Goal: Contribute content: Contribute content

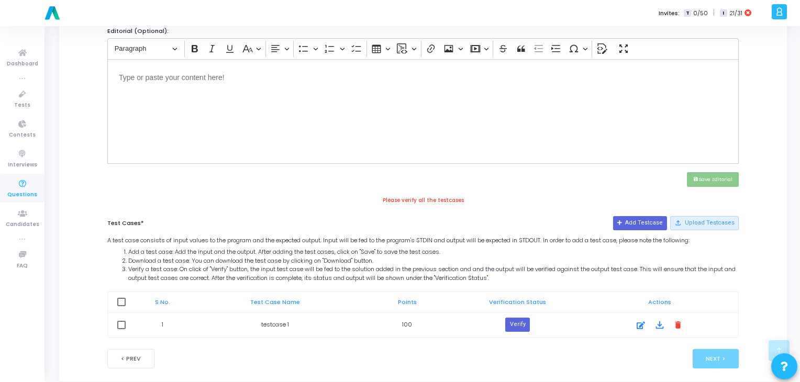
scroll to position [360, 0]
click at [639, 322] on icon at bounding box center [641, 326] width 8 height 13
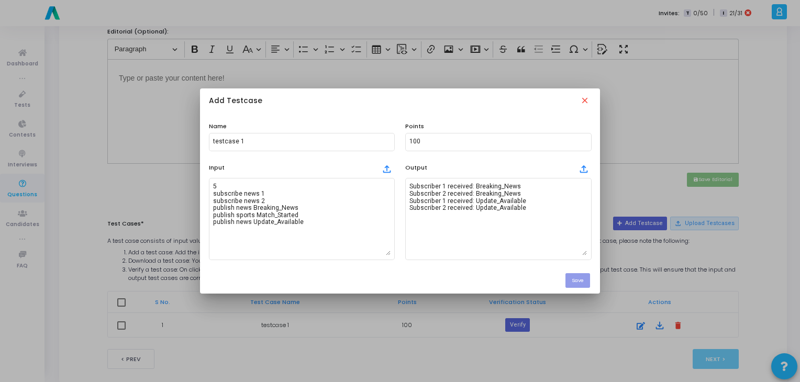
scroll to position [0, 0]
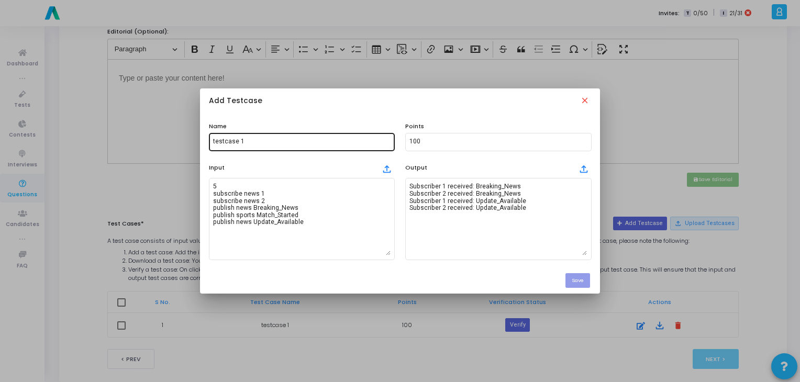
click at [246, 140] on input "testcase 1" at bounding box center [302, 141] width 178 height 7
type input "testcase"
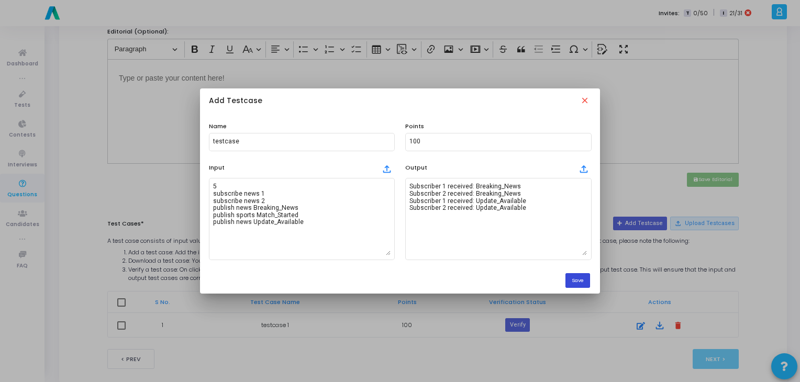
click at [578, 284] on button "Save" at bounding box center [578, 280] width 25 height 14
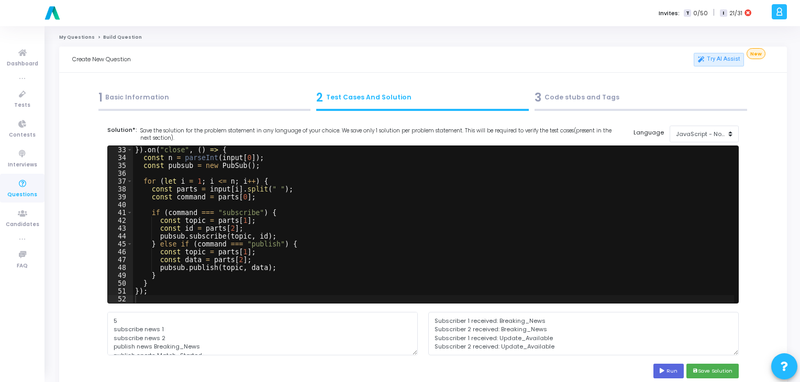
click at [186, 98] on div "1 Basic Information" at bounding box center [204, 97] width 213 height 17
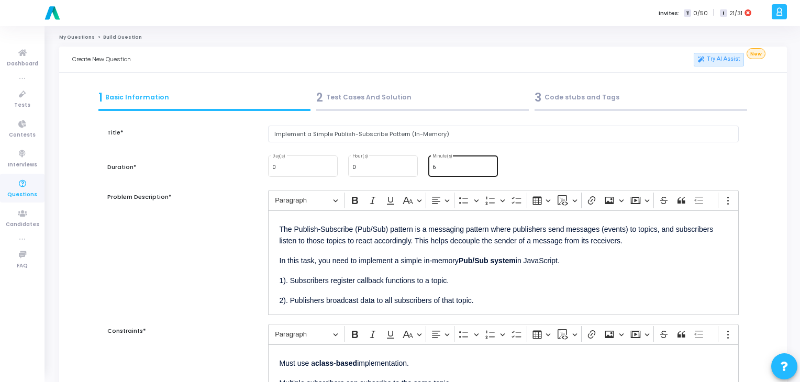
click at [471, 167] on input "6" at bounding box center [463, 167] width 61 height 6
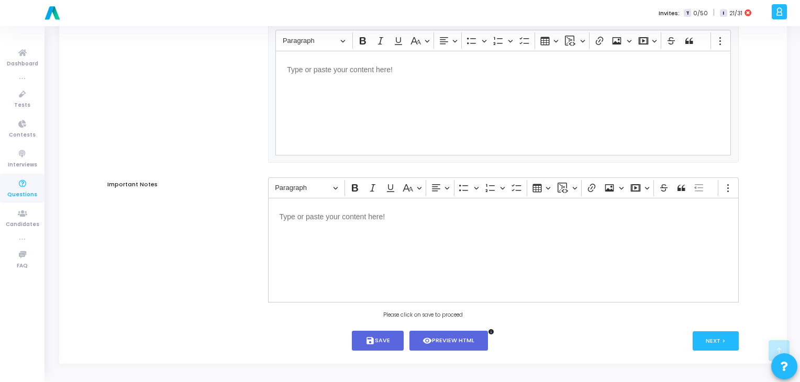
scroll to position [641, 0]
type input "15"
click at [390, 337] on button "save Save" at bounding box center [378, 341] width 52 height 20
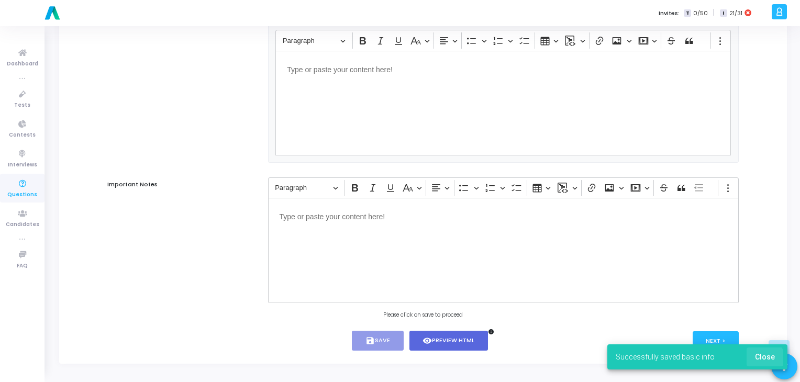
click at [762, 360] on span "Close" at bounding box center [765, 357] width 20 height 8
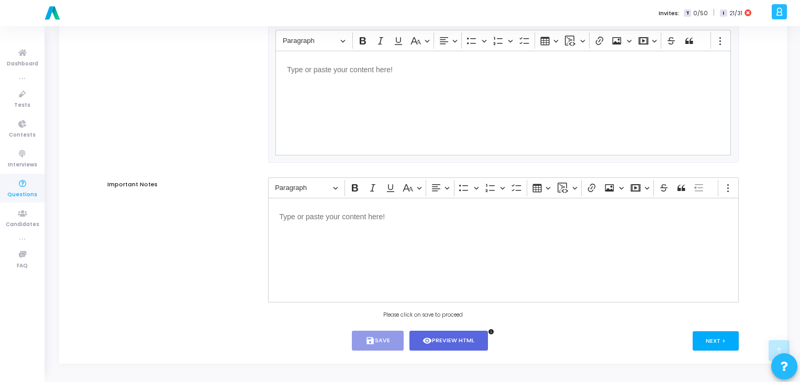
click at [715, 342] on button "Next >" at bounding box center [716, 341] width 47 height 19
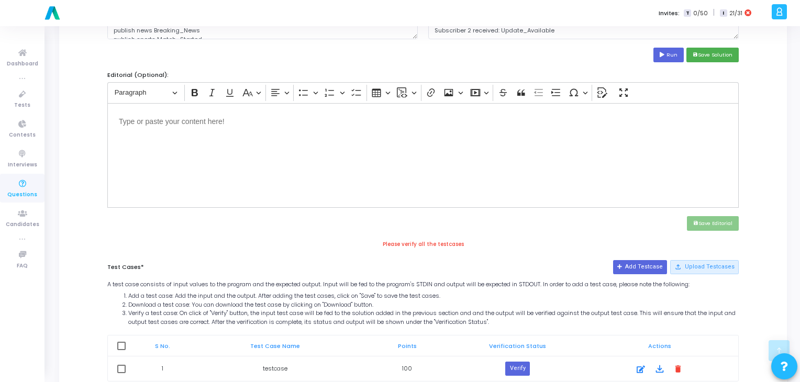
scroll to position [377, 0]
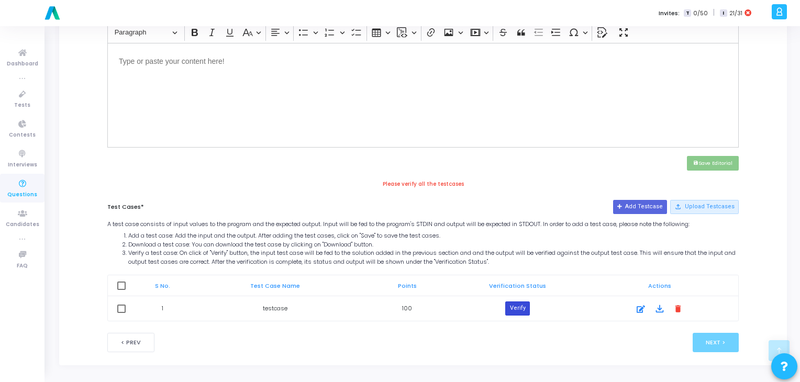
click at [520, 303] on button "Verify" at bounding box center [518, 309] width 24 height 14
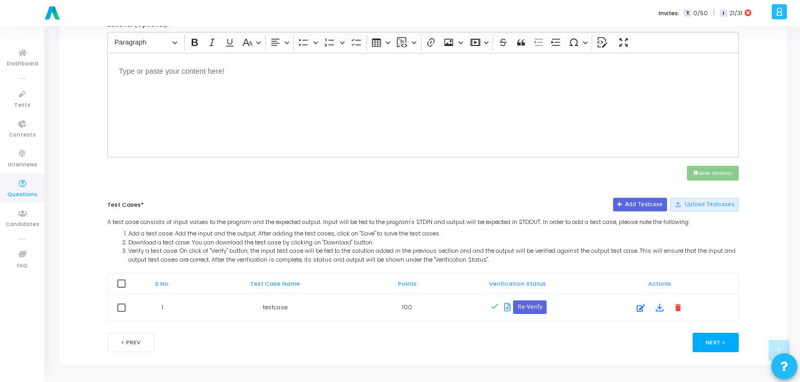
click at [704, 334] on button "Next >" at bounding box center [716, 342] width 47 height 19
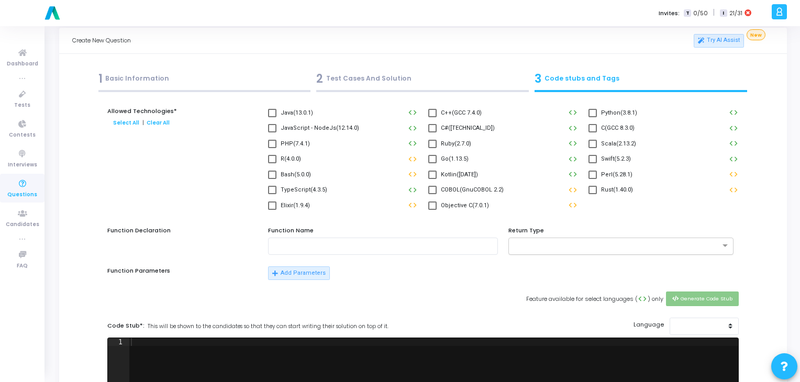
scroll to position [0, 0]
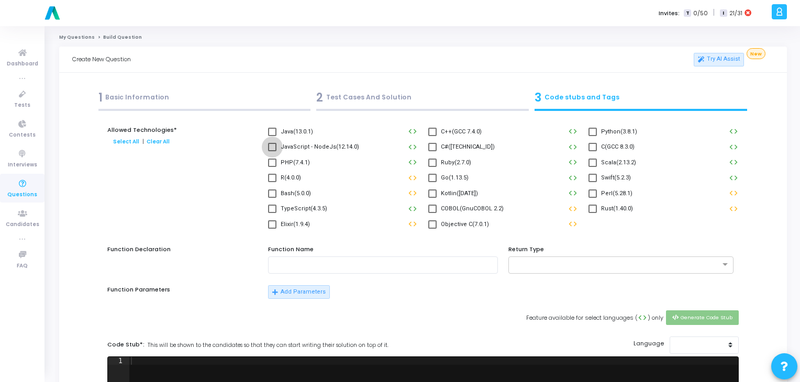
click at [272, 148] on span at bounding box center [272, 147] width 8 height 8
click at [272, 151] on input "JavaScript - NodeJs(12.14.0)" at bounding box center [272, 151] width 1 height 1
checkbox input "true"
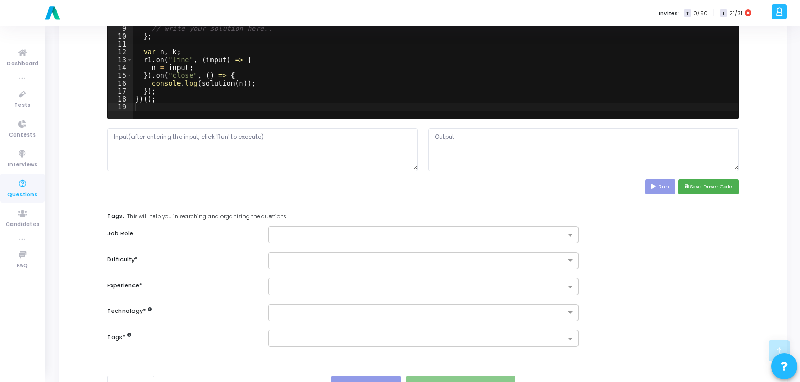
scroll to position [400, 0]
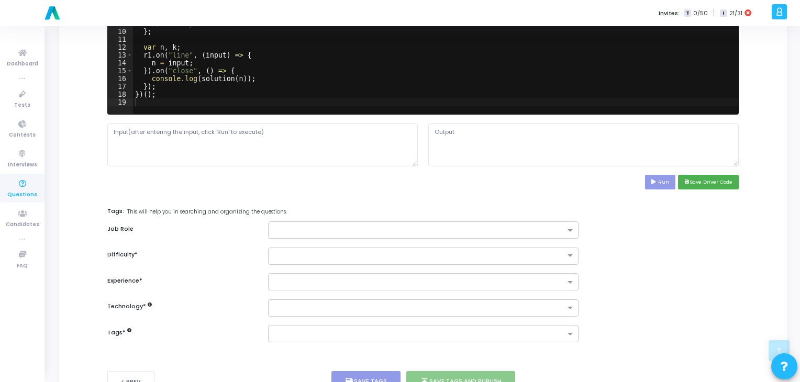
click at [574, 224] on div at bounding box center [423, 230] width 311 height 17
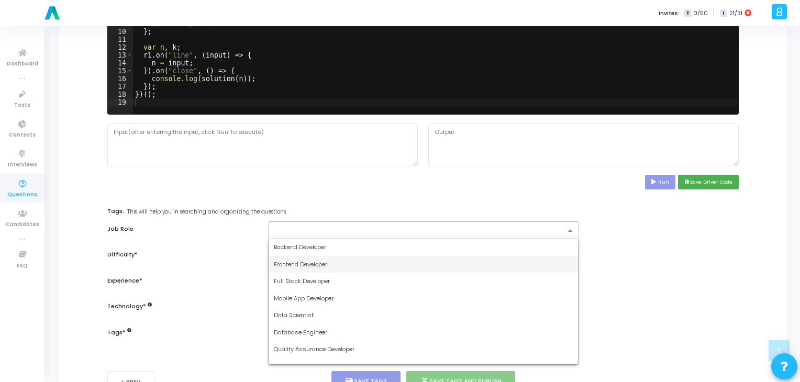
click at [442, 257] on div "Frontend Developer" at bounding box center [424, 264] width 310 height 17
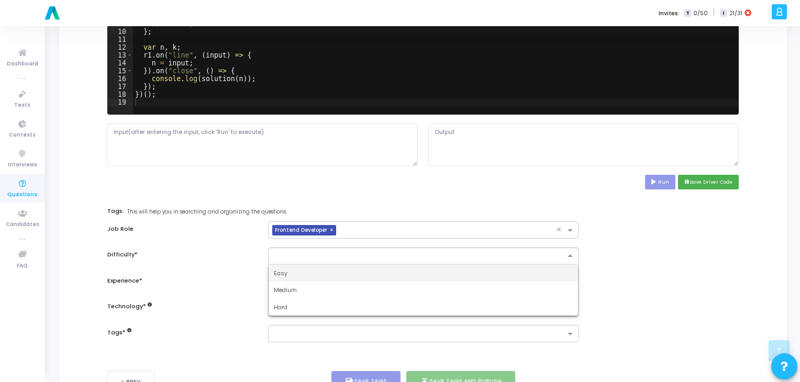
click at [564, 252] on div at bounding box center [424, 255] width 310 height 9
click at [479, 275] on div "Easy" at bounding box center [424, 273] width 310 height 17
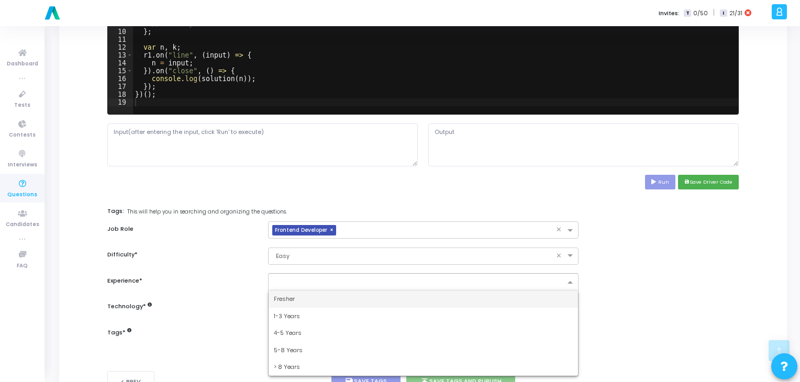
click at [507, 280] on input "text" at bounding box center [419, 283] width 291 height 9
click at [476, 291] on div "Fresher" at bounding box center [424, 299] width 310 height 17
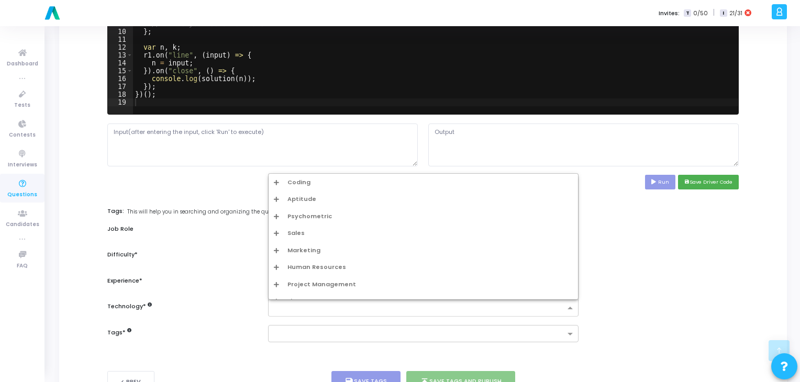
click at [469, 308] on input "text" at bounding box center [419, 308] width 291 height 9
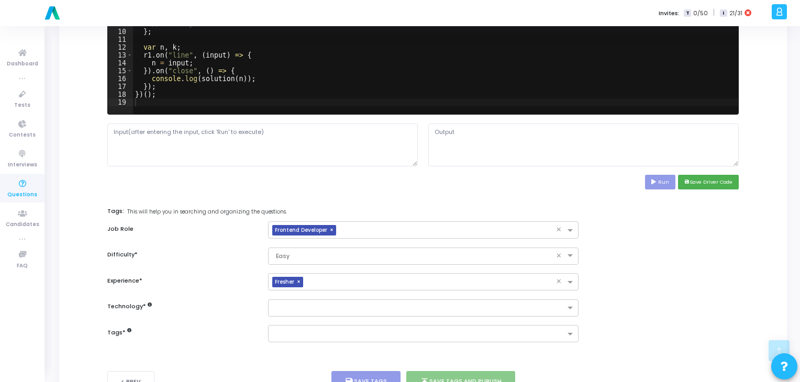
click at [646, 259] on div "Difficulty * × Easy ×" at bounding box center [423, 256] width 642 height 17
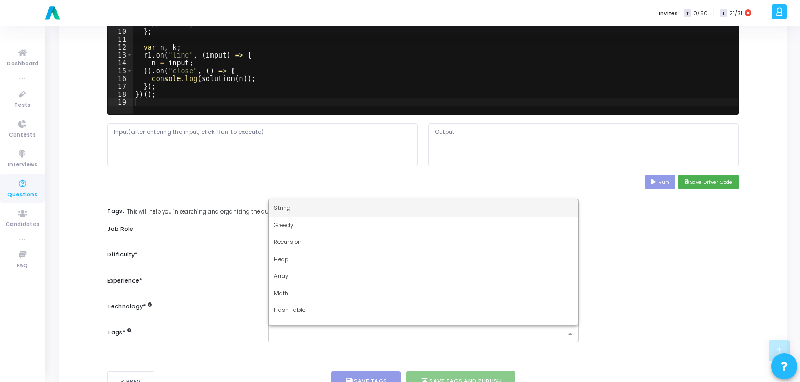
click at [513, 333] on input "text" at bounding box center [419, 335] width 291 height 9
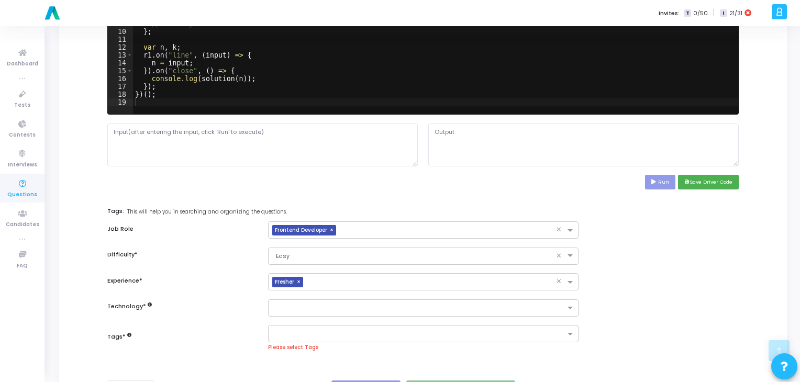
click at [649, 293] on div "Allowed Technologies* Select All | Clear All Java(13.0.1) code C++(GCC 7.4.0) c…" at bounding box center [423, 42] width 632 height 635
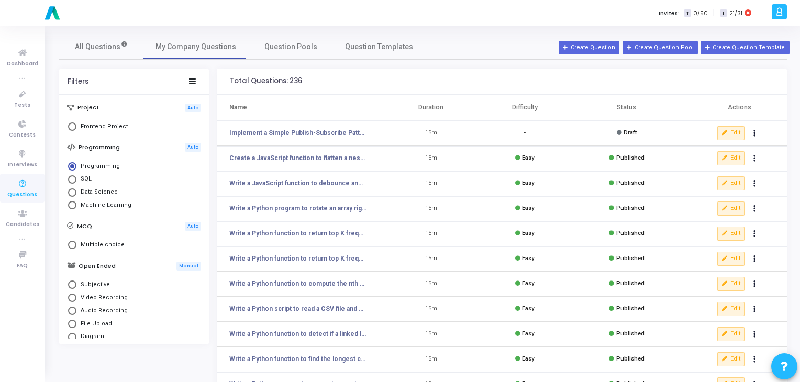
click at [502, 161] on td "Easy" at bounding box center [525, 158] width 94 height 25
click at [730, 159] on button "Edit" at bounding box center [731, 158] width 27 height 14
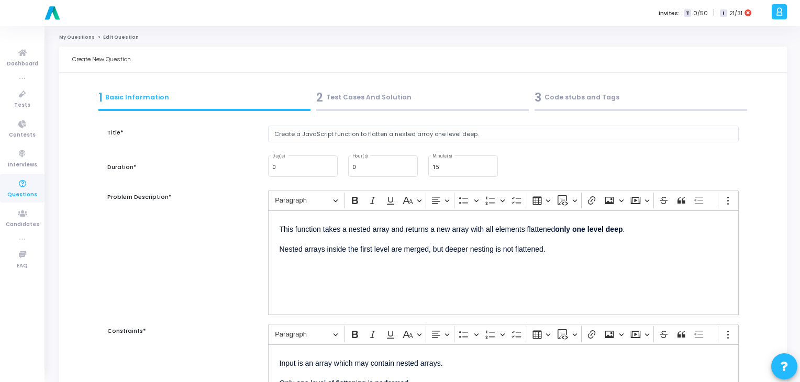
click at [568, 99] on div "3 Code stubs and Tags" at bounding box center [641, 97] width 213 height 17
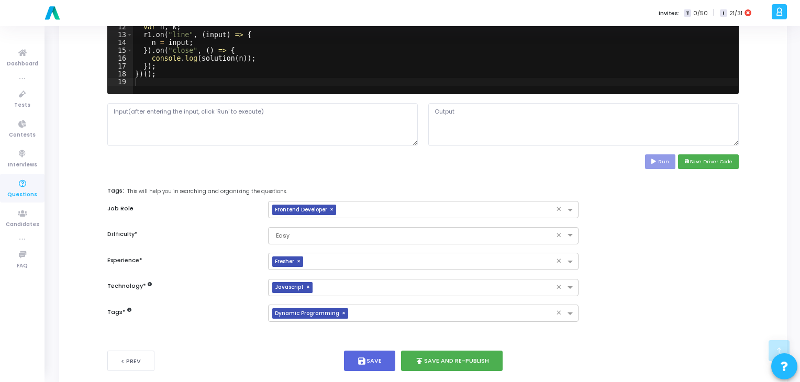
scroll to position [440, 0]
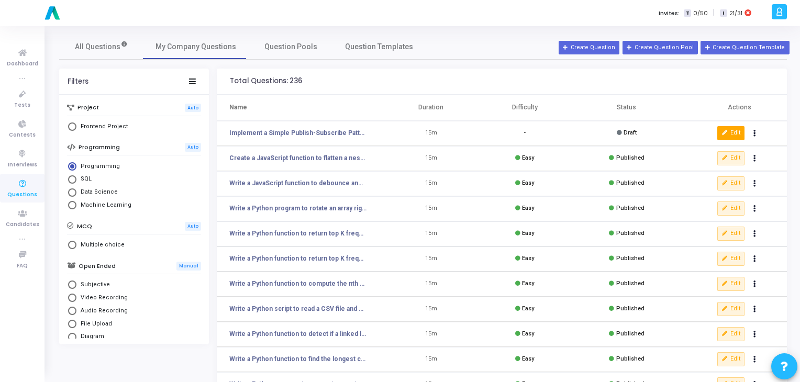
click at [723, 133] on icon at bounding box center [725, 133] width 6 height 6
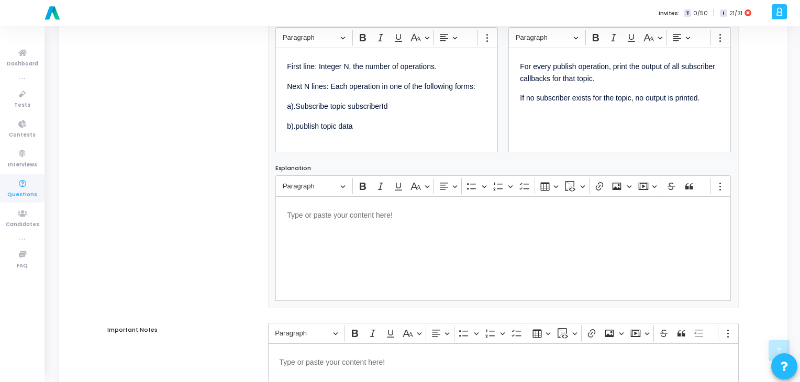
scroll to position [641, 0]
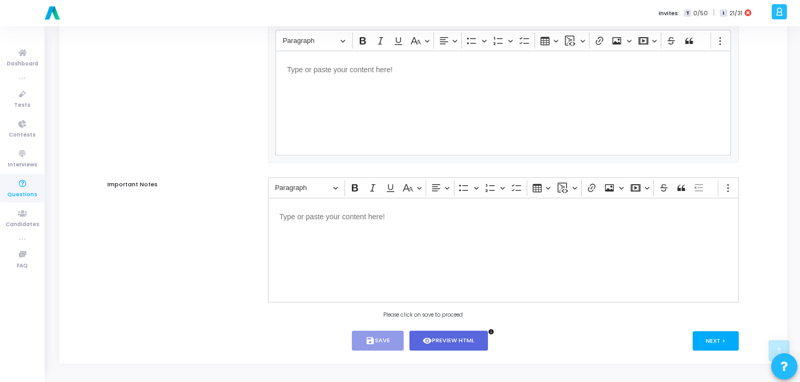
click at [716, 337] on button "Next >" at bounding box center [716, 341] width 47 height 19
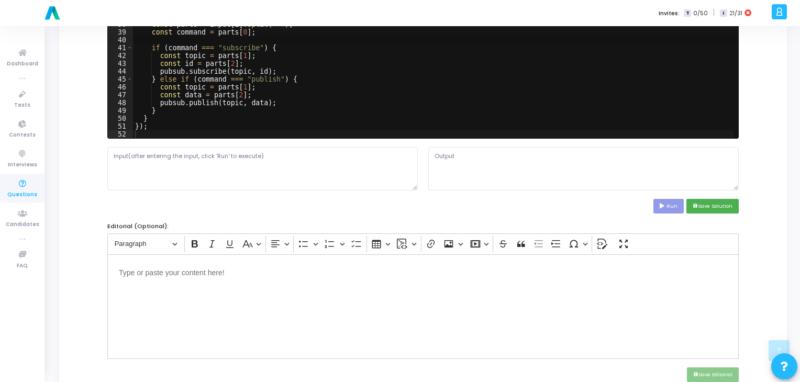
scroll to position [167, 0]
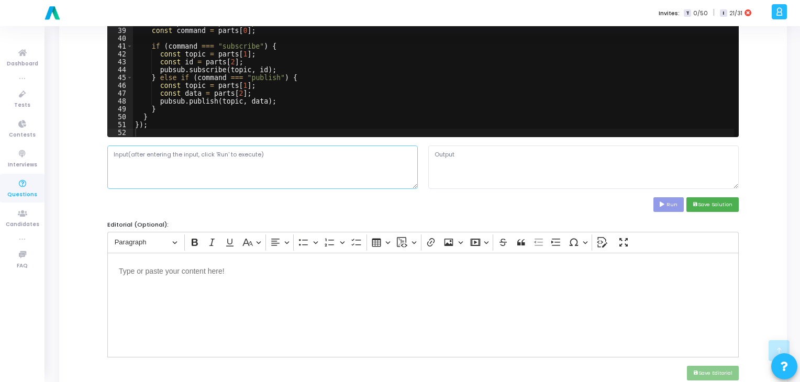
click at [295, 168] on textarea at bounding box center [262, 167] width 311 height 43
paste textarea "5 subscribe news 1 subscribe news 2 publish news Breaking_News publish sports M…"
type textarea "5 subscribe news 1 subscribe news 2 publish news Breaking_News publish sports M…"
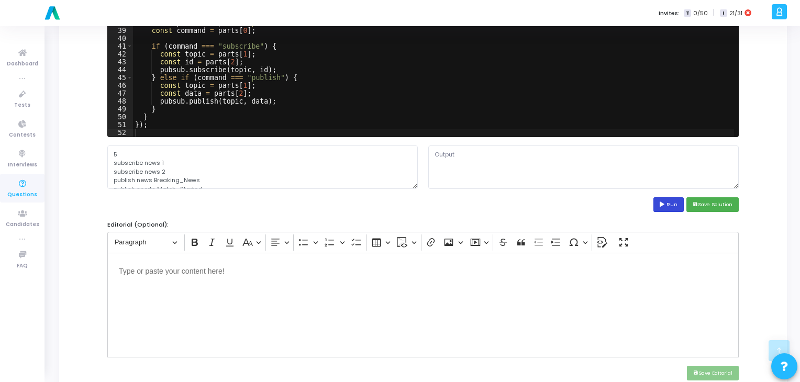
click at [668, 202] on button "Run" at bounding box center [669, 204] width 30 height 14
type textarea "Subscriber 1 received: Breaking_News Subscriber 2 received: Breaking_News Subsc…"
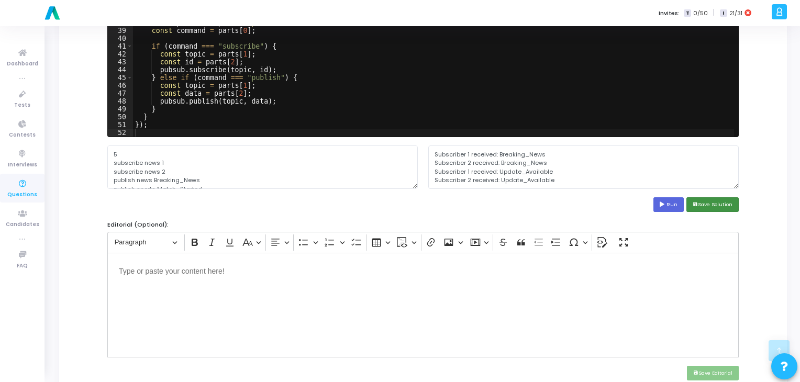
click at [710, 206] on button "save Save Solution" at bounding box center [713, 204] width 52 height 14
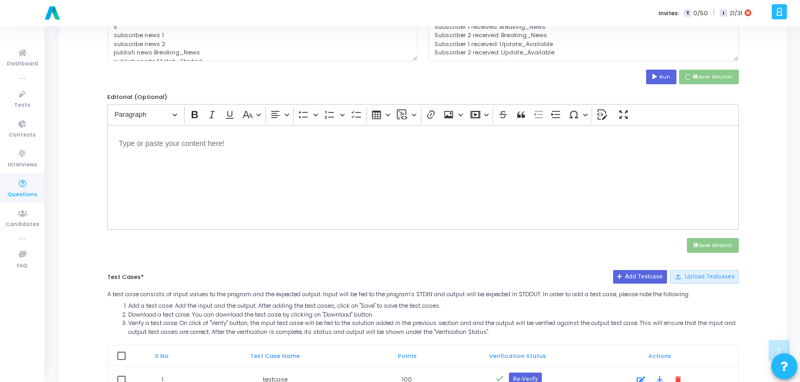
scroll to position [367, 0]
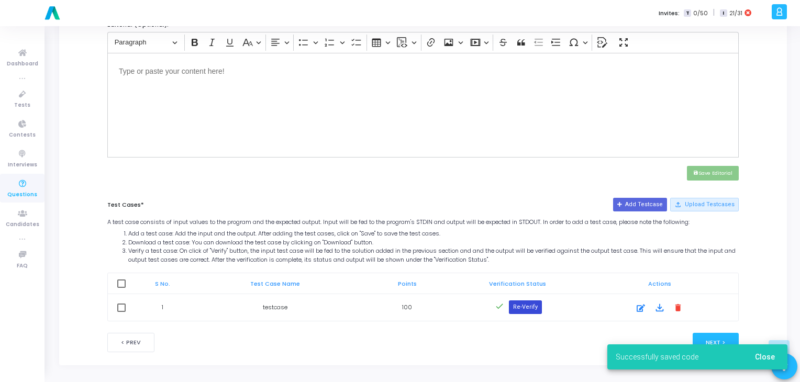
click at [522, 308] on button "Re-Verify" at bounding box center [525, 308] width 33 height 14
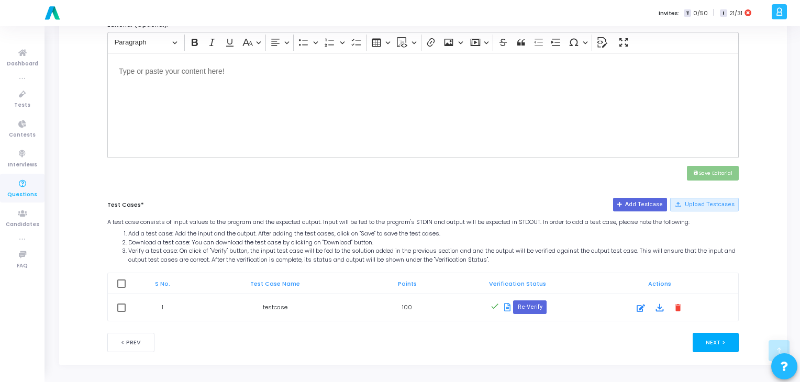
click at [710, 344] on button "Next >" at bounding box center [716, 342] width 47 height 19
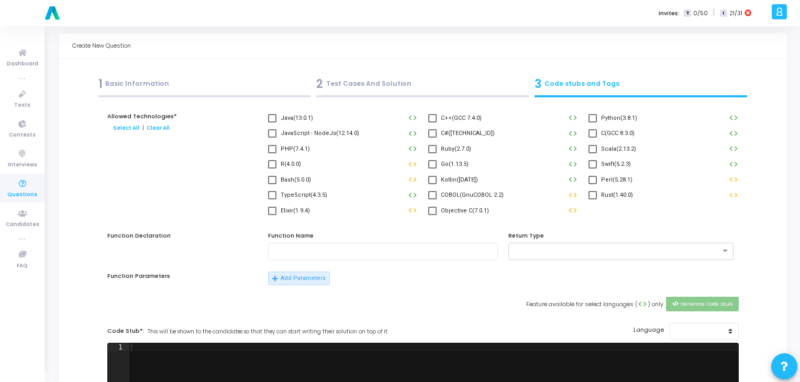
scroll to position [0, 0]
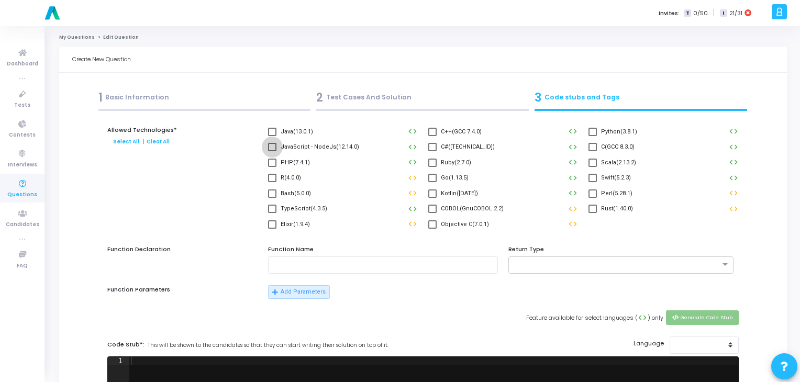
click at [275, 148] on span at bounding box center [272, 147] width 8 height 8
click at [272, 151] on input "JavaScript - NodeJs(12.14.0)" at bounding box center [272, 151] width 1 height 1
checkbox input "true"
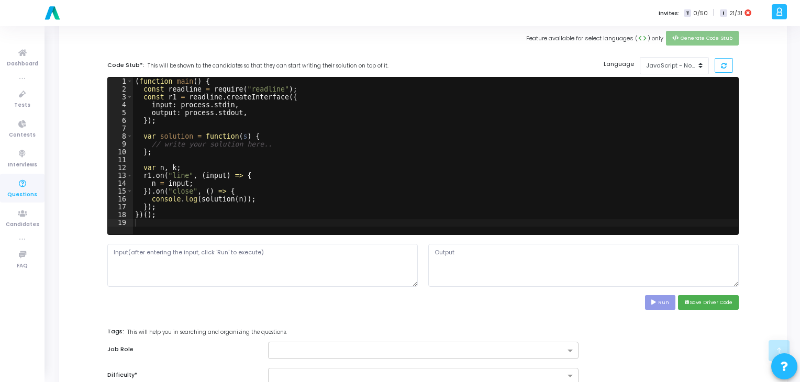
scroll to position [281, 0]
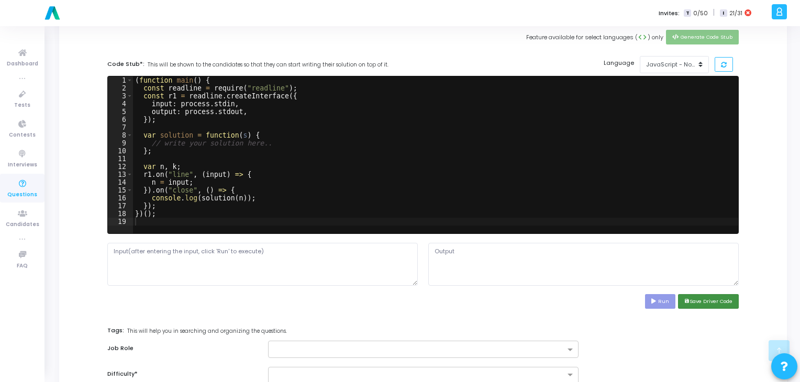
click at [704, 298] on button "save Save Driver Code" at bounding box center [708, 301] width 61 height 14
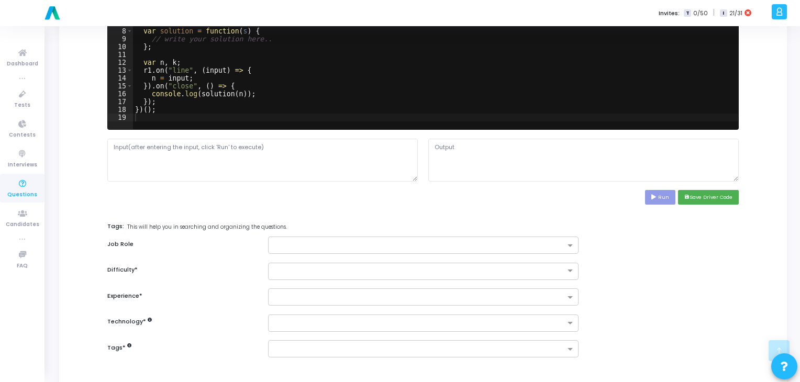
scroll to position [387, 0]
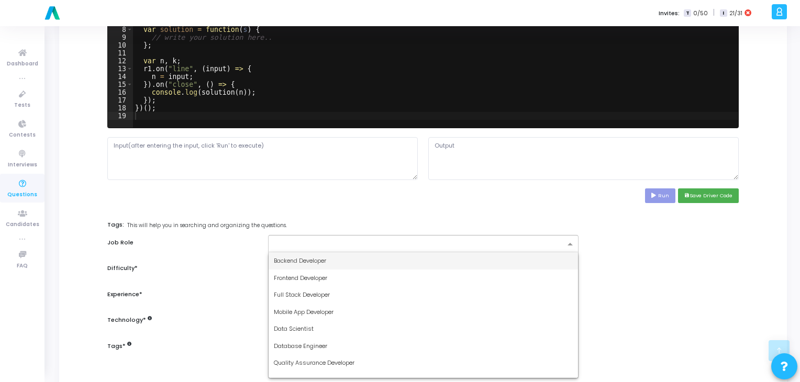
click at [378, 243] on input "text" at bounding box center [419, 244] width 291 height 9
click at [322, 274] on span "Frontend Developer" at bounding box center [300, 278] width 53 height 8
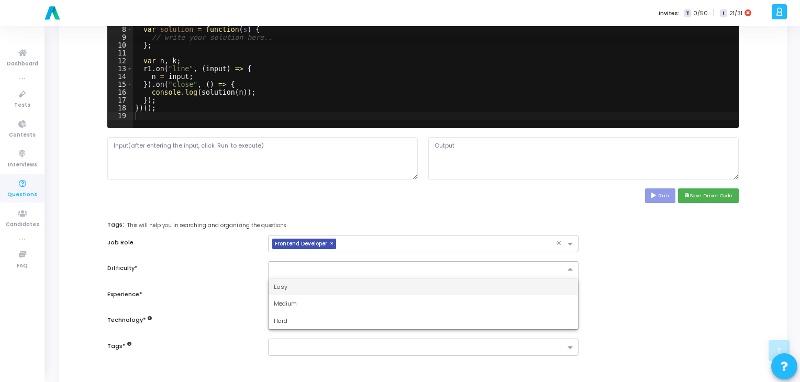
click at [336, 273] on div at bounding box center [423, 269] width 311 height 17
click at [316, 288] on div "Easy" at bounding box center [424, 287] width 310 height 17
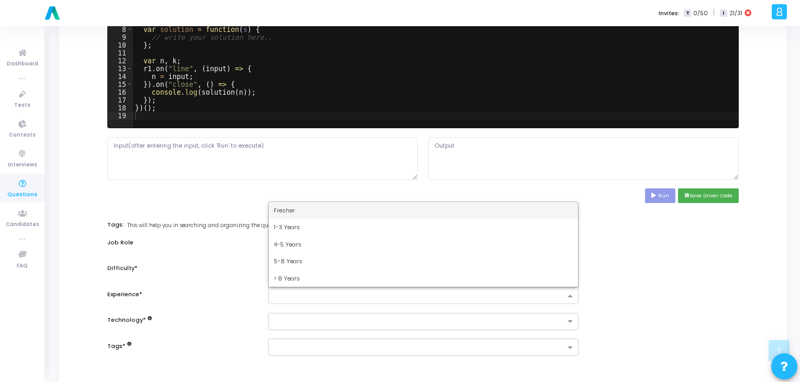
click at [315, 290] on div at bounding box center [417, 296] width 297 height 13
click at [312, 213] on div "Fresher" at bounding box center [424, 210] width 310 height 17
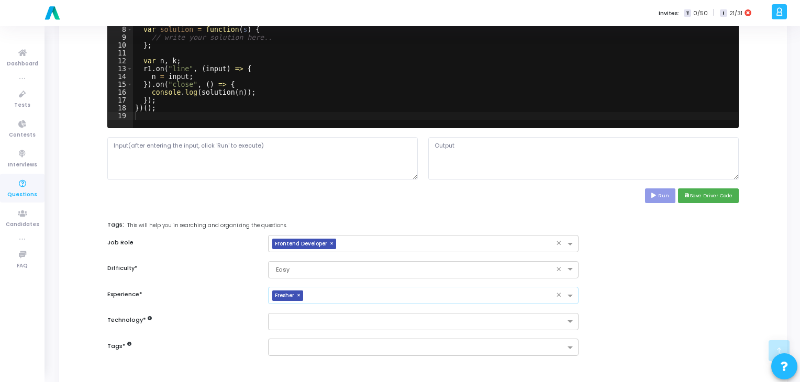
scroll to position [440, 0]
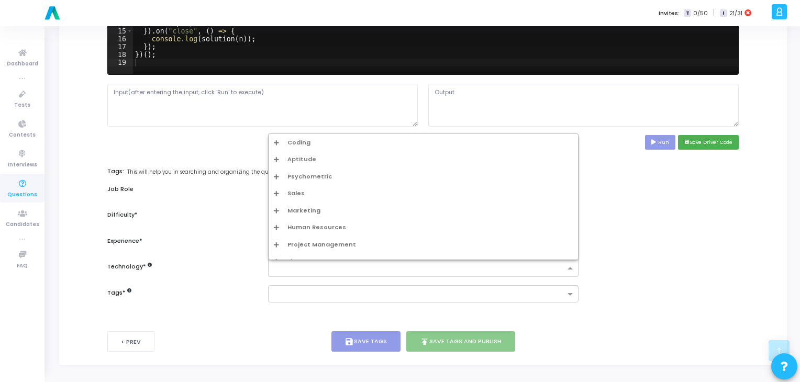
click at [344, 262] on div at bounding box center [417, 268] width 297 height 13
type input "ja"
click at [299, 241] on div "Javascript" at bounding box center [426, 244] width 293 height 9
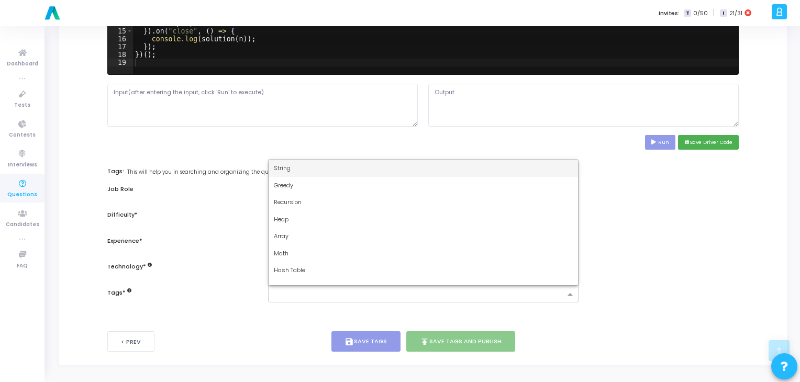
click at [314, 293] on input "text" at bounding box center [419, 295] width 291 height 9
type input "dy"
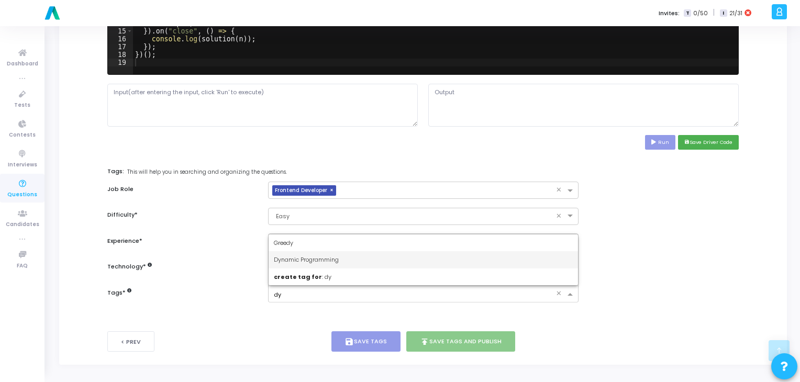
click at [332, 256] on span "Dynamic Programming" at bounding box center [306, 260] width 65 height 8
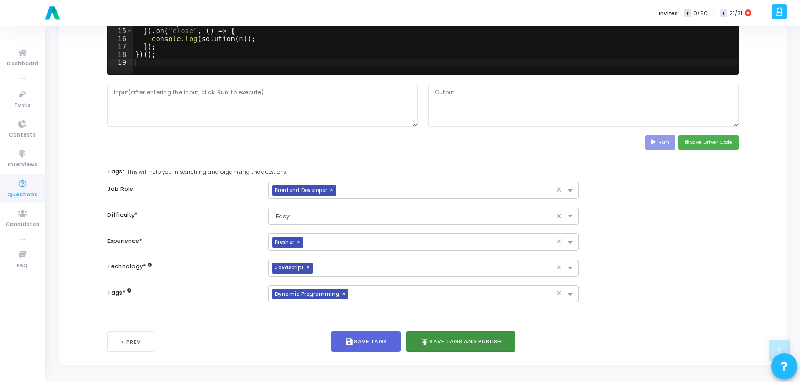
click at [463, 343] on button "publish Save Tags and Publish" at bounding box center [461, 342] width 109 height 20
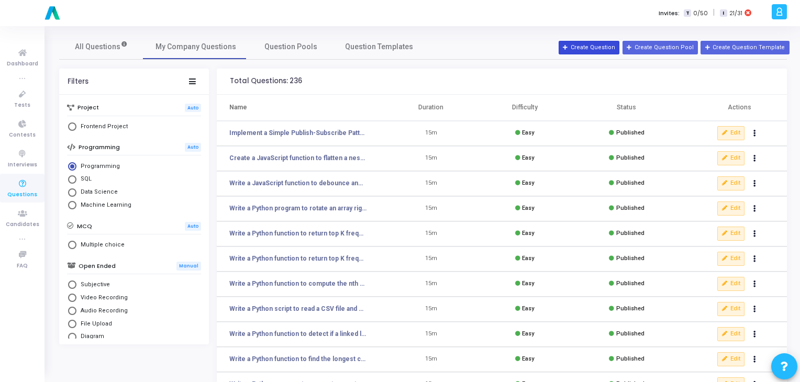
click at [589, 46] on button "Create Question" at bounding box center [589, 48] width 61 height 14
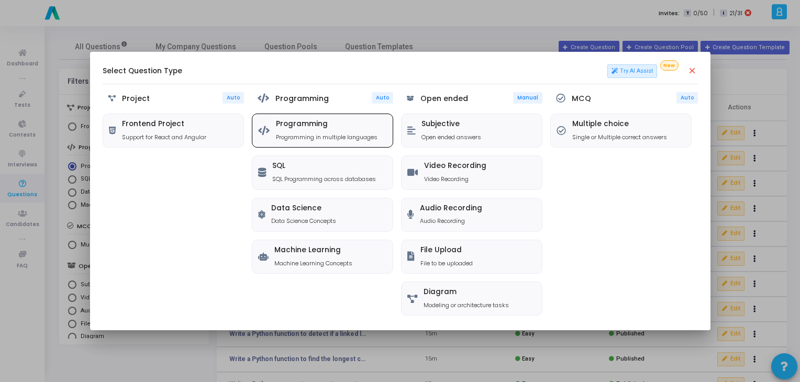
click at [306, 123] on h5 "Programming" at bounding box center [327, 124] width 102 height 9
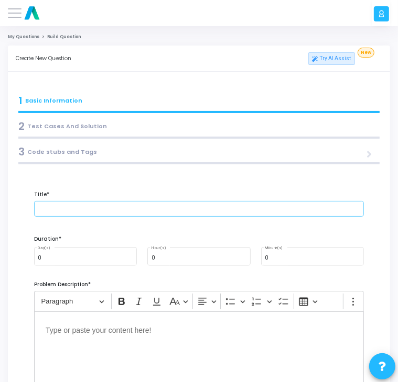
click at [82, 213] on input "text" at bounding box center [199, 209] width 330 height 16
paste input "Shuffle an Array using [PERSON_NAME] Algorithm"
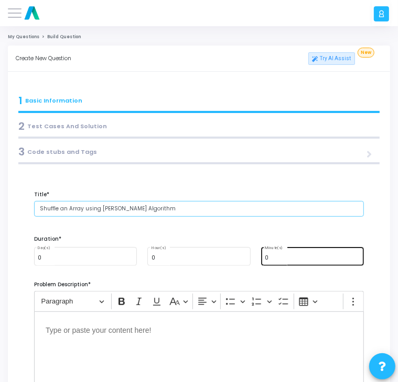
type input "Shuffle an Array using [PERSON_NAME] Algorithm"
click at [301, 254] on div "0 Minute(s)" at bounding box center [312, 256] width 95 height 20
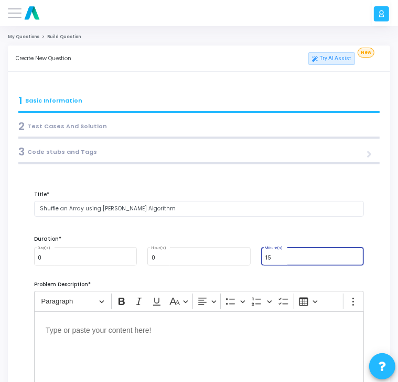
type input "15"
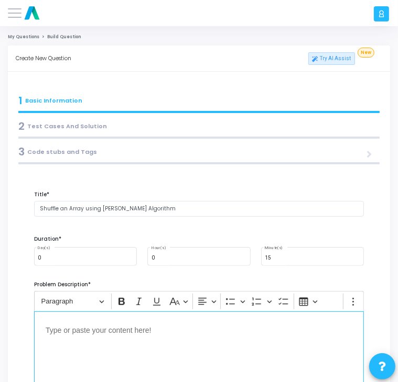
click at [160, 337] on div "Editor editing area: main" at bounding box center [199, 364] width 330 height 105
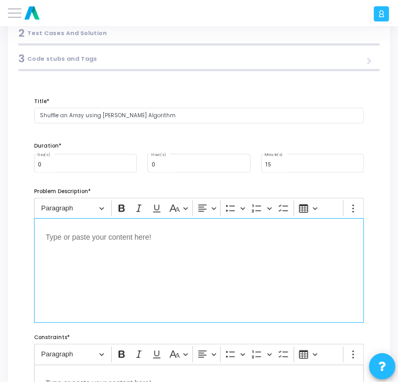
scroll to position [94, 0]
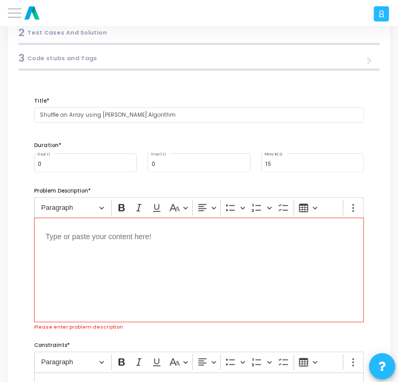
click at [74, 245] on div "Editor editing area: main" at bounding box center [199, 270] width 330 height 105
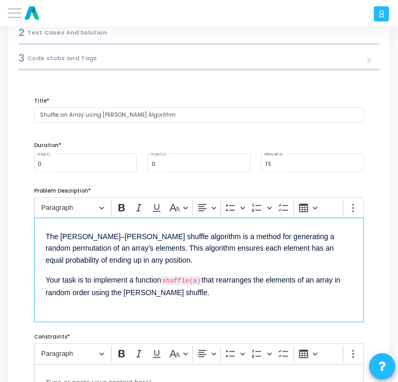
click at [203, 280] on p "Your task is to implement a function shuffle(a) that rearranges the elements of…" at bounding box center [199, 286] width 306 height 26
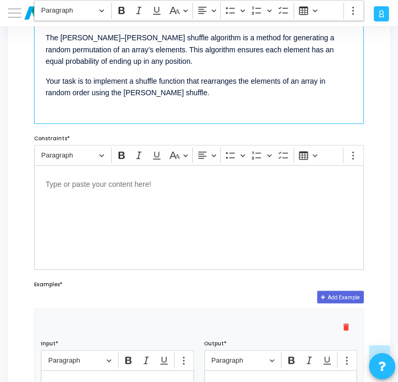
scroll to position [293, 0]
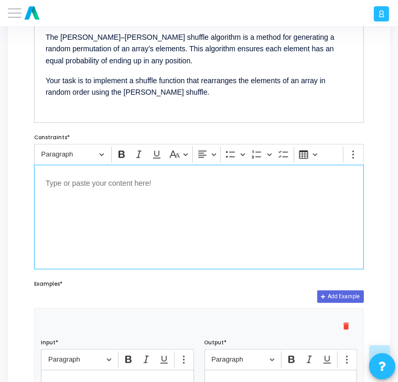
click at [80, 185] on p "Editor editing area: main" at bounding box center [199, 183] width 306 height 13
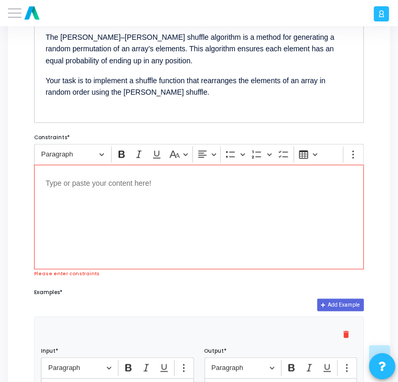
click at [119, 191] on div "Editor editing area: main" at bounding box center [199, 217] width 330 height 105
click at [65, 187] on p "Editor editing area: main" at bounding box center [199, 183] width 306 height 13
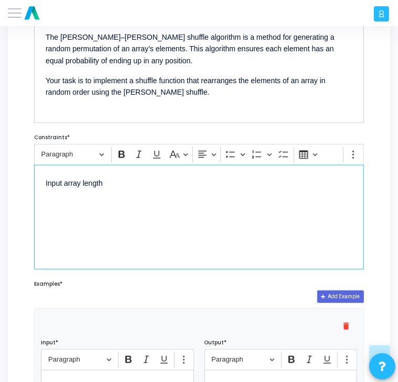
click at [119, 192] on div "Input array length" at bounding box center [199, 217] width 330 height 105
click at [59, 197] on div "Input array length 1 <= n <= 10^5." at bounding box center [199, 217] width 330 height 105
click at [171, 185] on p "Input array length 1 <= n <= 10^5." at bounding box center [199, 183] width 306 height 13
click at [75, 233] on div "Input array length 1 <= n <= 10^5. Array elements can be integers, strings, or …" at bounding box center [199, 217] width 330 height 105
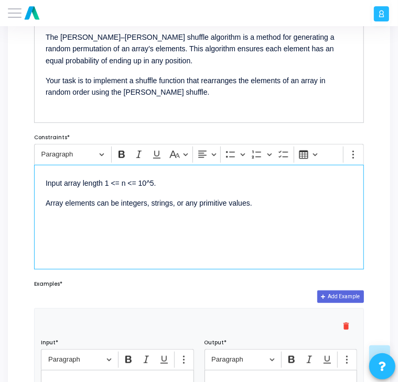
click at [264, 212] on div "Input array length 1 <= n <= 10^5. Array elements can be integers, strings, or …" at bounding box center [199, 217] width 330 height 105
drag, startPoint x: 189, startPoint y: 223, endPoint x: 159, endPoint y: 226, distance: 29.5
click at [159, 226] on p "The function must modify the array in-place and return it." at bounding box center [199, 222] width 306 height 13
click at [119, 158] on icon "Editor toolbar" at bounding box center [121, 154] width 6 height 7
click at [148, 251] on div "Input array length 1 <= n <= 10^5. Array elements can be integers, strings, or …" at bounding box center [199, 217] width 330 height 105
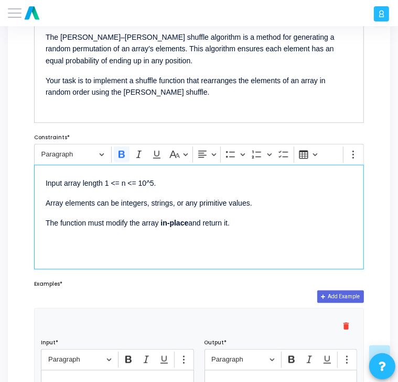
drag, startPoint x: 159, startPoint y: 224, endPoint x: 191, endPoint y: 230, distance: 32.1
click at [191, 230] on div "Input array length 1 <= n <= 10^5. Array elements can be integers, strings, or …" at bounding box center [199, 217] width 330 height 105
click at [120, 155] on icon "Editor toolbar" at bounding box center [121, 154] width 10 height 10
click at [122, 244] on div "Input array length 1 <= n <= 10^5. Array elements can be integers, strings, or …" at bounding box center [199, 217] width 330 height 105
click at [92, 243] on div "Input array length 1 <= n <= 10^5. Array elements can be integers, strings, or …" at bounding box center [199, 217] width 330 height 105
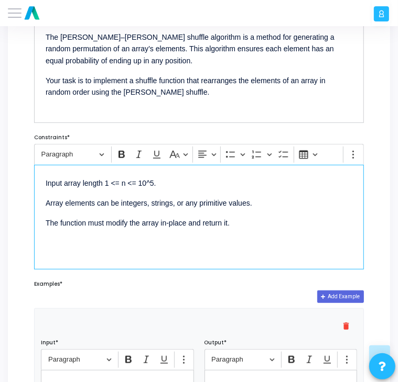
click at [260, 219] on p "The function must modify the array in-place and return it." at bounding box center [199, 222] width 306 height 13
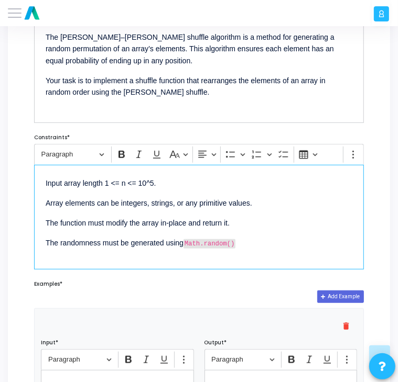
click at [239, 241] on p "The randomness must be generated using Math.random()" at bounding box center [199, 243] width 306 height 14
drag, startPoint x: 238, startPoint y: 244, endPoint x: 185, endPoint y: 244, distance: 52.9
click at [185, 244] on p "The randomness must be generated using Math.random()" at bounding box center [199, 243] width 306 height 14
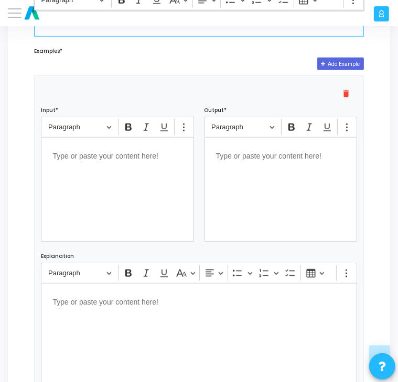
scroll to position [526, 0]
click at [85, 196] on div "Editor editing area: main" at bounding box center [117, 189] width 152 height 105
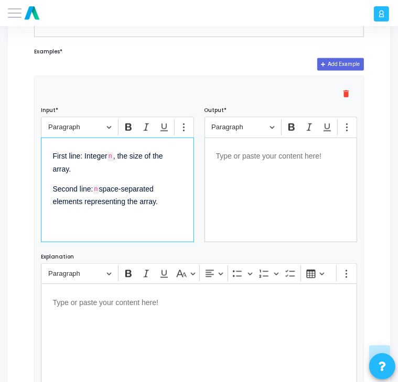
click at [115, 156] on p "First line: Integer n , the size of the array." at bounding box center [116, 162] width 129 height 26
click at [101, 190] on p "Second line: n space-separated elements representing the array." at bounding box center [116, 194] width 129 height 26
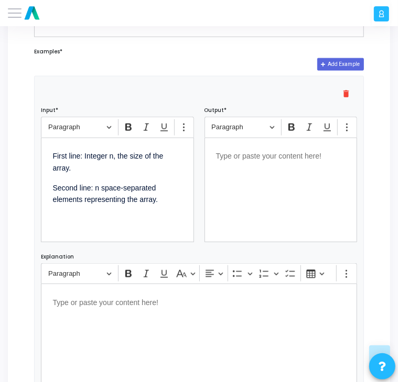
click at [268, 184] on div "Editor editing area: main" at bounding box center [280, 190] width 152 height 105
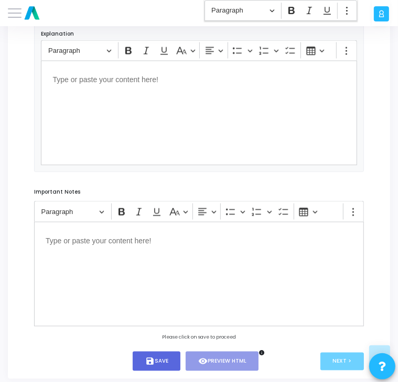
scroll to position [767, 0]
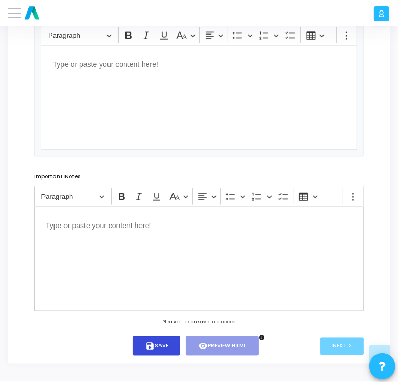
click at [145, 342] on icon "save" at bounding box center [149, 346] width 9 height 9
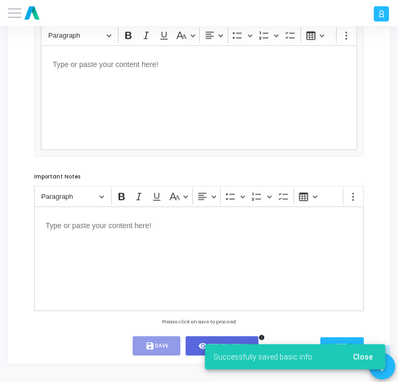
click at [358, 357] on span "Close" at bounding box center [363, 357] width 20 height 8
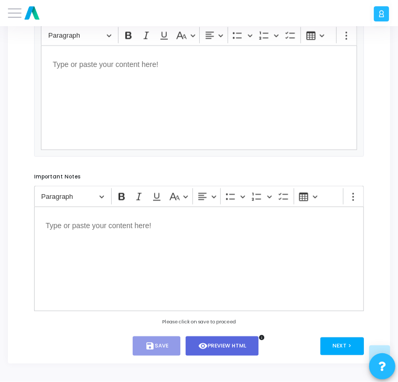
click at [336, 346] on button "Next >" at bounding box center [341, 347] width 43 height 18
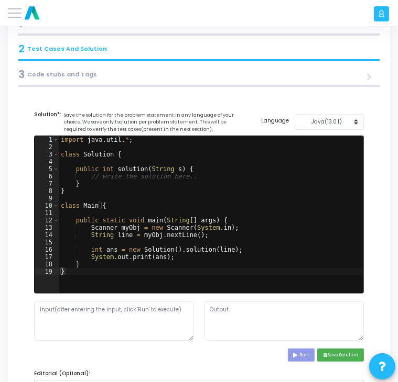
scroll to position [42, 0]
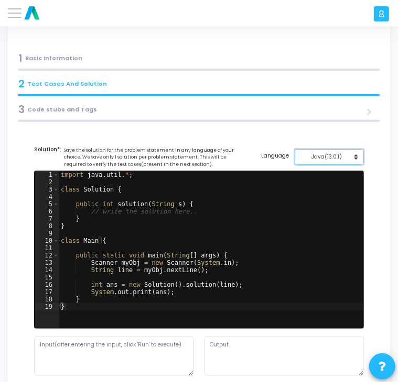
click at [318, 159] on div "Java(13.0.1)" at bounding box center [326, 157] width 53 height 8
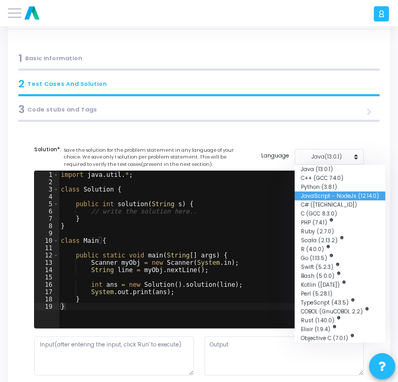
click at [315, 194] on button "JavaScript - NodeJs (12.14.0)" at bounding box center [339, 196] width 91 height 9
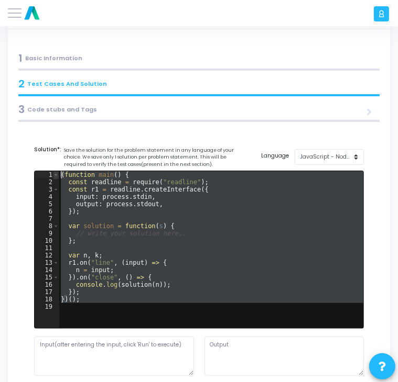
drag, startPoint x: 103, startPoint y: 314, endPoint x: 57, endPoint y: 171, distance: 150.8
click at [57, 171] on div "1 2 3 4 5 6 7 8 9 10 11 12 13 14 15 16 17 18 19 ( function main ( ) { const rea…" at bounding box center [199, 249] width 328 height 157
type textarea "(function main() { const readline = require("readline");"
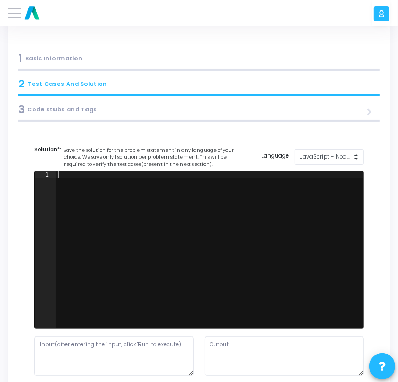
click at [82, 180] on div at bounding box center [210, 257] width 308 height 172
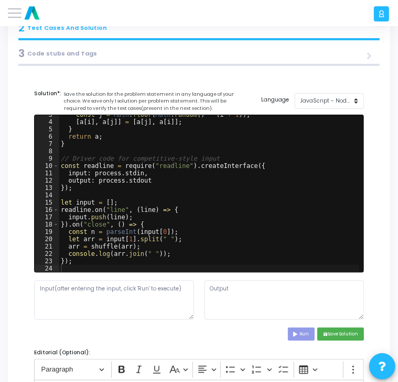
scroll to position [100, 0]
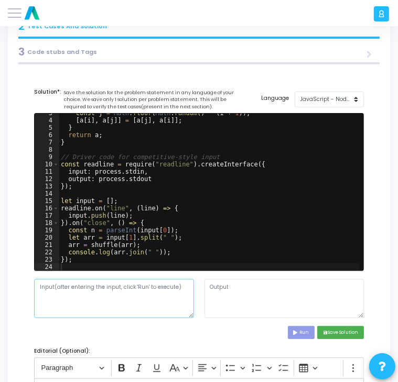
click at [103, 302] on textarea at bounding box center [114, 298] width 160 height 39
paste textarea "5 1 2 3 4 5"
type textarea "5 1 2 3 4 5"
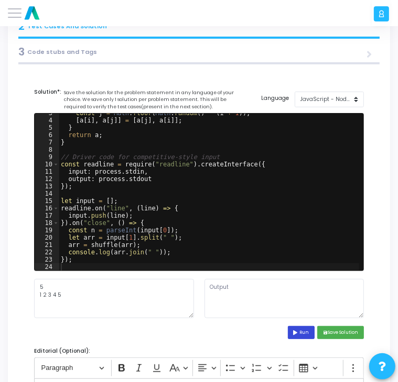
click at [295, 332] on icon at bounding box center [296, 333] width 6 height 5
type textarea "3 4 1 2 5"
drag, startPoint x: 236, startPoint y: 289, endPoint x: 207, endPoint y: 288, distance: 28.3
click at [207, 288] on textarea "3 4 1 2 5" at bounding box center [284, 298] width 160 height 39
click at [222, 302] on textarea "3 4 1 2 5" at bounding box center [284, 298] width 160 height 39
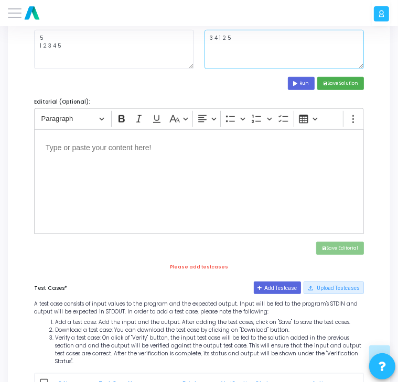
scroll to position [350, 0]
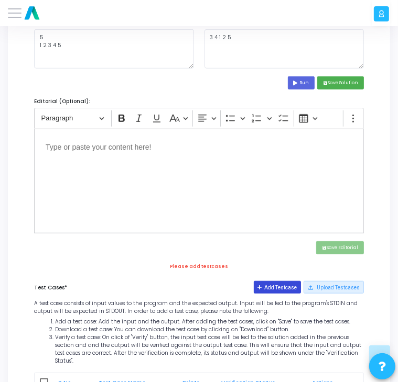
click at [278, 283] on button "Add Testcase" at bounding box center [278, 287] width 48 height 13
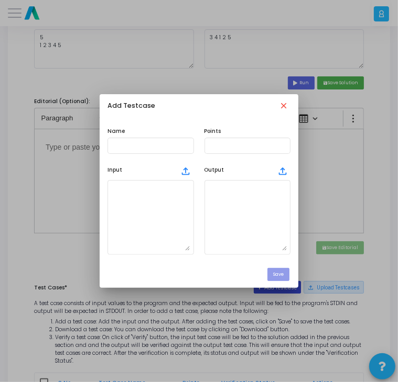
scroll to position [0, 0]
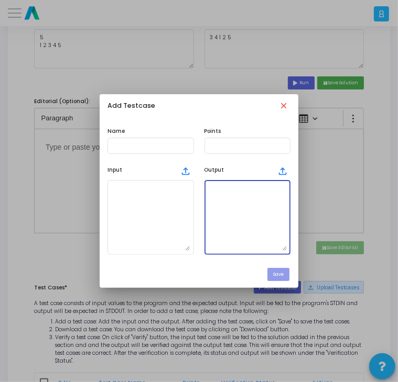
click at [233, 217] on textarea at bounding box center [247, 217] width 79 height 67
paste textarea "3 4 1 2 5"
type textarea "3 4 1 2 5"
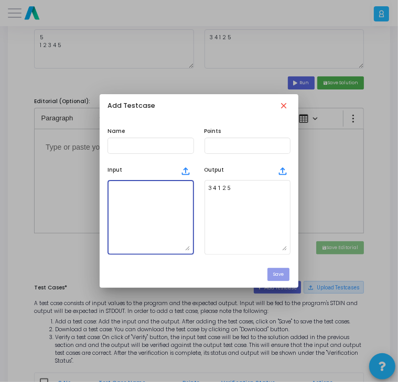
click at [137, 195] on textarea at bounding box center [150, 217] width 79 height 67
type textarea "5 1 2 3 4 5"
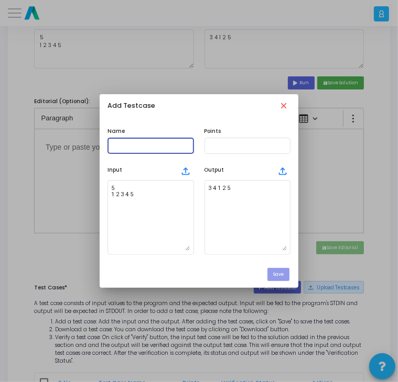
click at [145, 143] on input "text" at bounding box center [150, 145] width 79 height 6
type input "testcase"
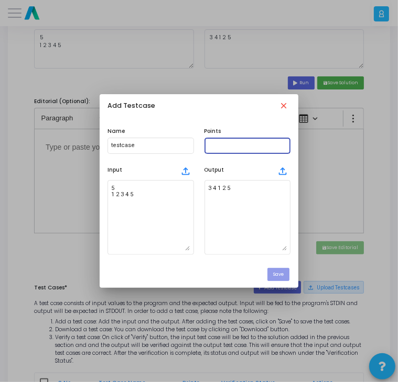
click at [220, 145] on input "text" at bounding box center [247, 145] width 79 height 6
type input "100"
click at [277, 273] on button "Save" at bounding box center [278, 274] width 22 height 13
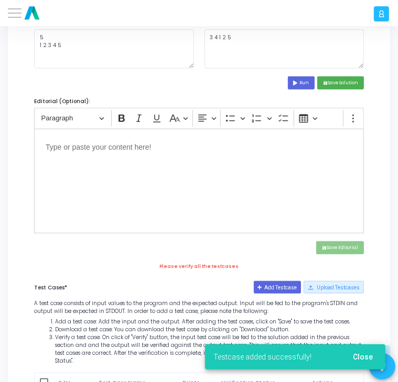
scroll to position [430, 0]
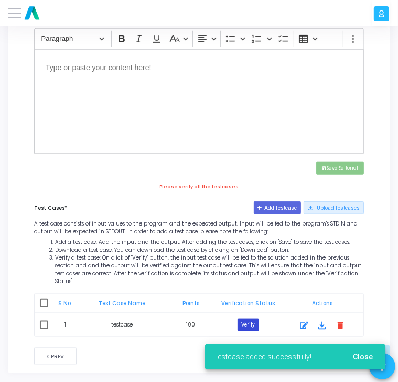
click at [250, 319] on button "Verify" at bounding box center [247, 325] width 21 height 13
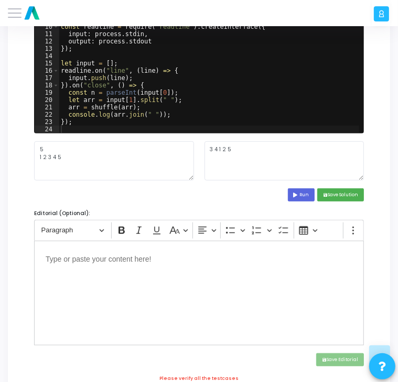
scroll to position [236, 0]
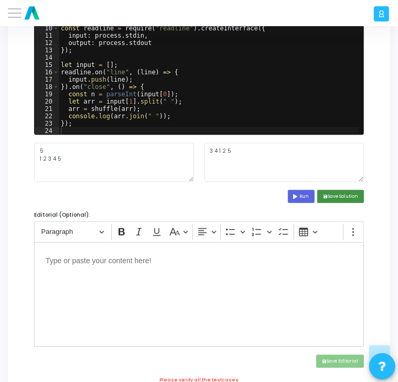
click at [344, 191] on button "save Save Solution" at bounding box center [340, 196] width 47 height 13
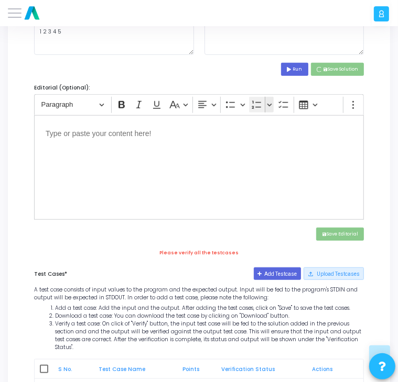
scroll to position [430, 0]
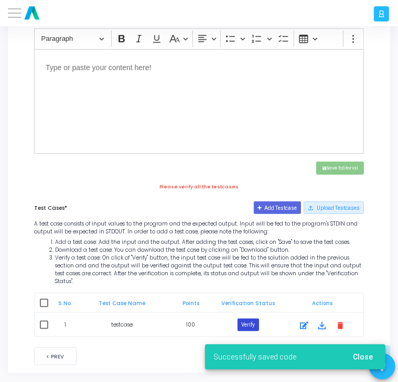
click at [246, 321] on button "Verify" at bounding box center [247, 325] width 21 height 13
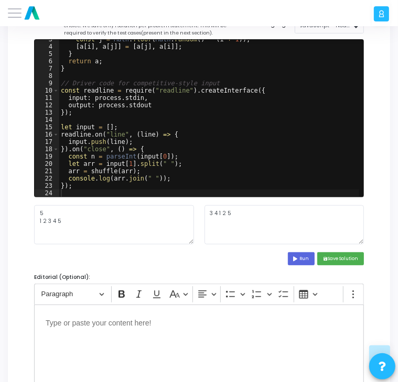
scroll to position [180, 0]
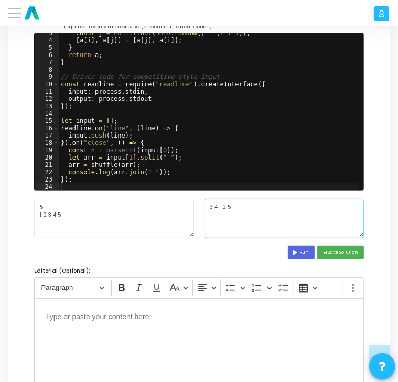
drag, startPoint x: 237, startPoint y: 208, endPoint x: 205, endPoint y: 205, distance: 32.1
click at [205, 205] on textarea "3 4 1 2 5" at bounding box center [284, 218] width 160 height 39
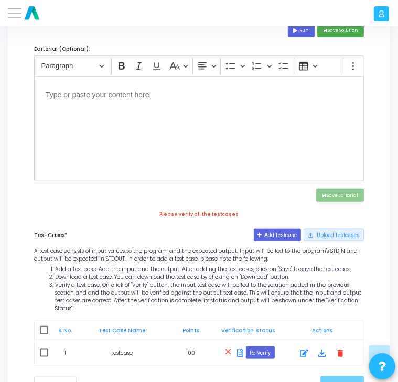
scroll to position [404, 0]
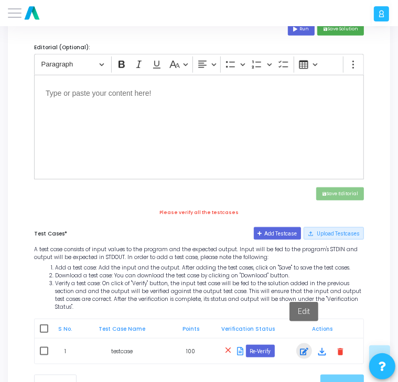
click at [304, 346] on icon at bounding box center [304, 352] width 8 height 13
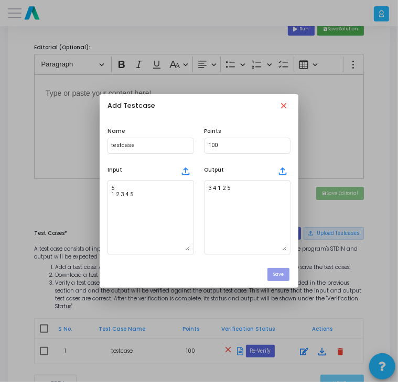
scroll to position [0, 0]
drag, startPoint x: 236, startPoint y: 187, endPoint x: 203, endPoint y: 186, distance: 33.0
click at [203, 186] on div "Output file_upload 3 4 1 2 5" at bounding box center [247, 208] width 97 height 93
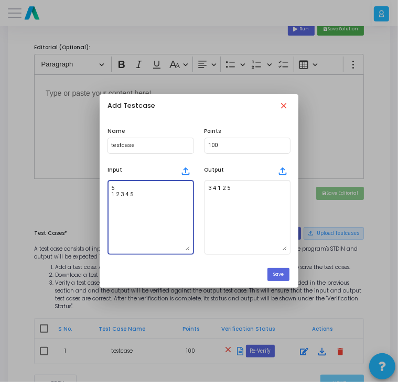
drag, startPoint x: 146, startPoint y: 200, endPoint x: 108, endPoint y: 186, distance: 40.1
click at [108, 186] on div "5 1 2 3 4 5" at bounding box center [150, 217] width 86 height 76
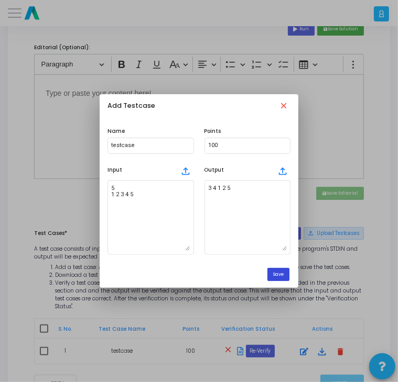
click at [283, 276] on button "Save" at bounding box center [278, 274] width 22 height 13
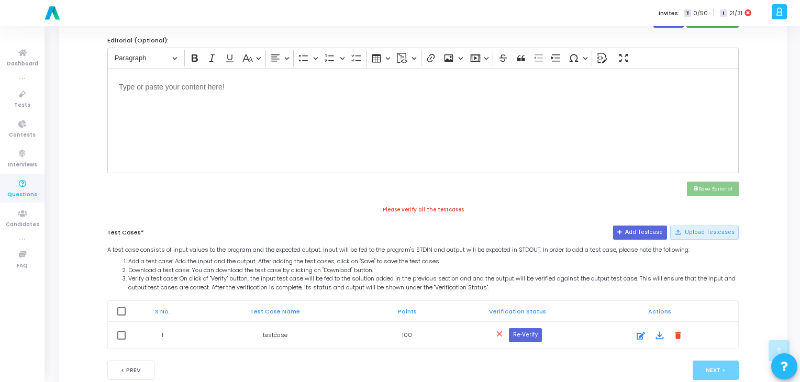
scroll to position [379, 0]
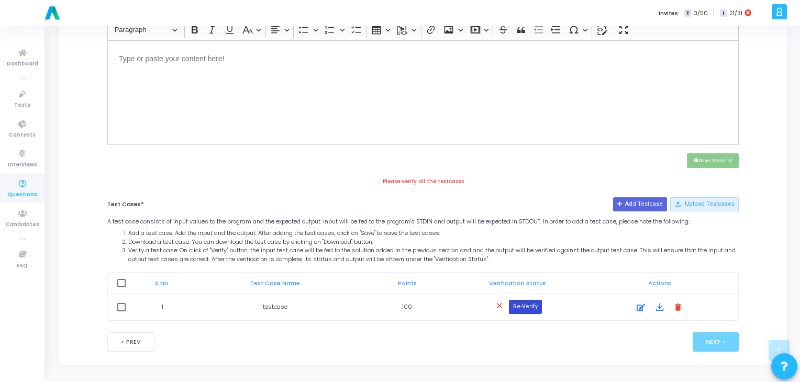
click at [519, 309] on button "Re-Verify" at bounding box center [525, 307] width 33 height 14
click at [679, 306] on mat-icon "delete" at bounding box center [679, 307] width 12 height 12
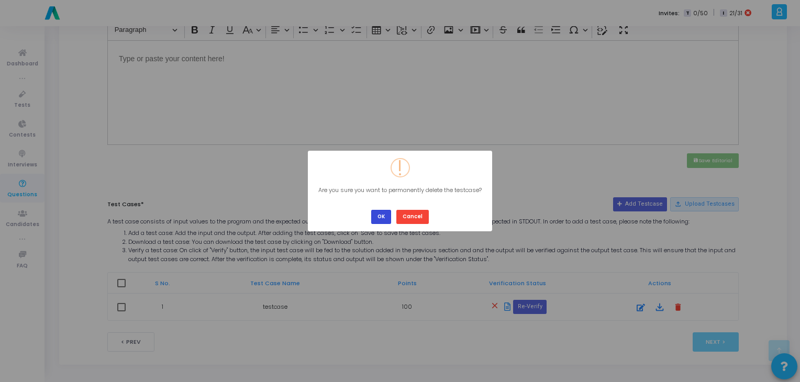
click at [386, 217] on button "OK" at bounding box center [381, 217] width 20 height 14
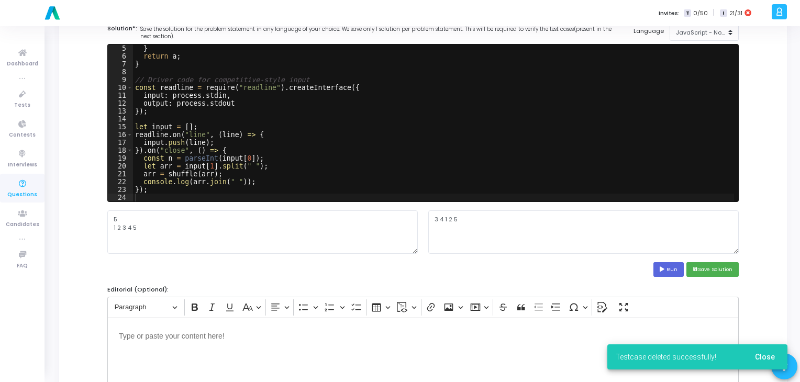
scroll to position [102, 0]
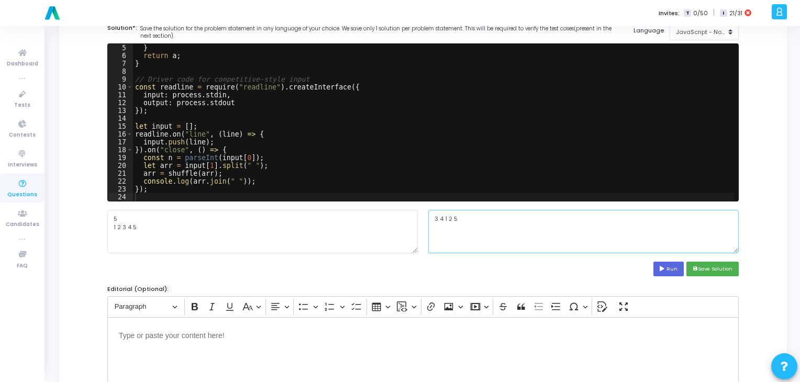
drag, startPoint x: 467, startPoint y: 221, endPoint x: 431, endPoint y: 221, distance: 36.7
click at [431, 221] on textarea "3 4 1 2 5" at bounding box center [584, 231] width 311 height 43
click at [671, 268] on button "Run" at bounding box center [669, 269] width 30 height 14
type textarea "3 4 2 5 1"
drag, startPoint x: 479, startPoint y: 225, endPoint x: 425, endPoint y: 219, distance: 54.8
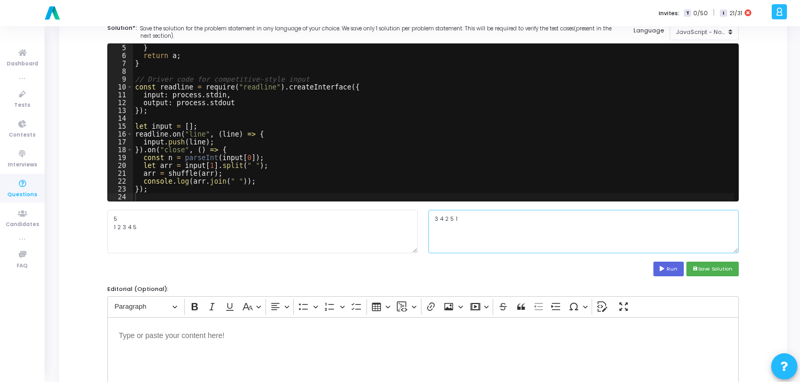
click at [425, 219] on div "3 4 2 5 1" at bounding box center [583, 231] width 321 height 43
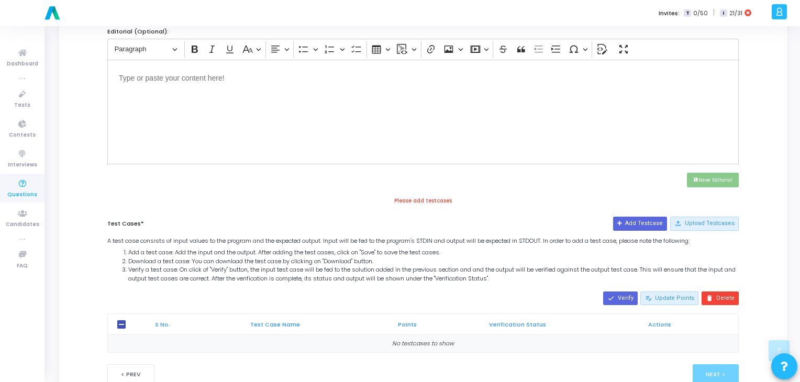
scroll to position [391, 0]
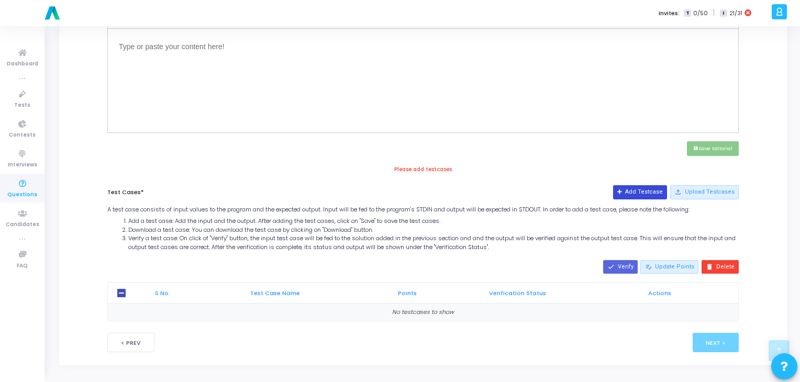
click at [637, 188] on button "Add Testcase" at bounding box center [640, 192] width 54 height 14
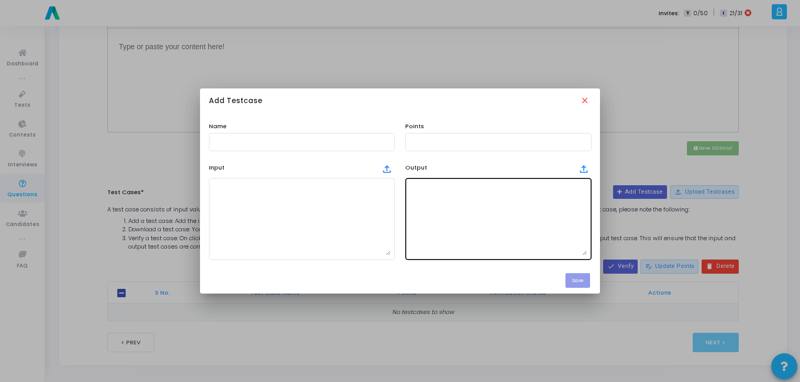
click at [454, 203] on textarea at bounding box center [499, 218] width 178 height 73
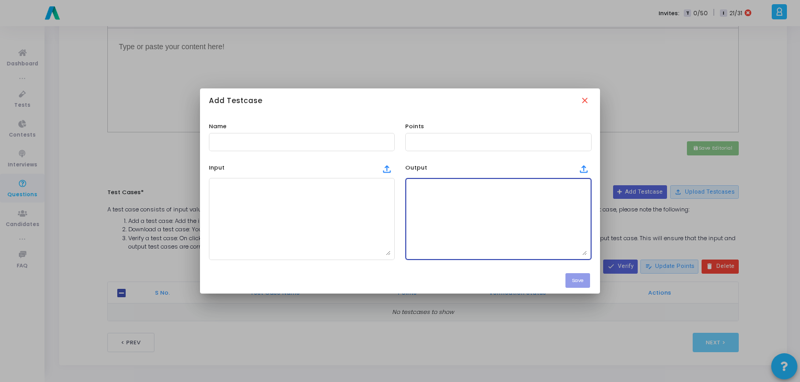
paste textarea "3 4 2 5 1"
type textarea "3 4 2 5 1"
click at [431, 206] on textarea "3 4 2 5 1" at bounding box center [499, 218] width 178 height 73
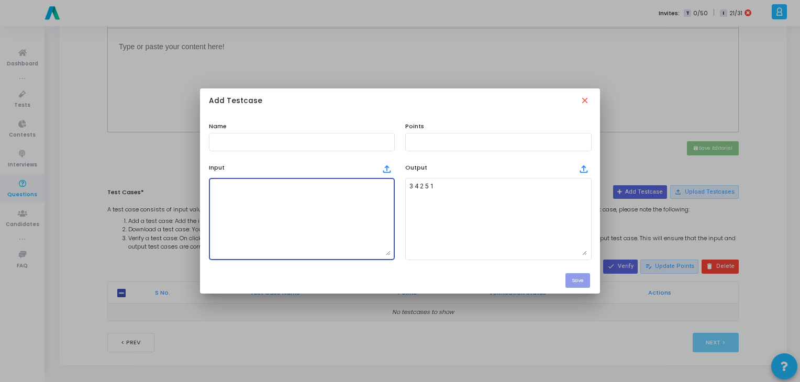
click at [364, 201] on textarea at bounding box center [302, 218] width 178 height 73
paste textarea "5 1 2 3 4 5"
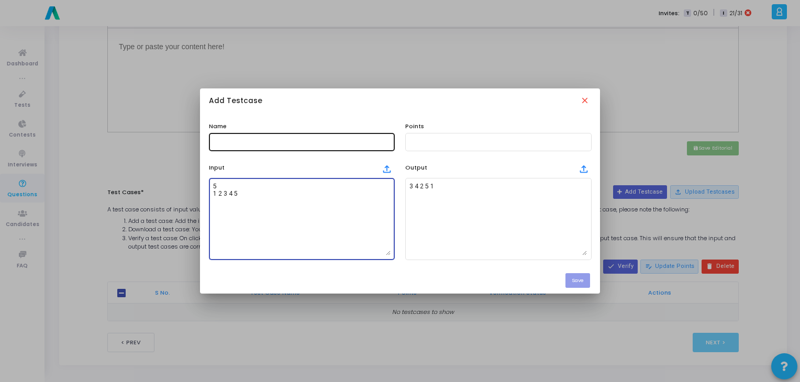
type textarea "5 1 2 3 4 5"
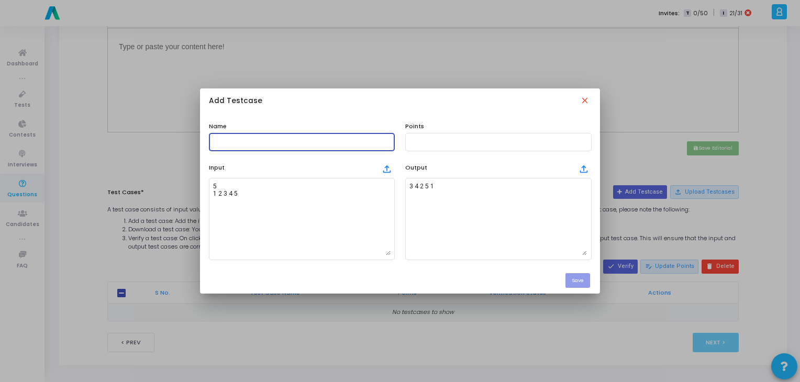
click at [272, 143] on input "text" at bounding box center [302, 141] width 178 height 7
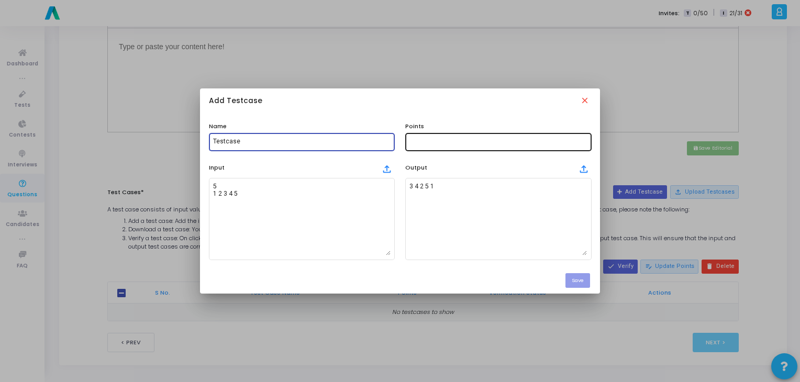
type input "Testcase"
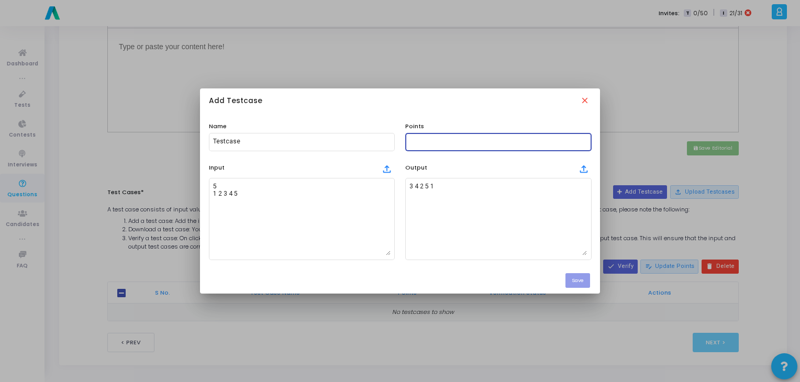
click at [430, 145] on input "text" at bounding box center [499, 141] width 178 height 7
type input "100"
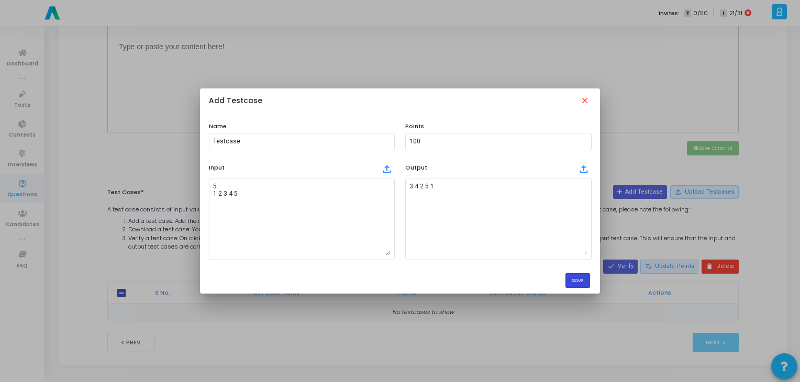
click at [574, 283] on button "Save" at bounding box center [578, 280] width 25 height 14
checkbox input "true"
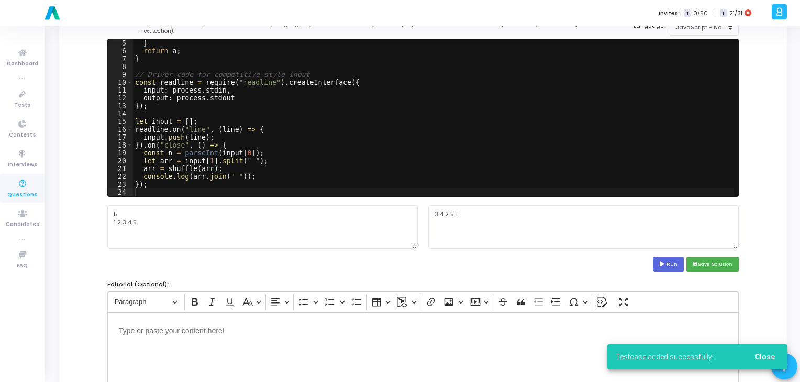
scroll to position [98, 0]
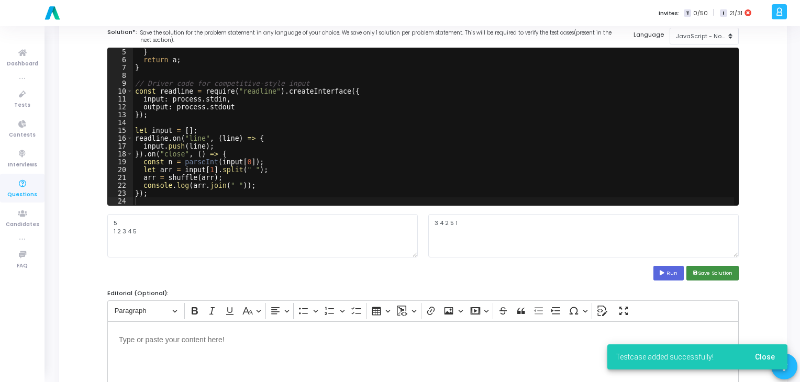
click at [717, 273] on button "save Save Solution" at bounding box center [713, 273] width 52 height 14
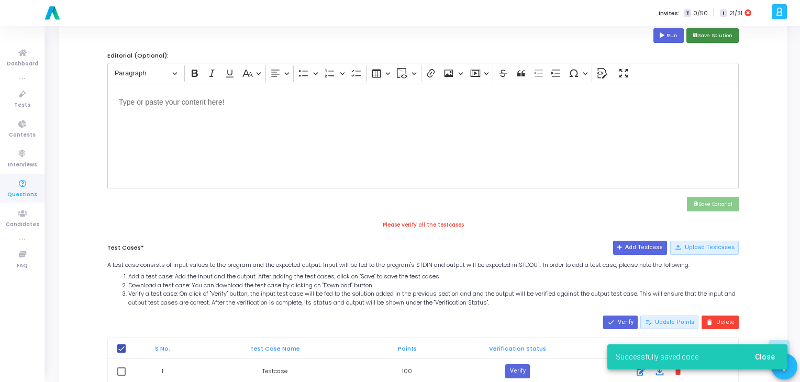
scroll to position [398, 0]
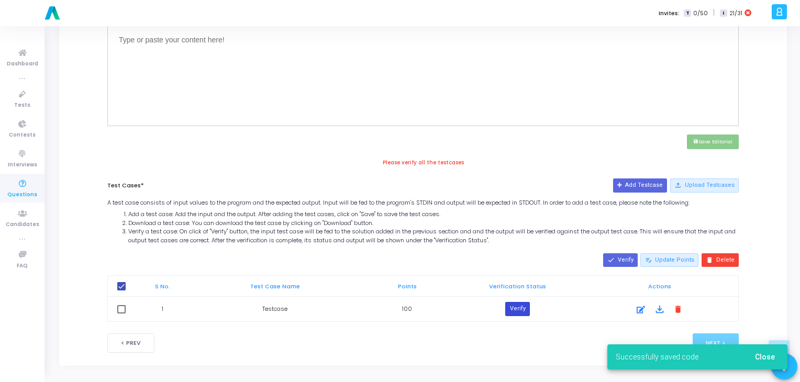
click at [529, 304] on button "Verify" at bounding box center [518, 309] width 24 height 14
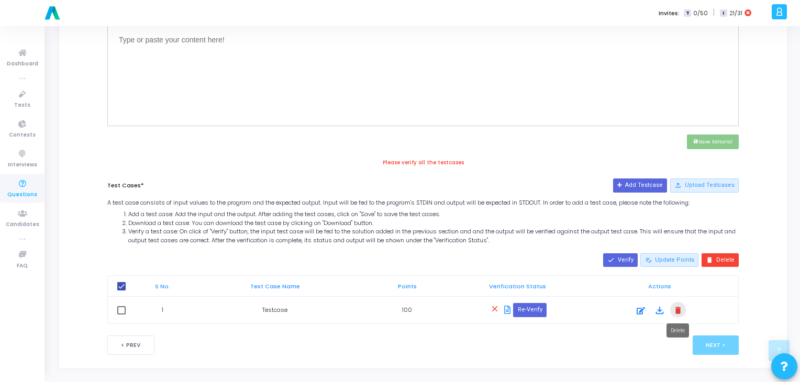
click at [677, 312] on mat-icon "delete" at bounding box center [679, 310] width 12 height 12
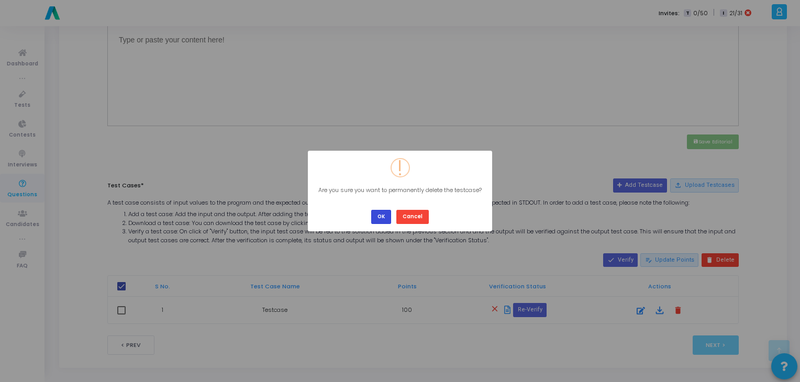
click at [373, 220] on button "OK" at bounding box center [381, 217] width 20 height 14
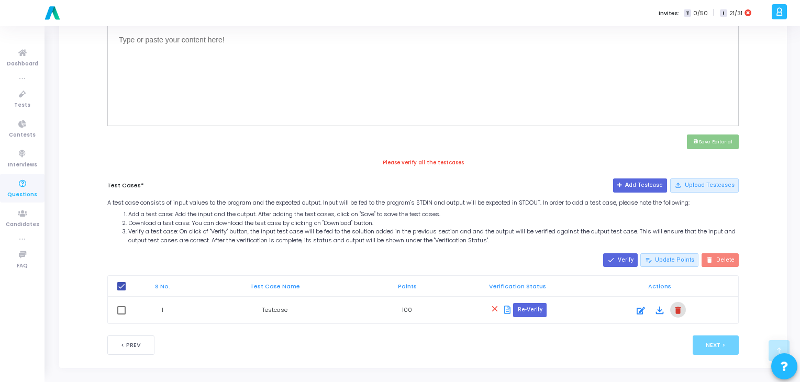
checkbox input "false"
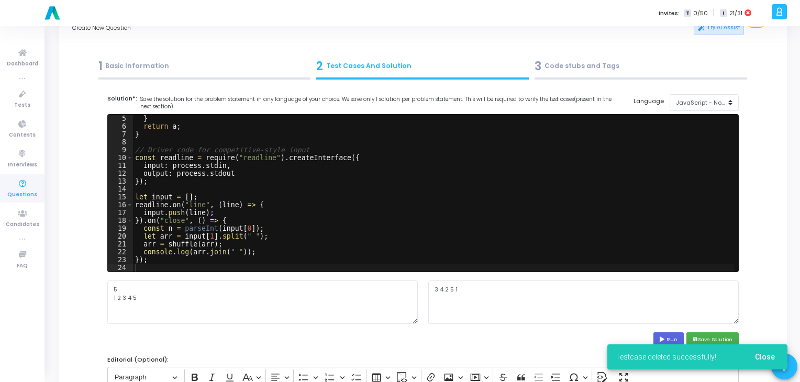
scroll to position [31, 0]
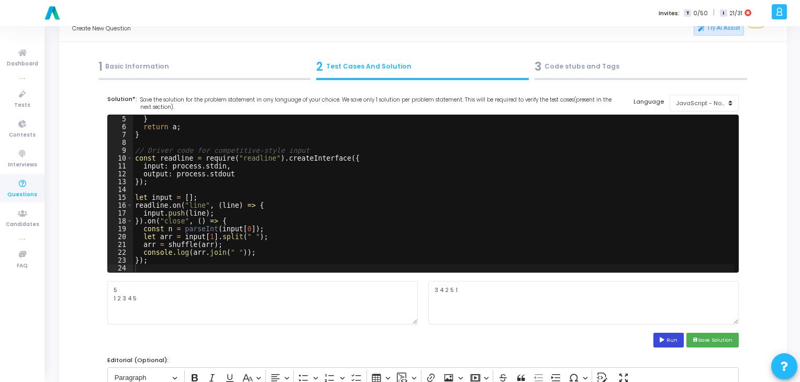
click at [666, 343] on button "Run" at bounding box center [669, 340] width 30 height 14
type textarea "3 1 4 5 2"
drag, startPoint x: 465, startPoint y: 294, endPoint x: 426, endPoint y: 290, distance: 38.9
click at [426, 290] on div "3 1 4 5 2" at bounding box center [583, 302] width 321 height 43
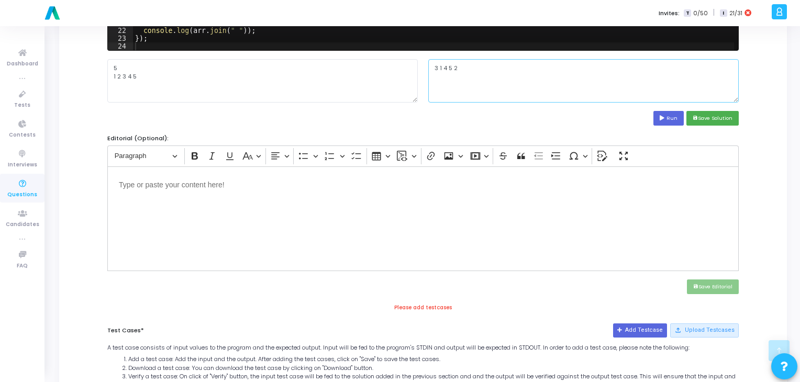
scroll to position [258, 0]
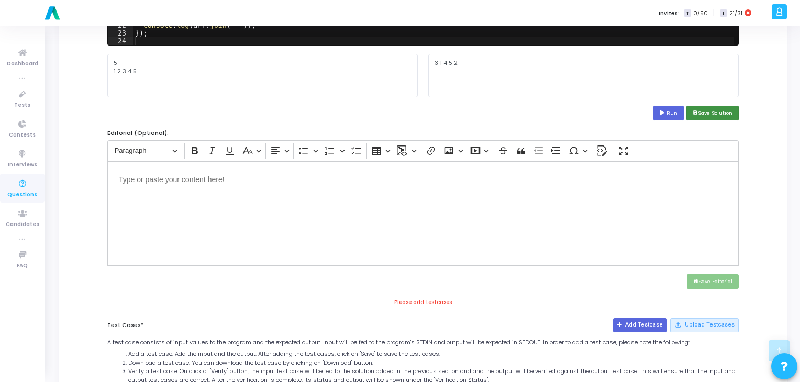
click at [695, 115] on icon "save" at bounding box center [695, 113] width 5 height 5
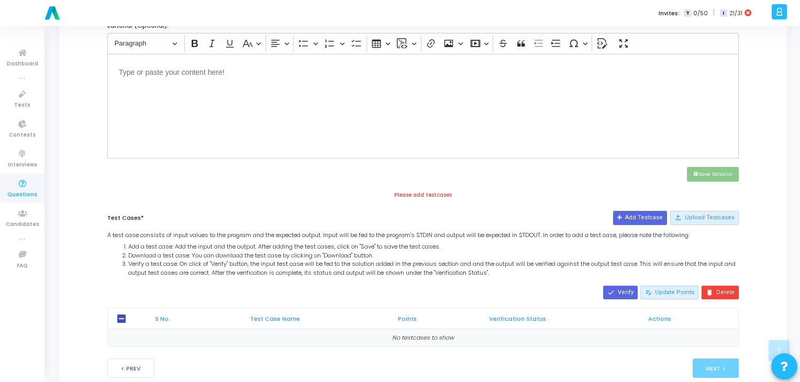
scroll to position [371, 0]
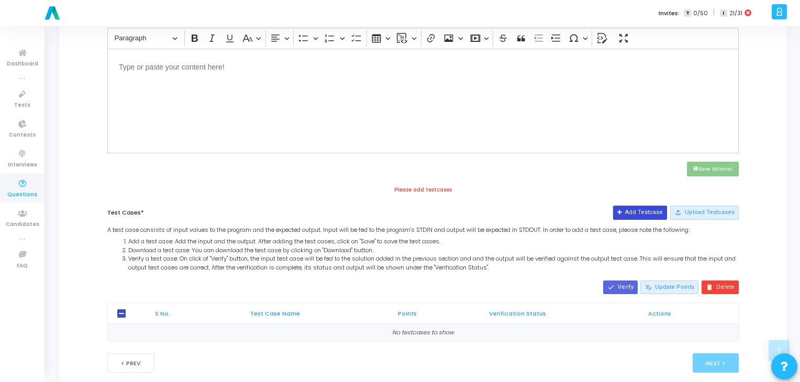
click at [655, 216] on button "Add Testcase" at bounding box center [640, 213] width 54 height 14
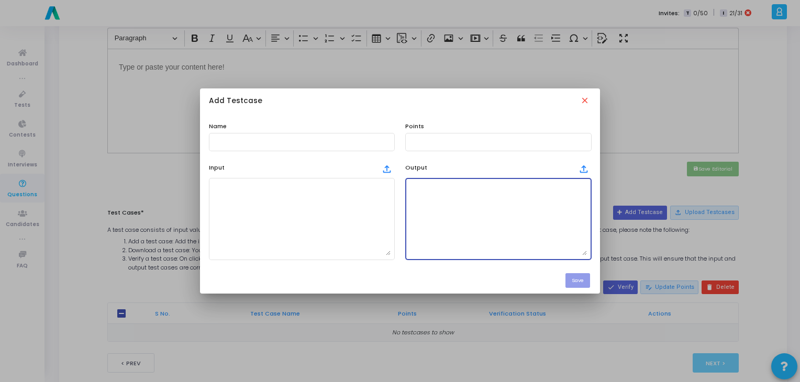
click at [440, 196] on textarea at bounding box center [499, 218] width 178 height 73
paste textarea "3 1 4 5 2"
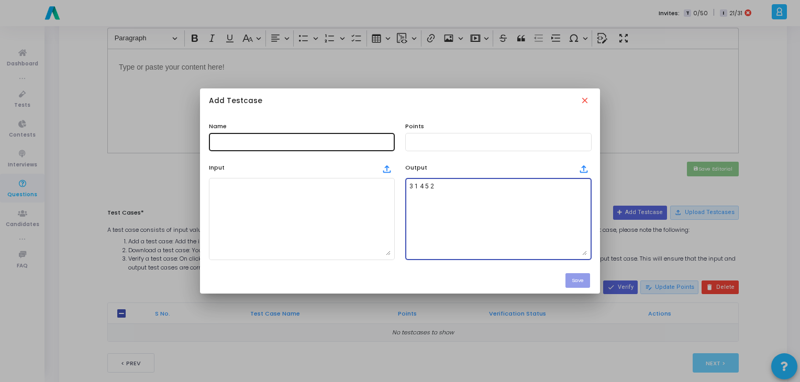
type textarea "3 1 4 5 2"
click at [308, 146] on div at bounding box center [302, 140] width 178 height 19
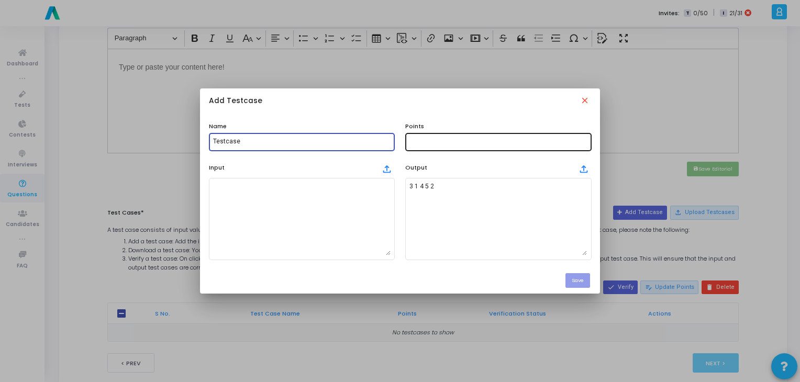
type input "Testcase"
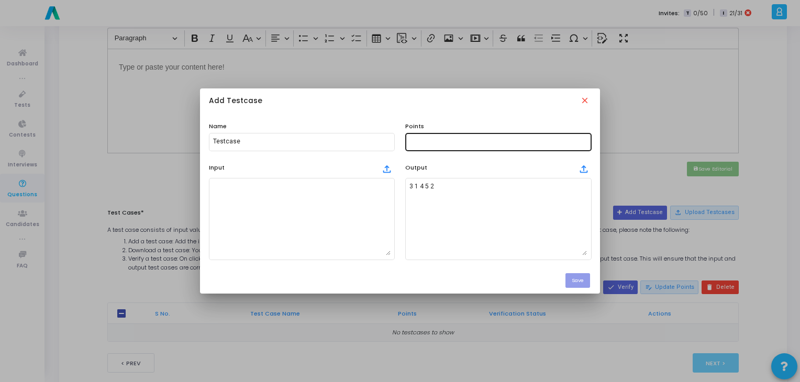
click at [446, 147] on div at bounding box center [499, 140] width 178 height 19
type input "100"
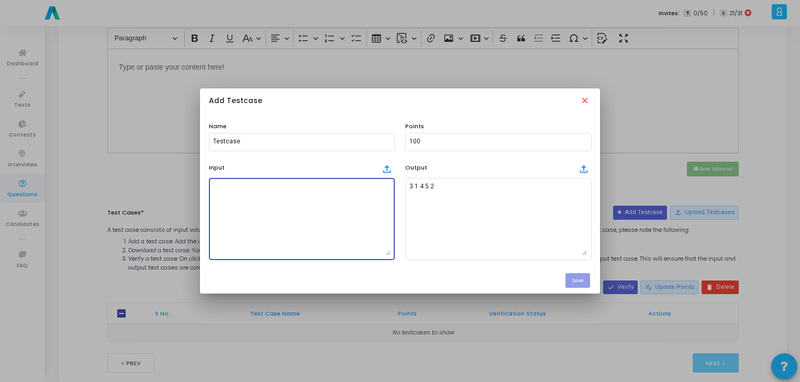
click at [259, 205] on textarea at bounding box center [302, 218] width 178 height 73
paste textarea "5 1 2 3 4 5"
type textarea "5 1 2 3 4 5"
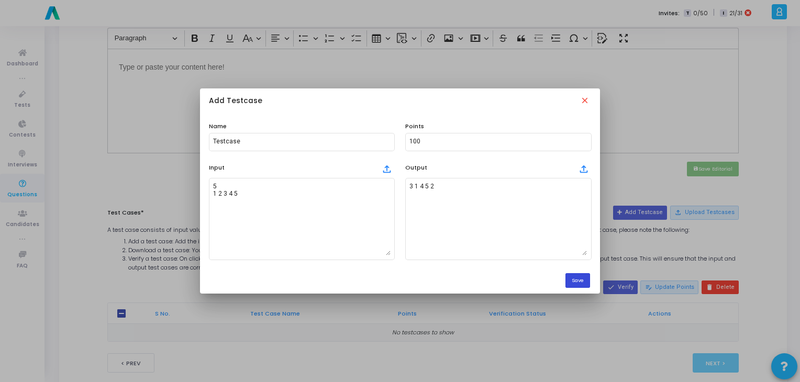
click at [568, 281] on button "Save" at bounding box center [578, 280] width 25 height 14
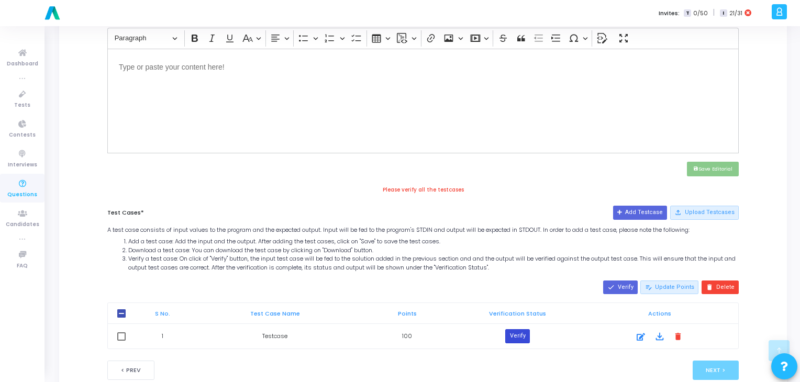
click at [521, 330] on button "Verify" at bounding box center [518, 337] width 24 height 14
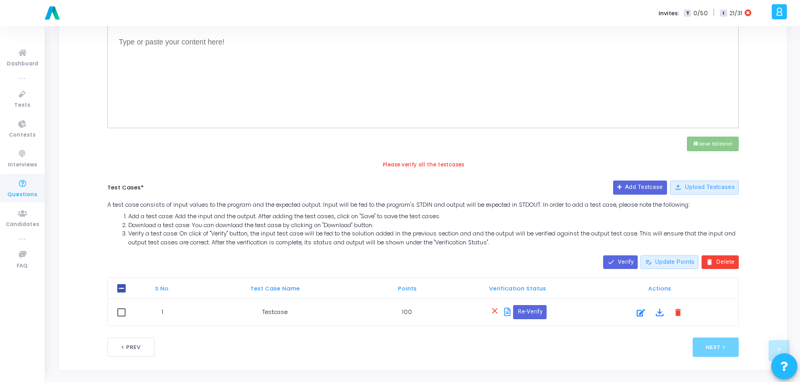
scroll to position [401, 0]
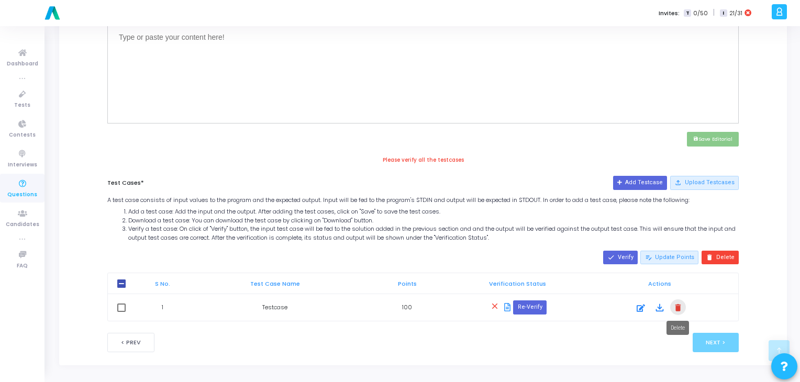
click at [677, 306] on mat-icon "delete" at bounding box center [679, 308] width 12 height 12
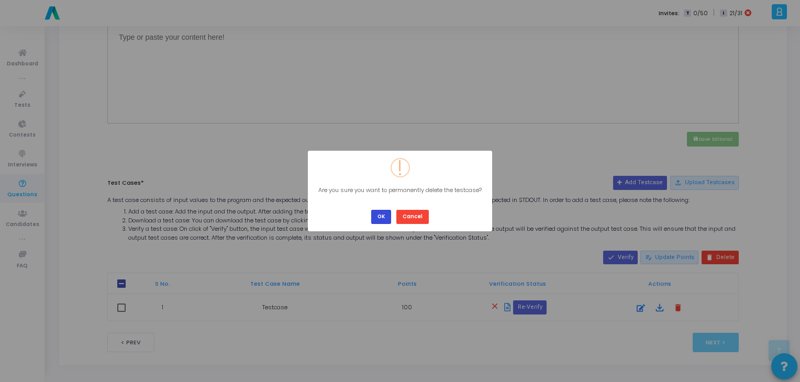
click at [385, 214] on button "OK" at bounding box center [381, 217] width 20 height 14
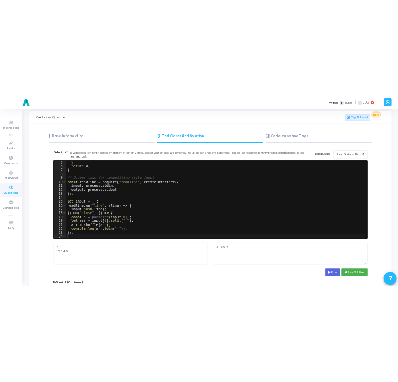
scroll to position [0, 0]
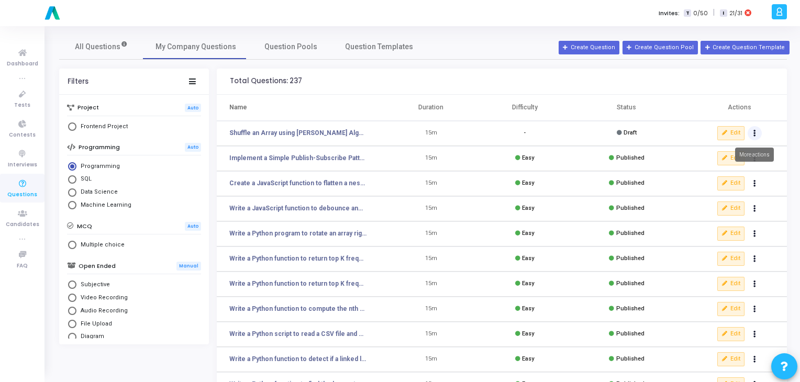
drag, startPoint x: 758, startPoint y: 135, endPoint x: 753, endPoint y: 136, distance: 5.5
click at [753, 136] on button "Actions" at bounding box center [755, 133] width 15 height 15
click at [710, 169] on button "delete Delete" at bounding box center [722, 171] width 81 height 17
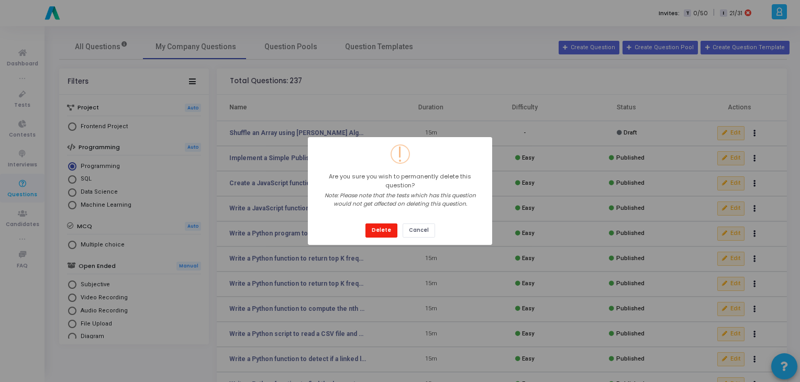
click at [392, 228] on button "Delete" at bounding box center [382, 231] width 32 height 14
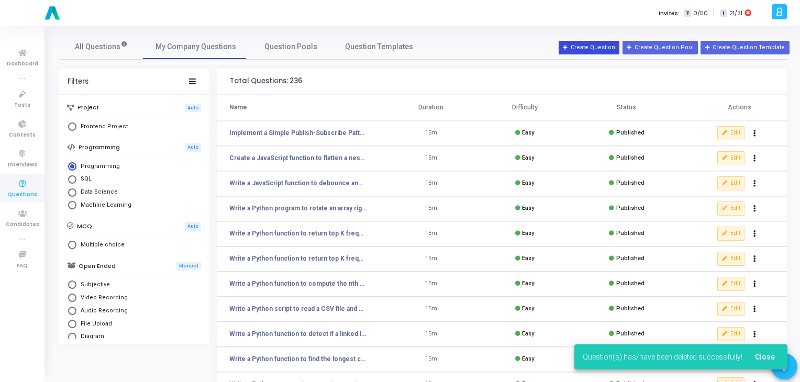
click at [587, 50] on button "Create Question" at bounding box center [589, 48] width 61 height 14
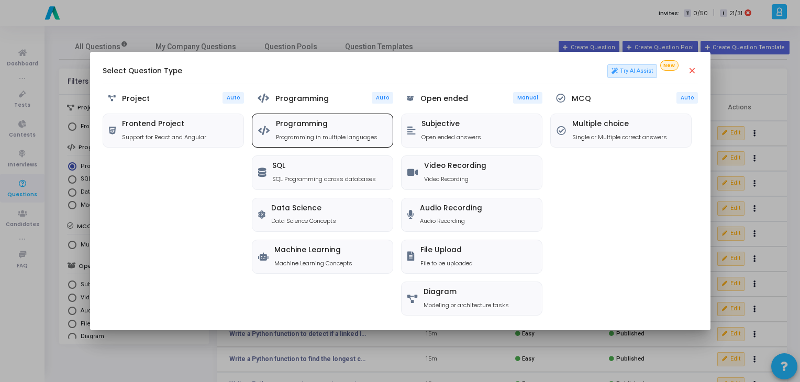
click at [324, 134] on p "Programming in multiple languages" at bounding box center [327, 137] width 102 height 9
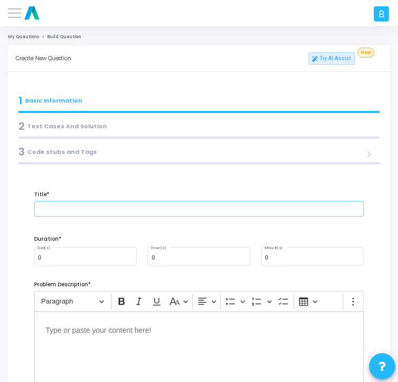
click at [56, 207] on input "text" at bounding box center [199, 209] width 330 height 16
paste input "Shuffle an Array using [PERSON_NAME] Algorithm"
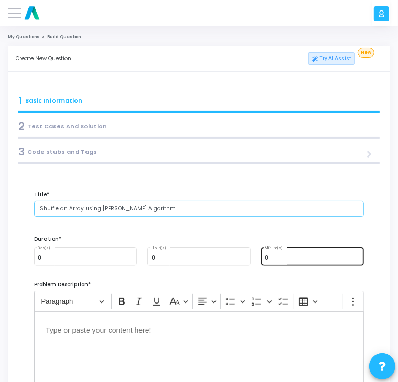
type input "Shuffle an Array using [PERSON_NAME] Algorithm"
click at [293, 254] on div "0 Minute(s)" at bounding box center [312, 256] width 95 height 20
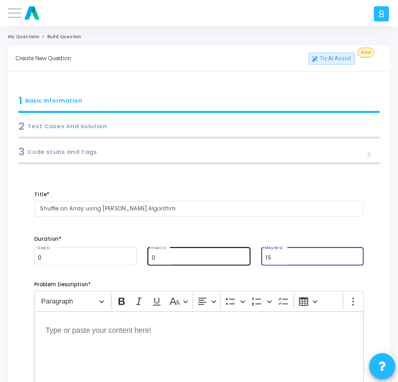
type input "15"
click at [230, 265] on div "0 Hour(s)" at bounding box center [198, 256] width 95 height 20
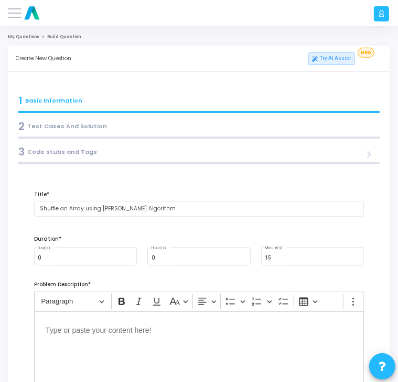
click at [228, 275] on div "0 Day(s) 0 Hour(s) 15 Minute(s)" at bounding box center [199, 262] width 340 height 32
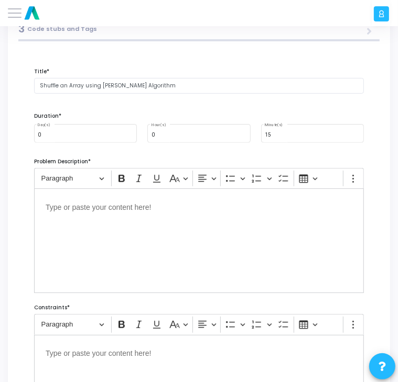
scroll to position [124, 0]
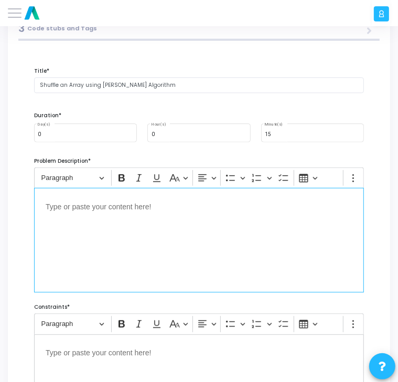
click at [109, 229] on div "Editor editing area: main" at bounding box center [199, 240] width 330 height 105
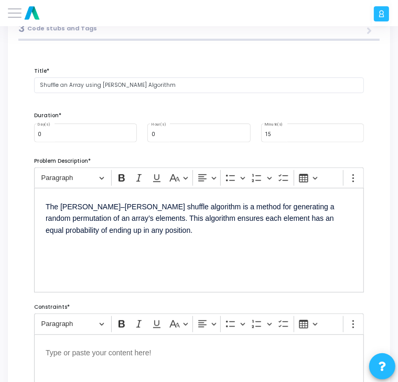
click at [34, 246] on div "Rich Text Editor Paragraph Bold Italic Underline Basic styles Text alignment Bu…" at bounding box center [199, 230] width 340 height 125
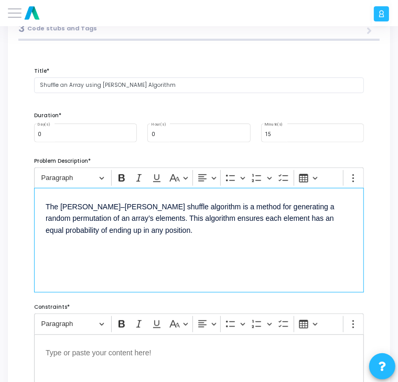
click at [73, 244] on p "Editor editing area: main" at bounding box center [199, 249] width 306 height 13
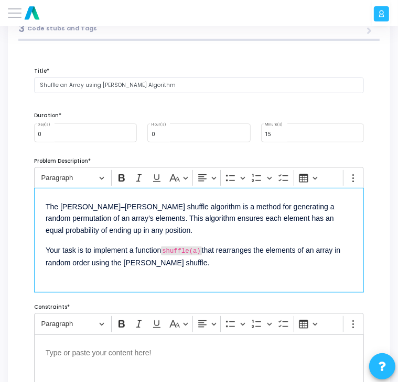
click at [200, 251] on code "shuffle(a)" at bounding box center [181, 251] width 40 height 9
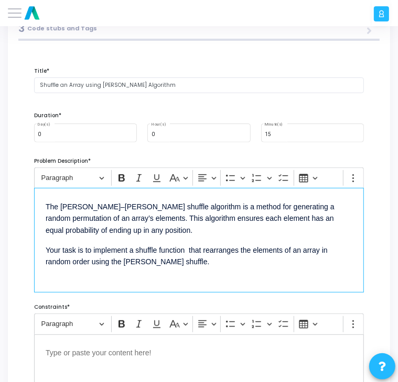
click at [189, 250] on p "Your task is to implement a shuffle function that rearranges the elements of an…" at bounding box center [199, 255] width 306 height 25
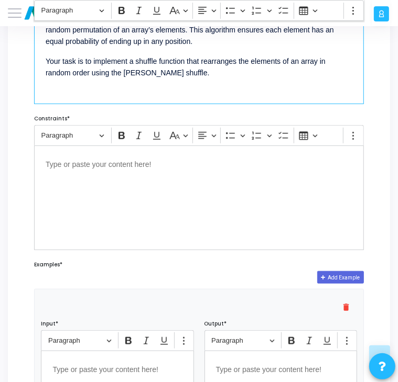
scroll to position [312, 0]
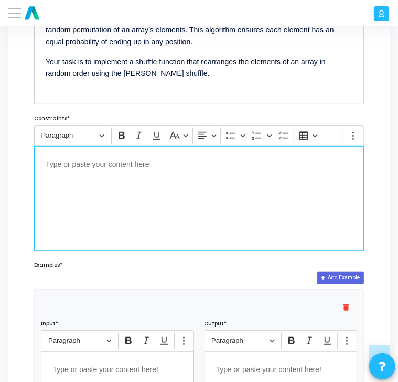
click at [123, 162] on p "Editor editing area: main" at bounding box center [199, 164] width 306 height 13
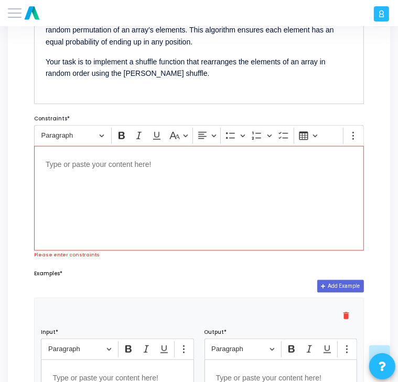
click at [121, 179] on div "Editor editing area: main" at bounding box center [199, 198] width 330 height 105
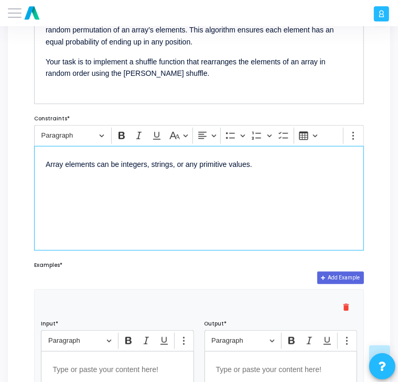
click at [135, 189] on div "Array elements can be integers, strings, or any primitive values." at bounding box center [199, 198] width 330 height 105
click at [266, 169] on p "Array elements can be integers, strings, or any primitive values." at bounding box center [199, 164] width 306 height 13
drag, startPoint x: 189, startPoint y: 186, endPoint x: 161, endPoint y: 186, distance: 27.2
click at [161, 186] on p "The function must modify the array in-place and return it." at bounding box center [199, 183] width 306 height 13
click at [162, 198] on div "Array elements can be integers, strings, or any primitive values. The function …" at bounding box center [199, 198] width 330 height 105
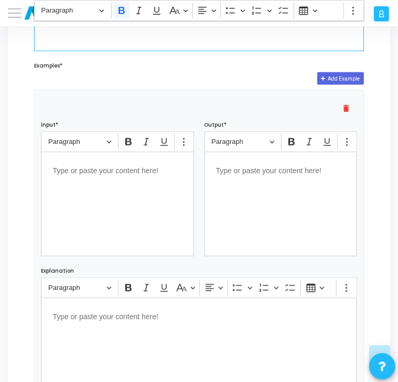
scroll to position [515, 0]
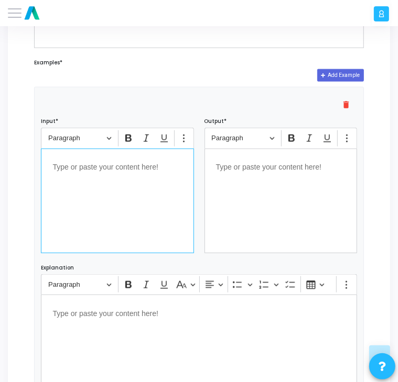
click at [95, 201] on div "Editor editing area: main" at bounding box center [117, 201] width 152 height 105
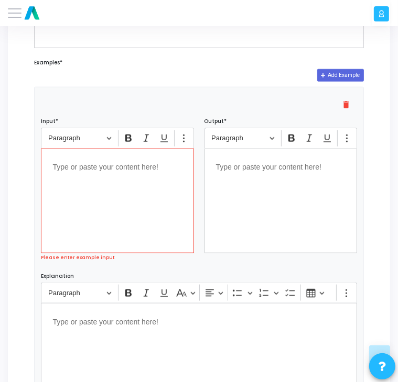
click at [80, 164] on p "Editor editing area: main" at bounding box center [116, 166] width 129 height 13
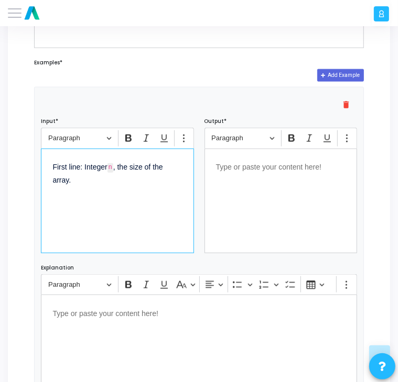
click at [96, 181] on p "First line: Integer n , the size of the array." at bounding box center [116, 173] width 129 height 26
click at [99, 197] on code "n" at bounding box center [96, 200] width 6 height 9
click at [116, 169] on p "First line: Integer n , the size of the array." at bounding box center [116, 173] width 129 height 26
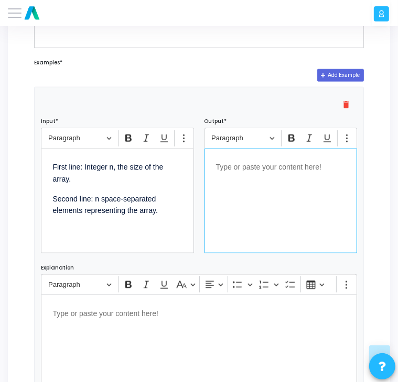
click at [281, 179] on div "Editor editing area: main" at bounding box center [280, 201] width 152 height 105
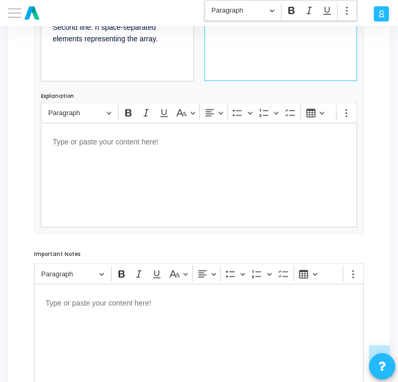
scroll to position [767, 0]
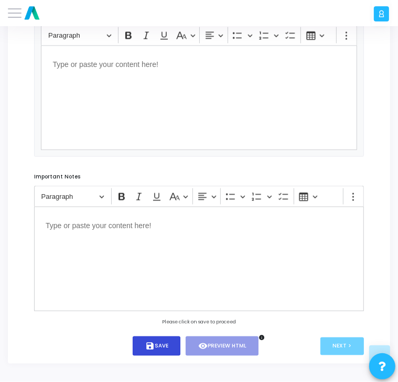
click at [150, 349] on icon "save" at bounding box center [149, 346] width 9 height 9
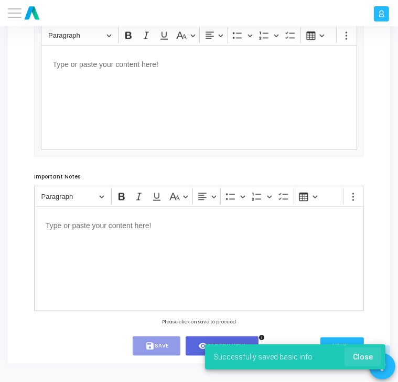
click at [356, 354] on span "Close" at bounding box center [363, 357] width 20 height 8
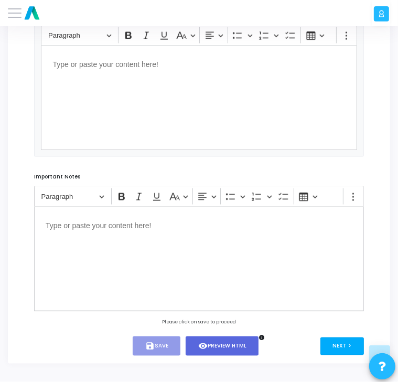
click at [338, 349] on button "Next >" at bounding box center [341, 347] width 43 height 18
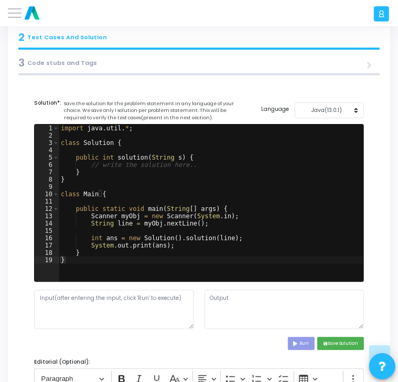
scroll to position [0, 0]
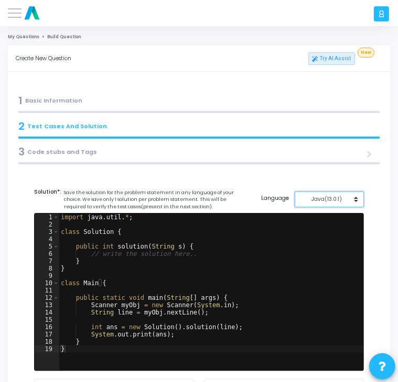
click at [335, 195] on button "Java(13.0.1)" at bounding box center [329, 200] width 70 height 16
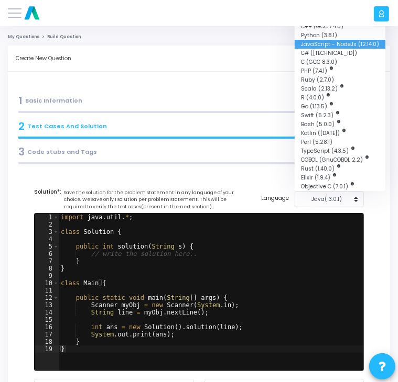
click at [331, 45] on button "JavaScript - NodeJs (12.14.0)" at bounding box center [339, 44] width 91 height 9
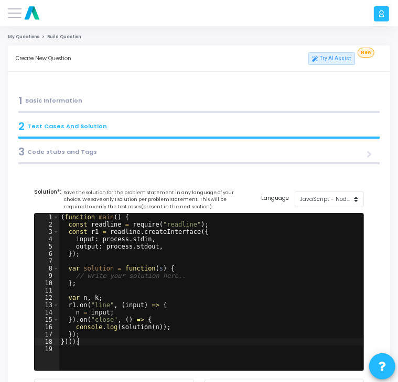
click at [116, 344] on div "( function main ( ) { const readline = require ( "readline" ) ; const r1 = read…" at bounding box center [211, 300] width 305 height 172
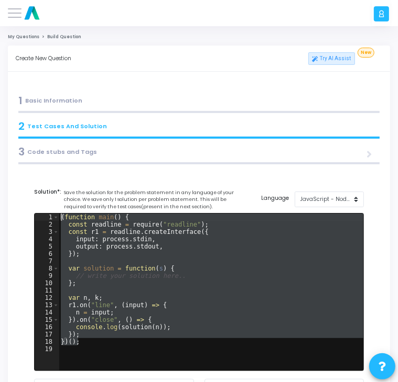
drag, startPoint x: 116, startPoint y: 344, endPoint x: 60, endPoint y: 206, distance: 148.5
click at [60, 206] on cj-code-editor "Solution*: Save the solution for the problem statement in any language of your …" at bounding box center [199, 313] width 330 height 251
type textarea "(function main() { const readline = require("readline");"
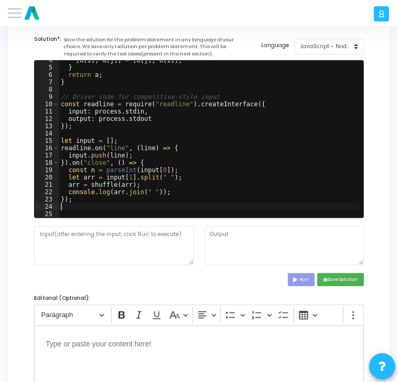
scroll to position [159, 0]
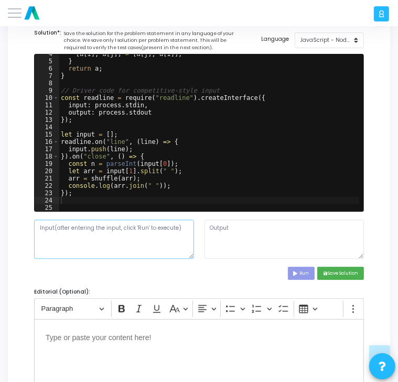
click at [76, 240] on textarea at bounding box center [114, 239] width 160 height 39
paste textarea "4 a b c d"
type textarea "4 a b c d"
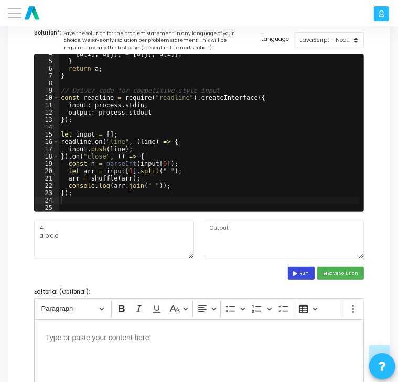
click at [300, 271] on button "Run" at bounding box center [301, 273] width 27 height 13
type textarea "c d a b"
drag, startPoint x: 237, startPoint y: 228, endPoint x: 186, endPoint y: 222, distance: 51.2
click at [186, 222] on div "4 a b c d c d a b" at bounding box center [199, 239] width 340 height 39
click at [341, 271] on button "save Save Solution" at bounding box center [340, 273] width 47 height 13
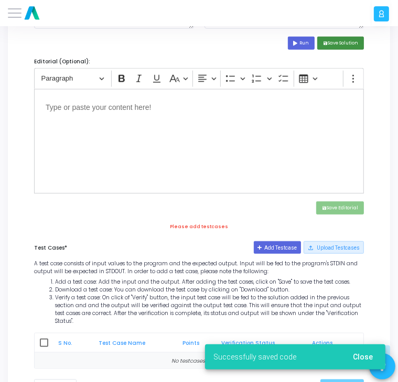
scroll to position [421, 0]
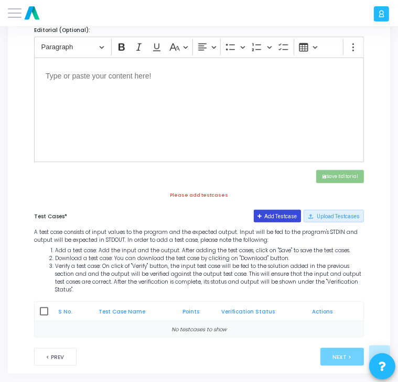
click at [285, 215] on button "Add Testcase" at bounding box center [278, 216] width 48 height 13
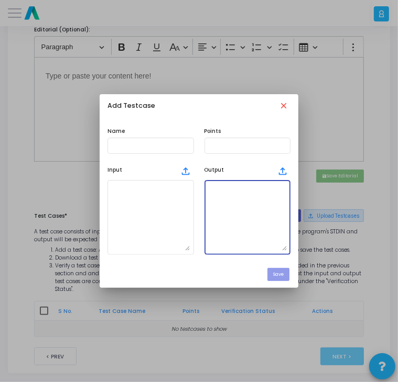
click at [222, 212] on textarea at bounding box center [247, 217] width 79 height 67
paste textarea "c d a b"
type textarea "c d a b"
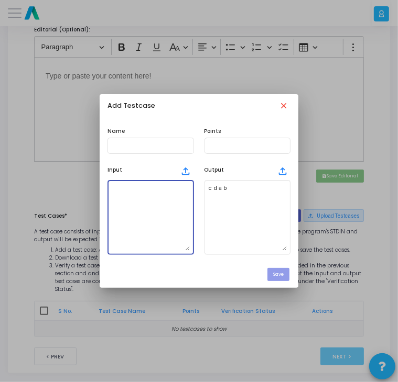
click at [127, 215] on textarea at bounding box center [150, 217] width 79 height 67
paste textarea "4 a b c d"
type textarea "4 a b c d"
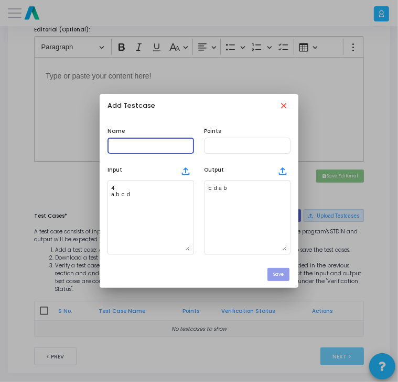
click at [134, 144] on input "text" at bounding box center [150, 145] width 79 height 6
type input "Testcase"
click at [245, 147] on input "text" at bounding box center [247, 145] width 79 height 6
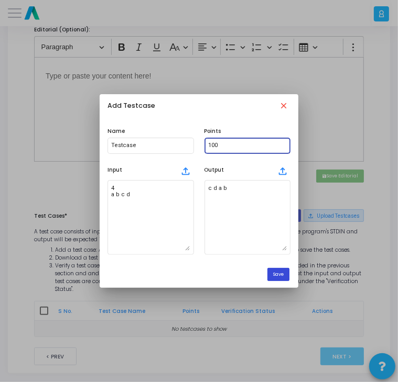
type input "100"
click at [283, 275] on button "Save" at bounding box center [278, 274] width 22 height 13
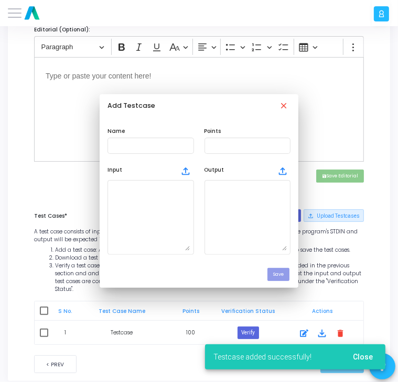
scroll to position [421, 0]
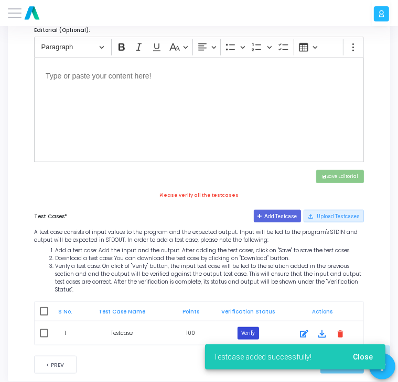
click at [243, 327] on button "Verify" at bounding box center [247, 333] width 21 height 13
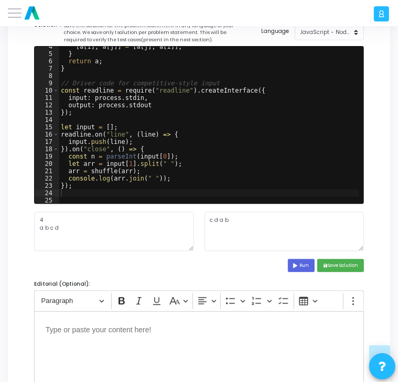
scroll to position [167, 0]
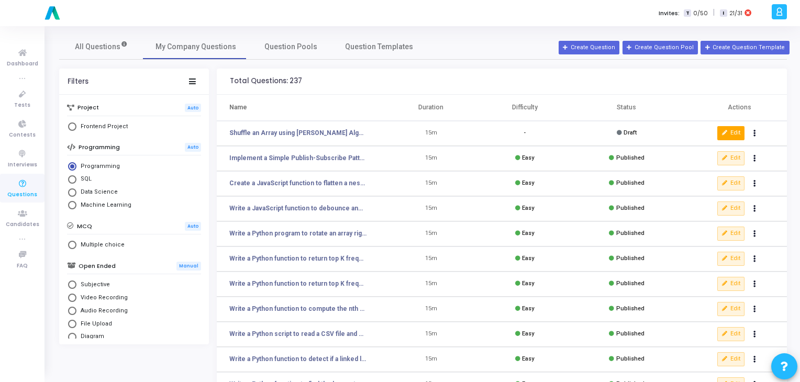
click at [722, 131] on icon at bounding box center [725, 133] width 6 height 6
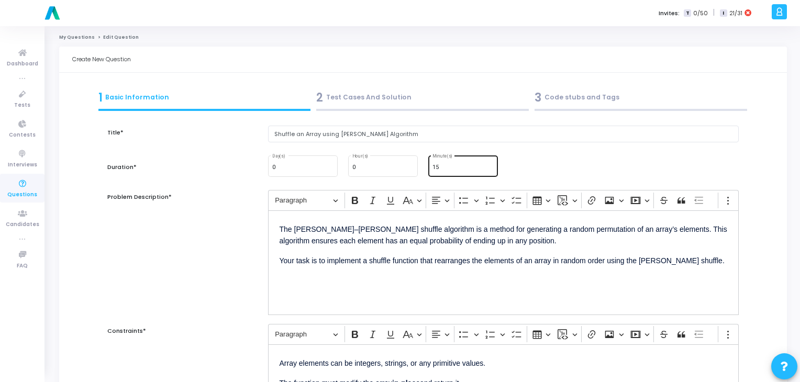
click at [465, 173] on div "15 Minute(s)" at bounding box center [463, 165] width 61 height 23
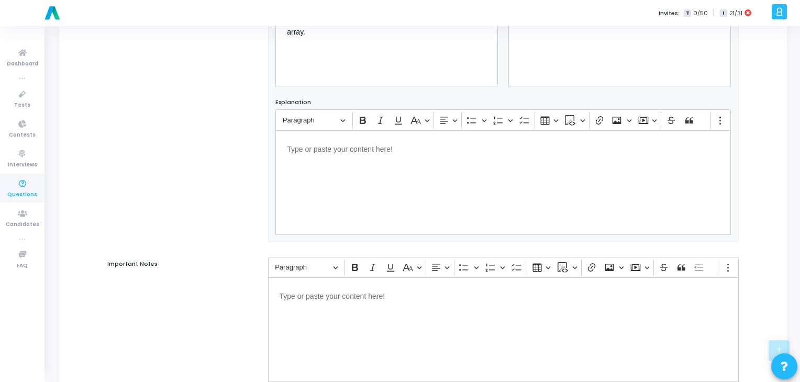
scroll to position [641, 0]
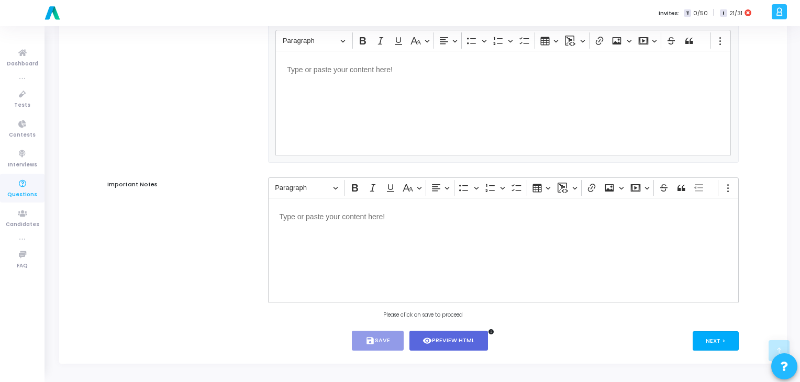
click at [722, 339] on button "Next >" at bounding box center [716, 341] width 47 height 19
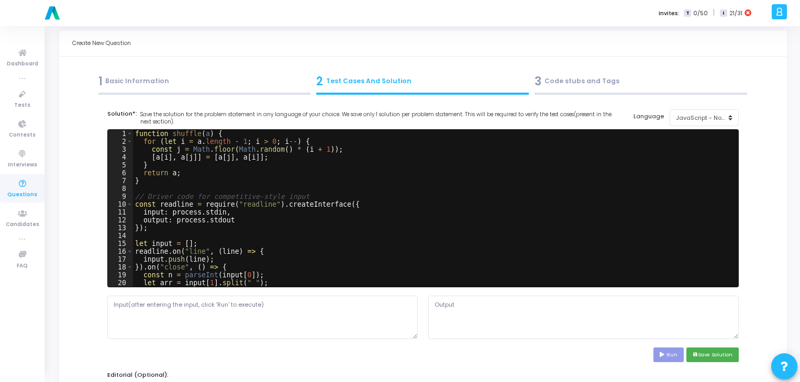
scroll to position [0, 0]
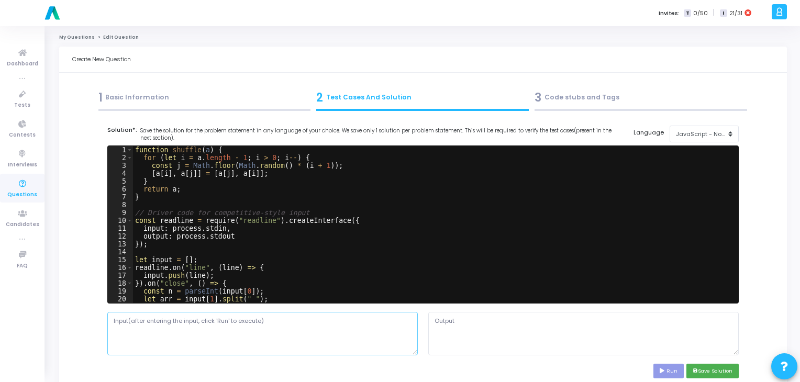
click at [312, 330] on textarea at bounding box center [262, 333] width 311 height 43
click at [266, 321] on textarea at bounding box center [262, 333] width 311 height 43
paste textarea "5 1 2 3 4 5"
type textarea "5 1 2 3 4 5"
click at [669, 373] on button "Run" at bounding box center [669, 371] width 30 height 14
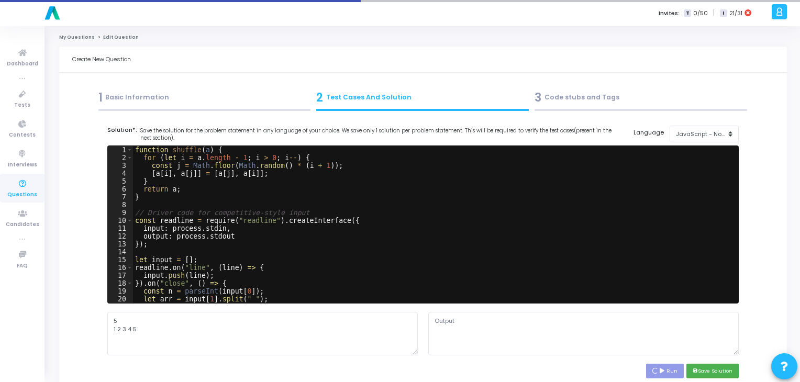
type textarea "2 3 1 4 5"
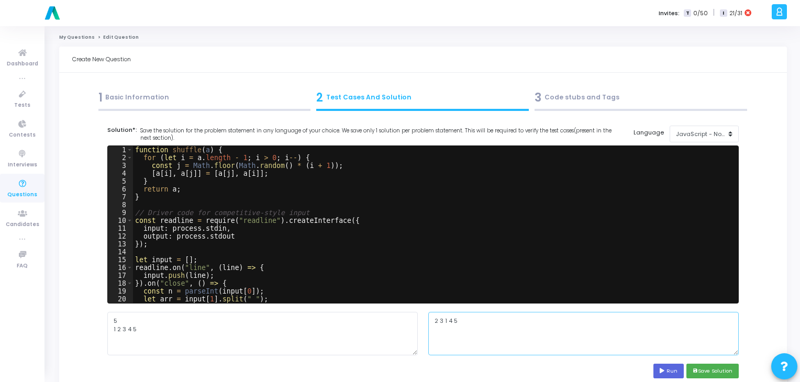
drag, startPoint x: 468, startPoint y: 320, endPoint x: 420, endPoint y: 325, distance: 48.9
click at [420, 325] on div "5 1 2 3 4 5 2 3 1 4 5" at bounding box center [423, 333] width 642 height 43
click at [718, 368] on button "save Save Solution" at bounding box center [713, 371] width 52 height 14
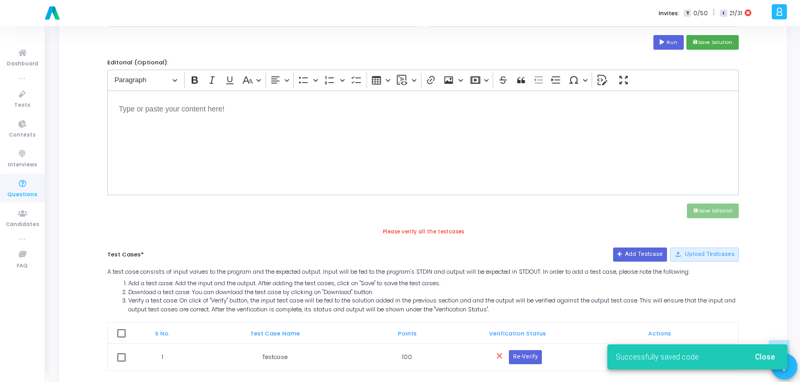
scroll to position [344, 0]
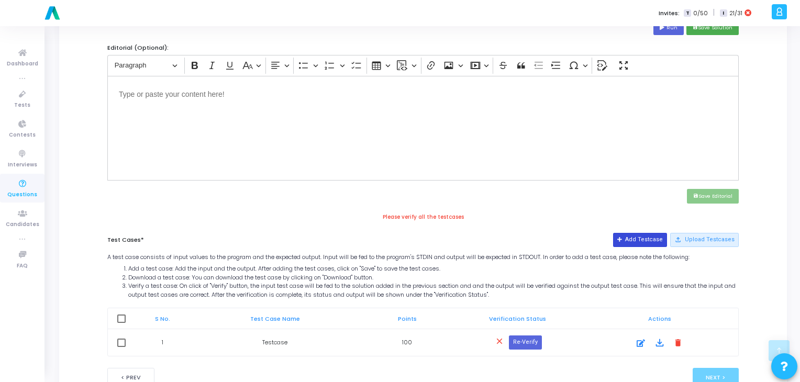
click at [642, 241] on button "Add Testcase" at bounding box center [640, 240] width 54 height 14
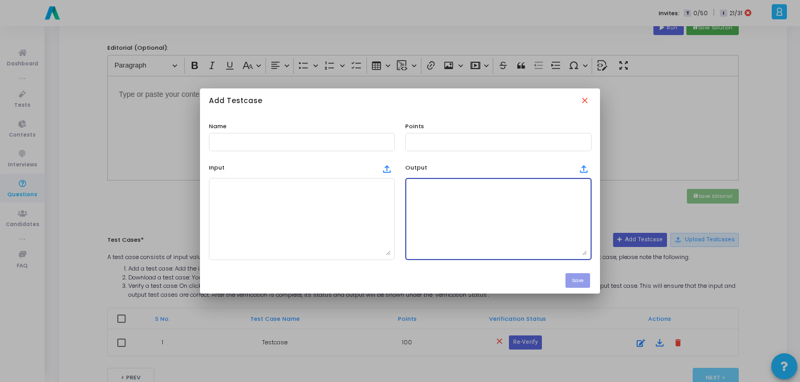
click at [479, 214] on textarea at bounding box center [499, 218] width 178 height 73
paste textarea "2 3 1 4 5"
type textarea "2 3 1 4 5"
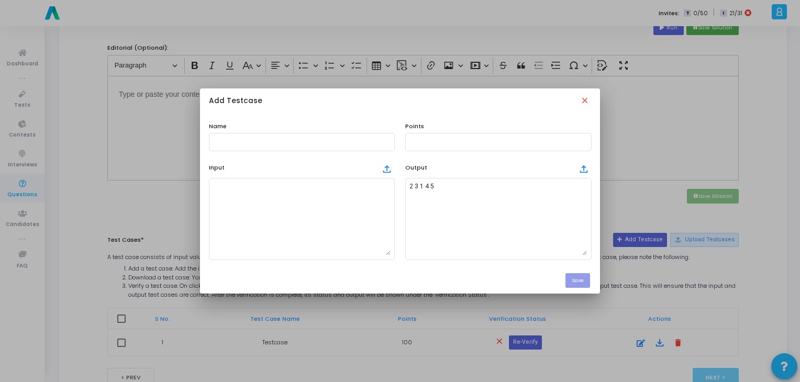
click at [430, 162] on div "Output file_upload" at bounding box center [498, 168] width 186 height 16
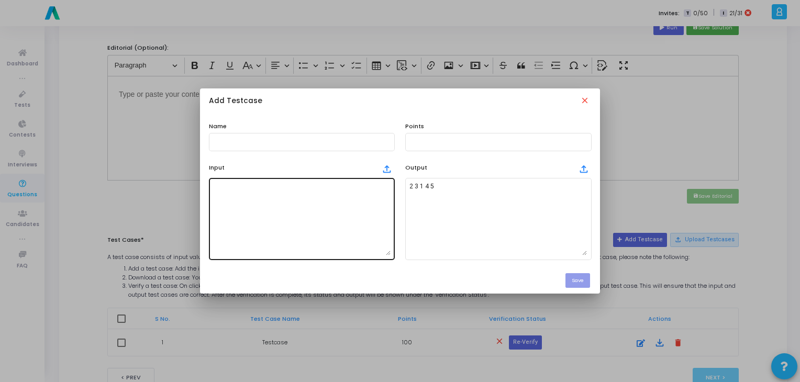
click at [297, 195] on textarea at bounding box center [302, 218] width 178 height 73
paste textarea "5 1 2 3 4 5"
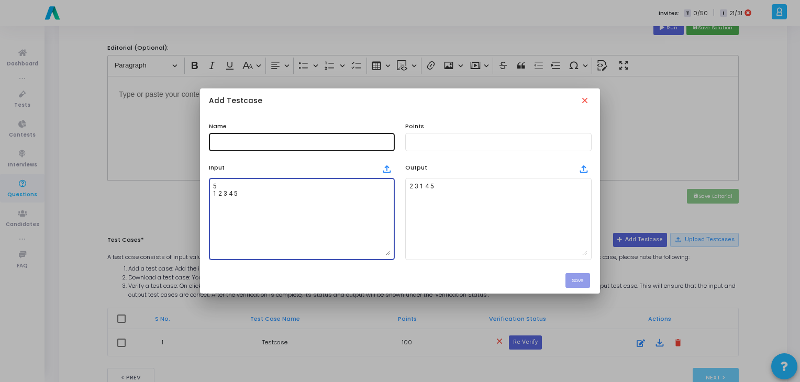
type textarea "5 1 2 3 4 5"
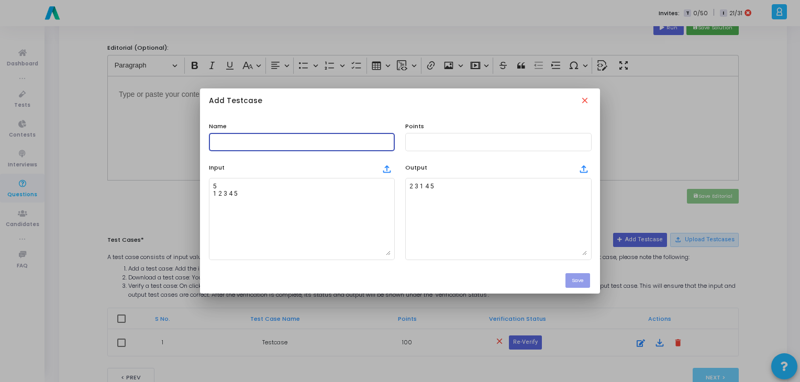
click at [248, 141] on input "text" at bounding box center [302, 141] width 178 height 7
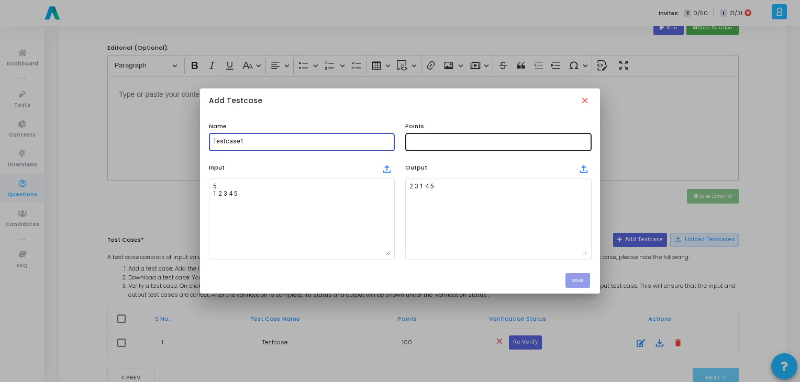
type input "Testcase1"
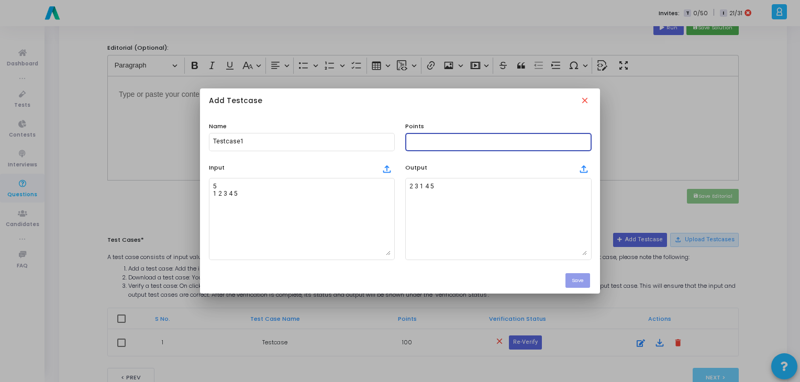
click at [440, 143] on input "text" at bounding box center [499, 141] width 178 height 7
type input "100"
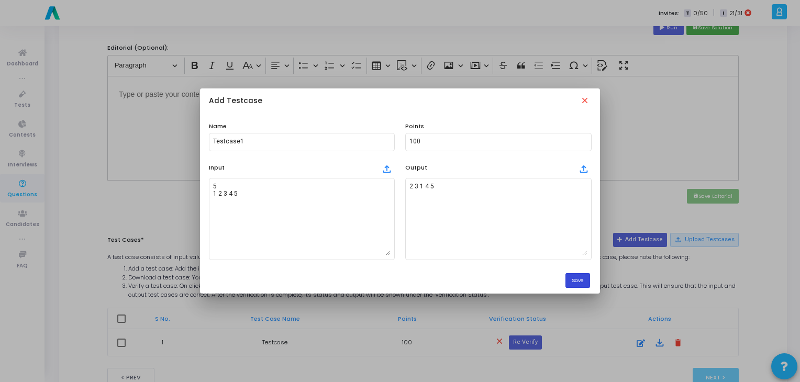
click at [579, 282] on button "Save" at bounding box center [578, 280] width 25 height 14
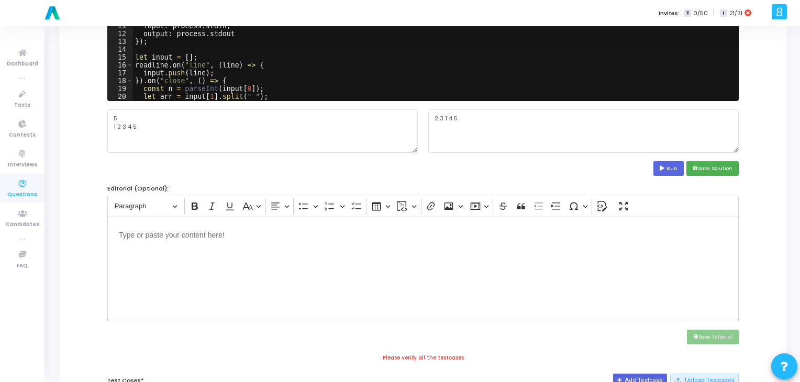
scroll to position [404, 0]
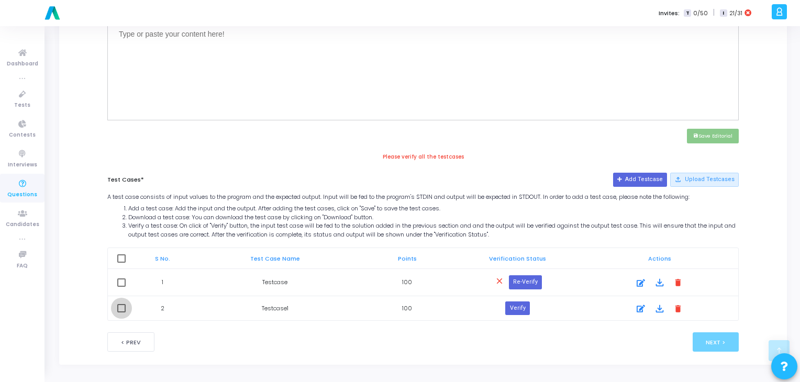
click at [122, 309] on span at bounding box center [121, 308] width 8 height 8
click at [122, 313] on input "checkbox" at bounding box center [121, 313] width 1 height 1
checkbox input "true"
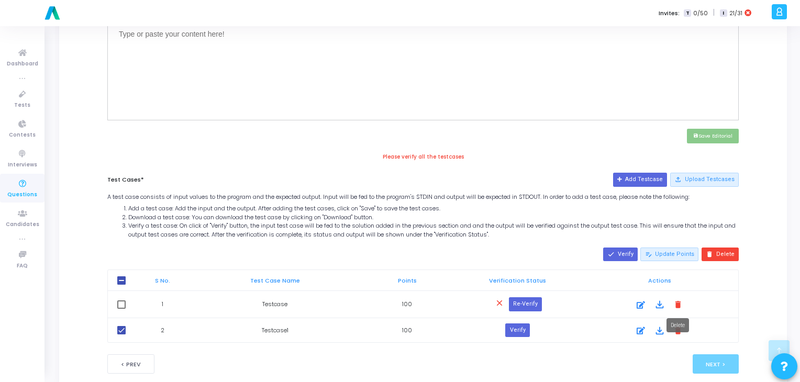
click at [679, 303] on mat-icon "delete" at bounding box center [679, 305] width 12 height 12
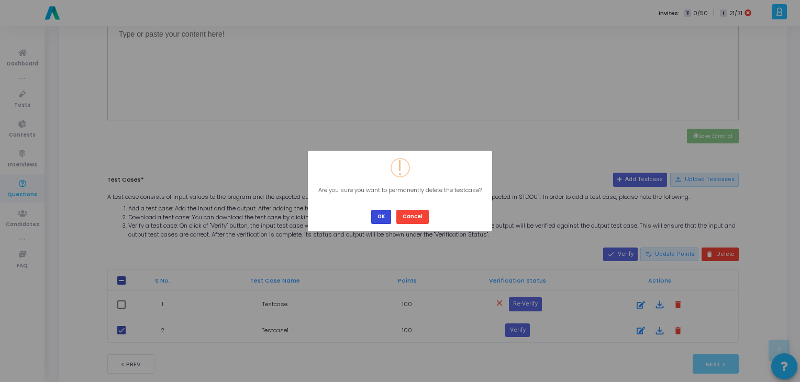
click at [385, 214] on button "OK" at bounding box center [381, 217] width 20 height 14
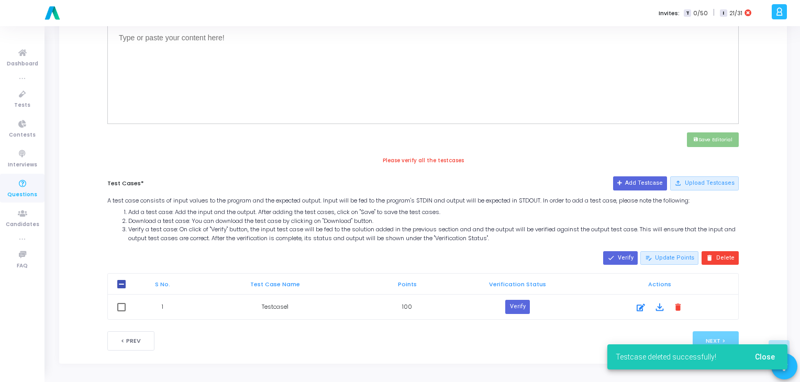
scroll to position [398, 0]
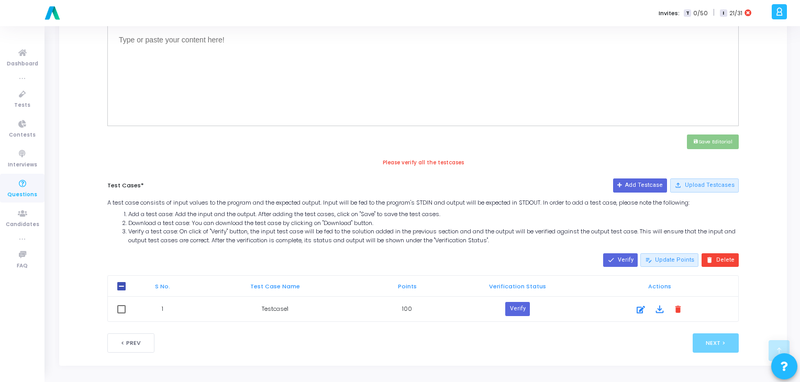
click at [126, 305] on td at bounding box center [121, 309] width 27 height 25
click at [122, 305] on span at bounding box center [121, 309] width 8 height 8
click at [122, 314] on input "checkbox" at bounding box center [121, 314] width 1 height 1
checkbox input "true"
click at [629, 259] on button "done Verify" at bounding box center [620, 261] width 35 height 14
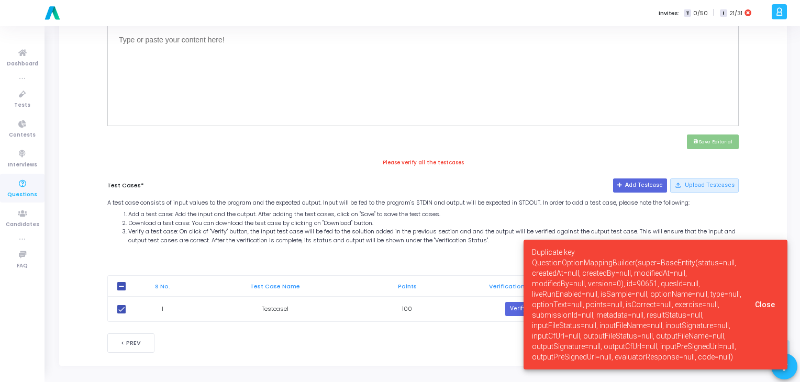
drag, startPoint x: 648, startPoint y: 360, endPoint x: 530, endPoint y: 252, distance: 159.8
click at [530, 252] on cj-snackbar "Duplicate key QuestionOptionMappingBuilder(super=BaseEntity(status=null, create…" at bounding box center [656, 305] width 264 height 130
copy span "Duplicate key QuestionOptionMappingBuilder(super=BaseEntity(status=null, create…"
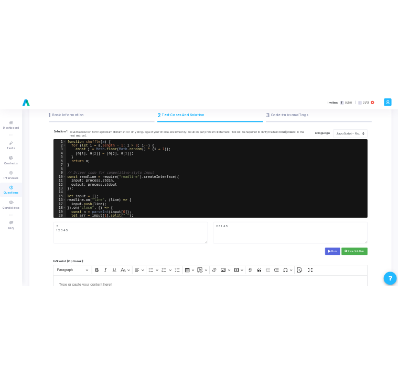
scroll to position [0, 0]
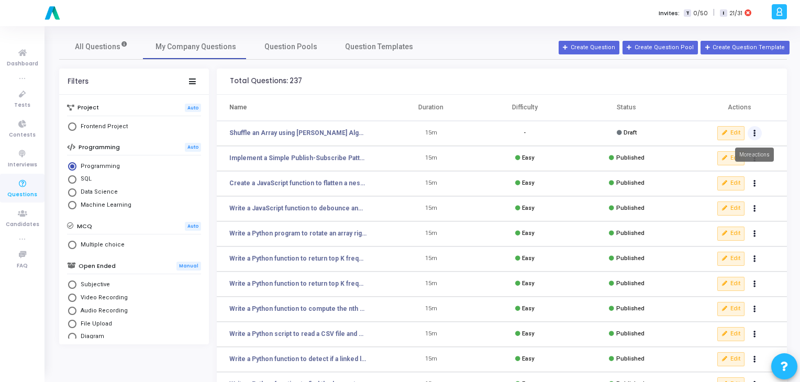
click at [754, 133] on icon "Actions" at bounding box center [755, 133] width 3 height 5
click at [721, 172] on button "delete Delete" at bounding box center [722, 171] width 81 height 17
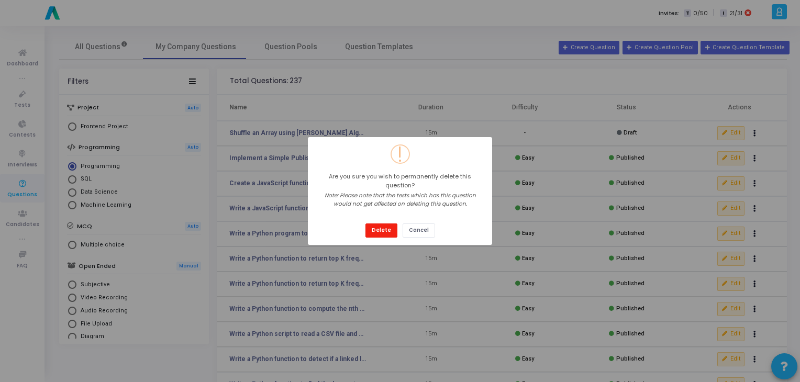
click at [376, 225] on button "Delete" at bounding box center [382, 231] width 32 height 14
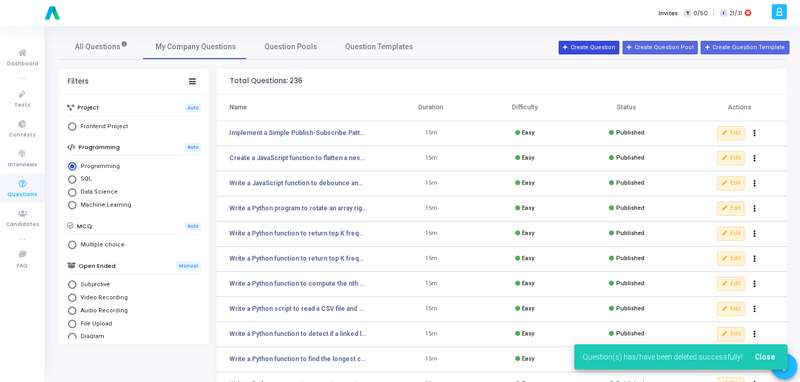
click at [585, 42] on button "Create Question" at bounding box center [589, 48] width 61 height 14
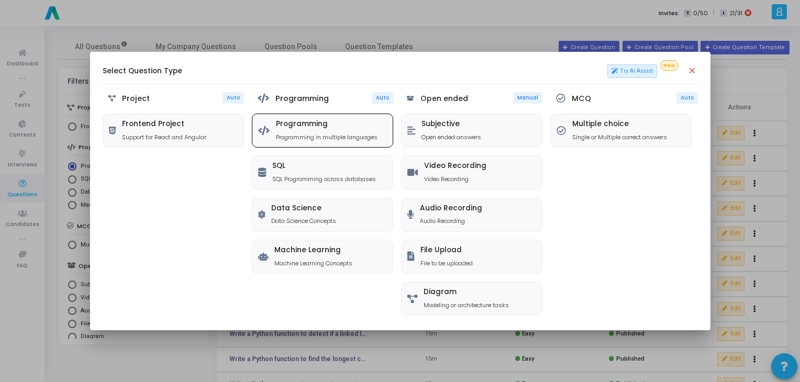
click at [262, 128] on icon at bounding box center [264, 130] width 12 height 9
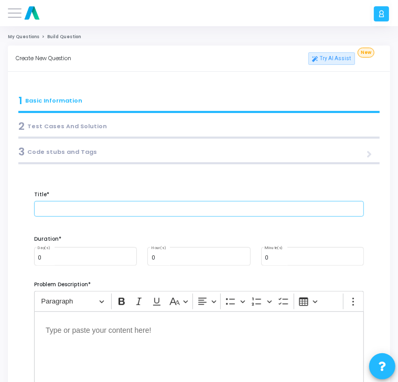
click at [108, 211] on input "text" at bounding box center [199, 209] width 330 height 16
paste input "Shuffle an Array using [PERSON_NAME]–[PERSON_NAME] Algorithm"
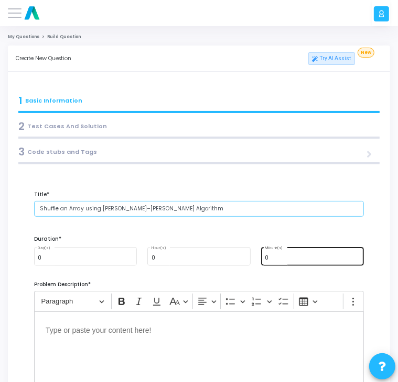
type input "Shuffle an Array using [PERSON_NAME]–[PERSON_NAME] Algorithm"
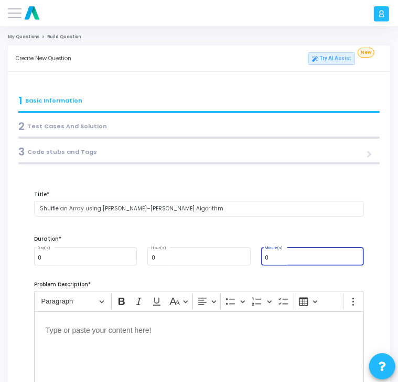
click at [283, 258] on input "0" at bounding box center [312, 258] width 95 height 6
type input "15"
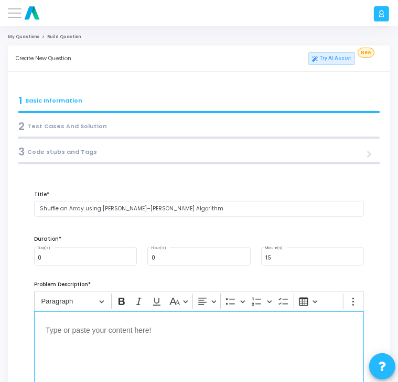
click at [162, 333] on p "Editor editing area: main" at bounding box center [199, 329] width 306 height 13
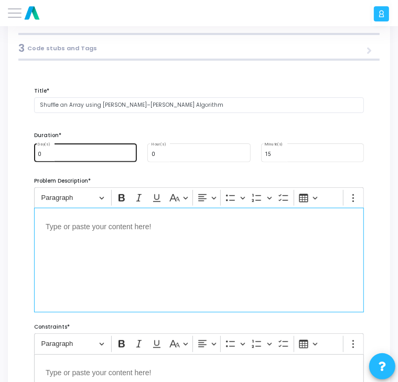
scroll to position [113, 0]
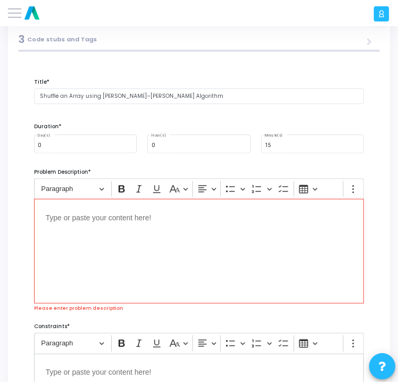
click at [50, 224] on div "Editor editing area: main" at bounding box center [199, 251] width 330 height 105
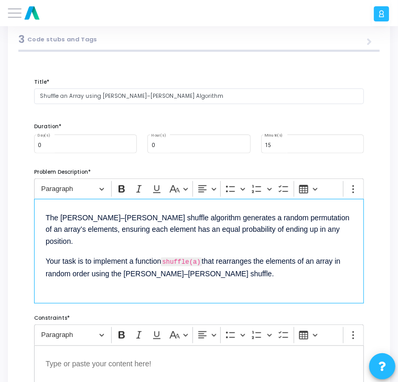
click at [203, 254] on p "Your task is to implement a function shuffle(a) that rearranges the elements of…" at bounding box center [199, 267] width 306 height 26
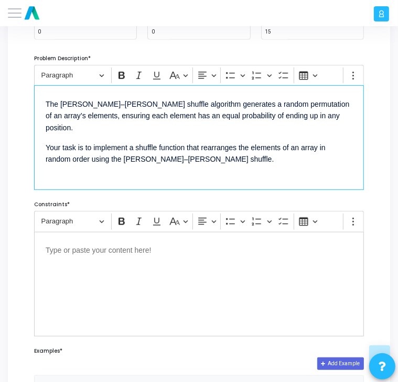
scroll to position [227, 0]
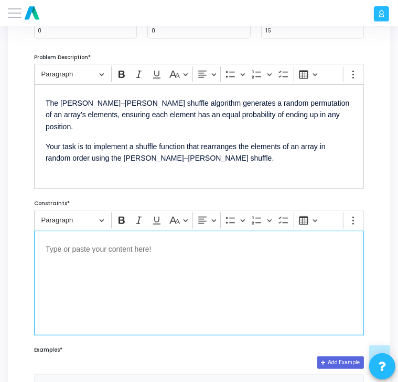
click at [71, 258] on div "Editor editing area: main" at bounding box center [199, 283] width 330 height 105
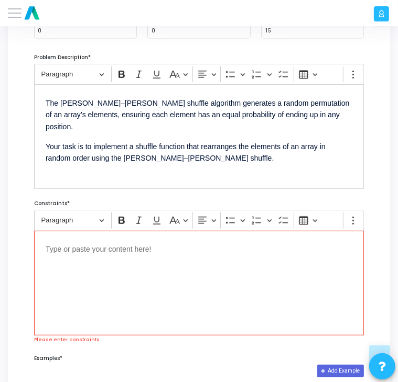
click at [75, 249] on p "Editor editing area: main" at bounding box center [199, 249] width 306 height 13
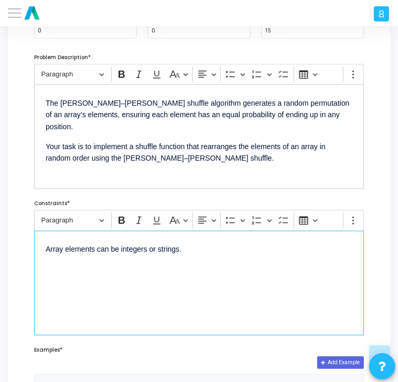
click at [195, 257] on div "Array elements can be integers or strings." at bounding box center [199, 283] width 330 height 105
drag, startPoint x: 193, startPoint y: 268, endPoint x: 164, endPoint y: 271, distance: 28.4
click at [164, 271] on p "The algorithm must modify the array in-place and return it." at bounding box center [199, 268] width 306 height 13
click at [121, 221] on icon "Editor toolbar" at bounding box center [121, 220] width 10 height 10
click at [127, 292] on div "Array elements can be integers or strings. The algorithm must modify the array …" at bounding box center [199, 283] width 330 height 105
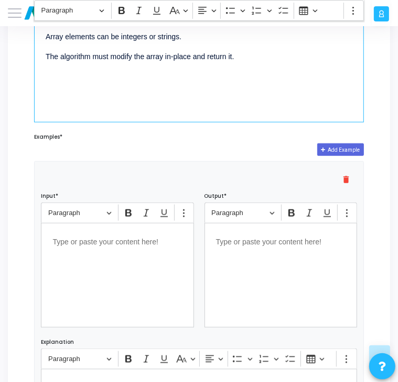
scroll to position [440, 0]
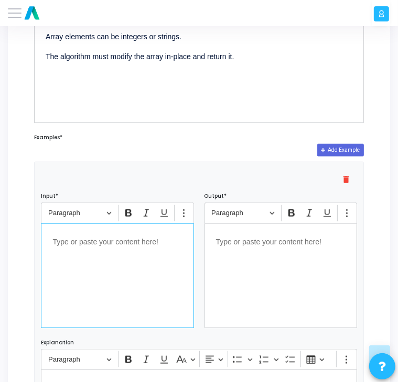
click at [82, 248] on div "Editor editing area: main" at bounding box center [117, 276] width 152 height 105
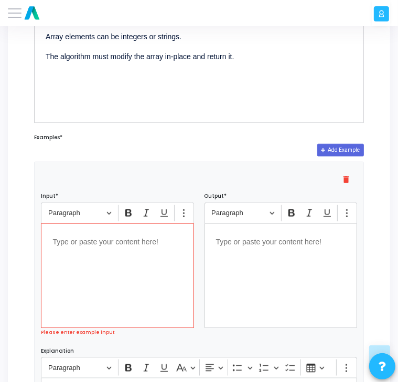
click at [76, 248] on div "Editor editing area: main" at bounding box center [117, 276] width 152 height 105
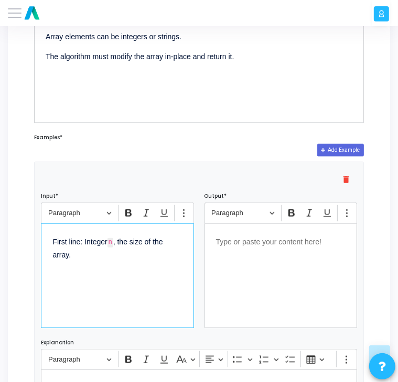
click at [119, 241] on p "First line: Integer n , the size of the array." at bounding box center [116, 248] width 129 height 26
click at [45, 279] on div "First line: Integer n, the size of the array." at bounding box center [117, 276] width 152 height 105
click at [101, 273] on p "Second line: n space-separated elements of the array." at bounding box center [116, 280] width 129 height 26
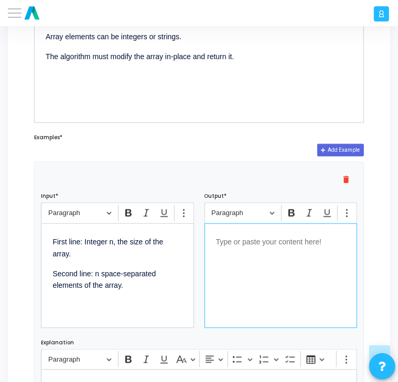
click at [239, 248] on div "Editor editing area: main" at bounding box center [280, 276] width 152 height 105
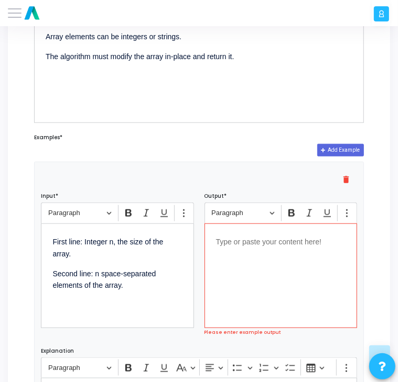
click at [256, 248] on div "Editor editing area: main" at bounding box center [280, 276] width 152 height 105
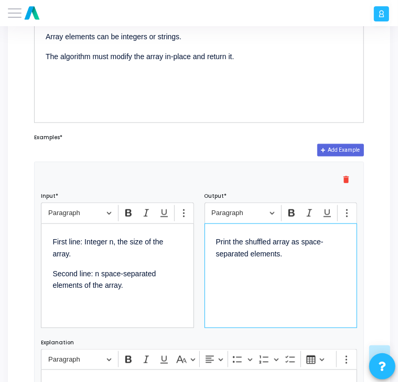
click at [225, 281] on div "Print the shuffled array as space-separated elements." at bounding box center [280, 276] width 152 height 105
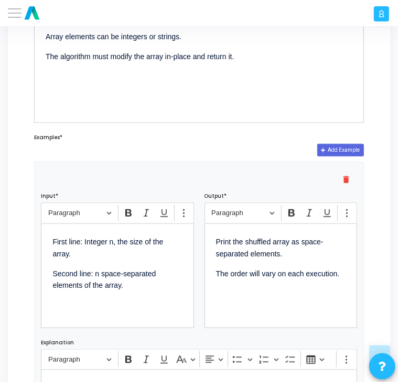
click at [201, 298] on div "Rich Text Editor Paragraph Bold Italic Underline Show more items Print the shuf…" at bounding box center [280, 265] width 163 height 125
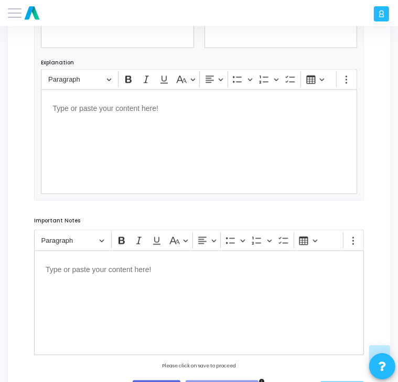
scroll to position [767, 0]
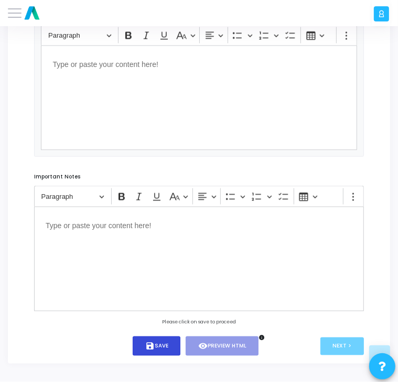
click at [158, 346] on button "save Save" at bounding box center [157, 346] width 48 height 19
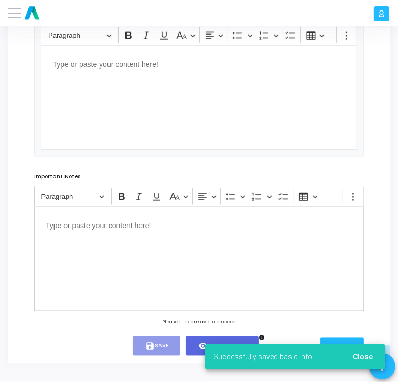
click at [354, 357] on span "Close" at bounding box center [363, 357] width 20 height 8
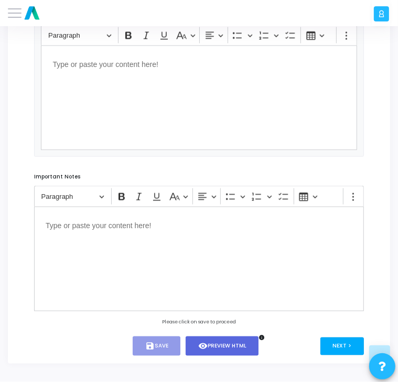
click at [336, 348] on button "Next >" at bounding box center [341, 347] width 43 height 18
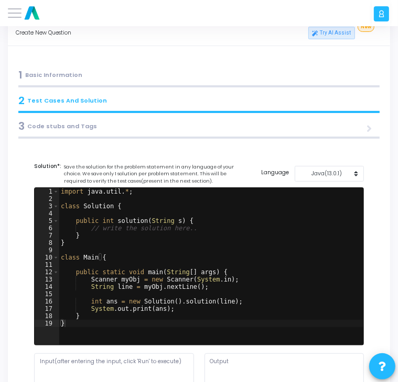
scroll to position [0, 0]
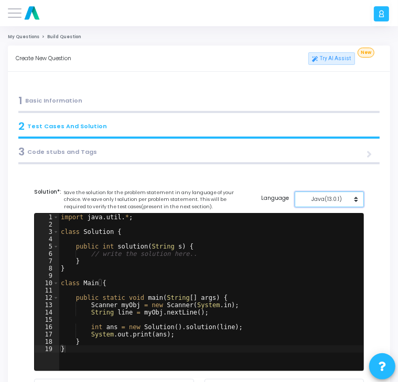
click at [322, 198] on div "Java(13.0.1)" at bounding box center [326, 199] width 53 height 8
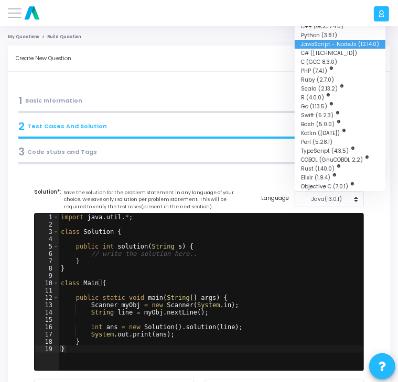
click at [315, 46] on button "JavaScript - NodeJs (12.14.0)" at bounding box center [339, 44] width 91 height 9
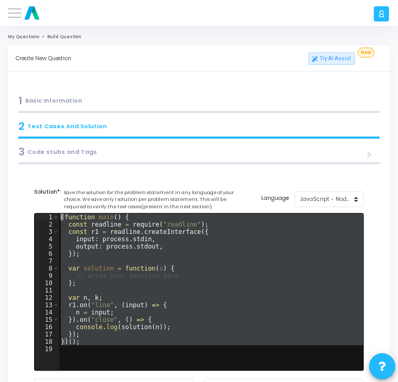
drag, startPoint x: 96, startPoint y: 350, endPoint x: 64, endPoint y: 208, distance: 144.9
click at [64, 208] on cj-code-editor "Solution*: Save the solution for the problem statement in any language of your …" at bounding box center [199, 313] width 330 height 251
type textarea "(function main() { const readline = require("readline");"
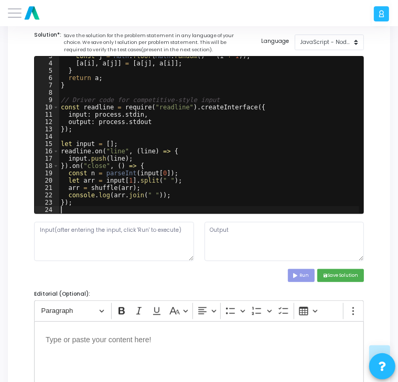
scroll to position [158, 0]
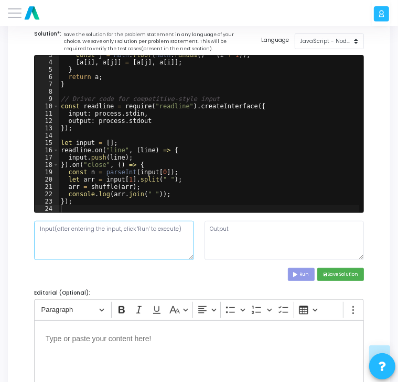
click at [66, 238] on textarea at bounding box center [114, 240] width 160 height 39
paste textarea "4 a b c d"
type textarea "4 a b c d"
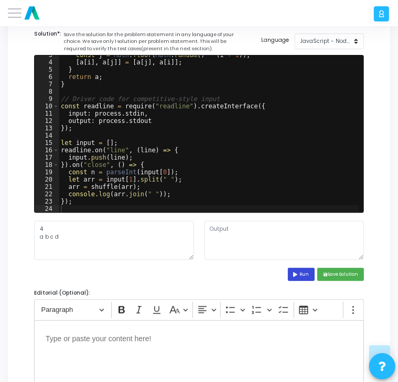
click at [294, 274] on icon at bounding box center [296, 274] width 6 height 5
type textarea "d a b c"
drag, startPoint x: 245, startPoint y: 232, endPoint x: 191, endPoint y: 232, distance: 54.5
click at [191, 232] on div "4 a b c d d a b c" at bounding box center [199, 240] width 340 height 39
click at [348, 273] on button "save Save Solution" at bounding box center [340, 274] width 47 height 13
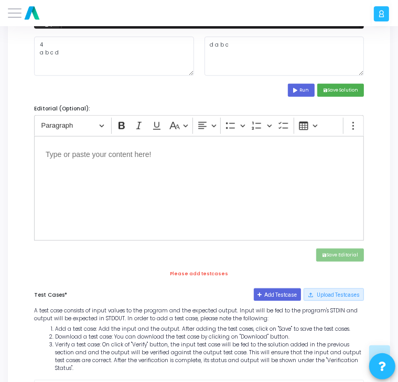
scroll to position [343, 0]
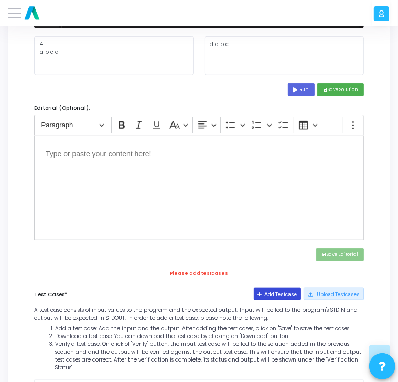
click at [279, 293] on button "Add Testcase" at bounding box center [278, 294] width 48 height 13
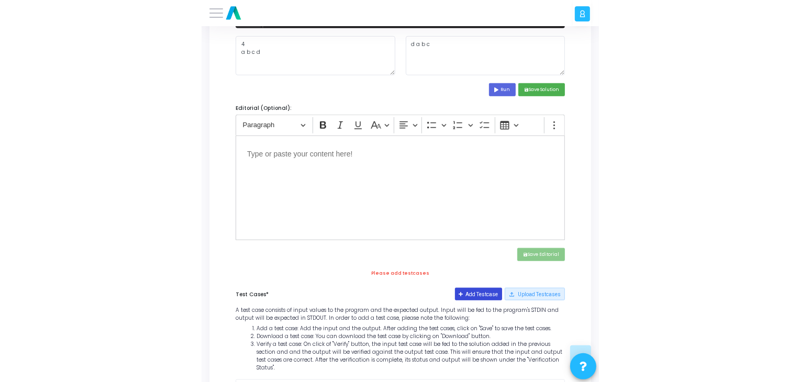
scroll to position [0, 0]
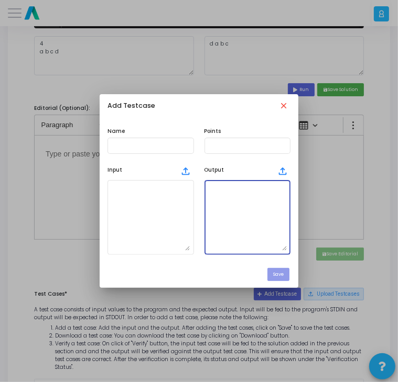
click at [216, 198] on textarea at bounding box center [247, 217] width 79 height 67
paste textarea "d a b c"
type textarea "d a b c"
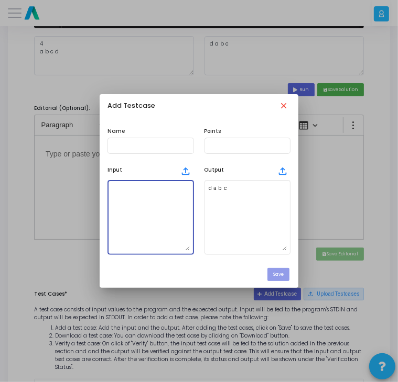
click at [130, 197] on textarea at bounding box center [150, 217] width 79 height 67
paste textarea "4 a b c d"
type textarea "4 a b c d"
click at [129, 146] on input "text" at bounding box center [150, 145] width 79 height 6
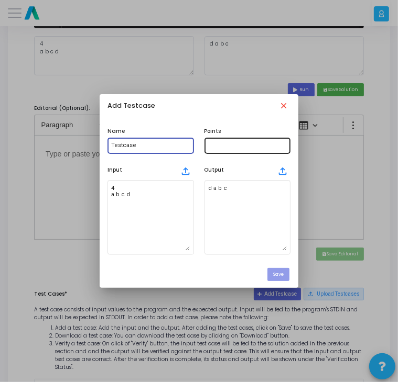
type input "Testcase"
click at [226, 139] on div at bounding box center [247, 145] width 79 height 18
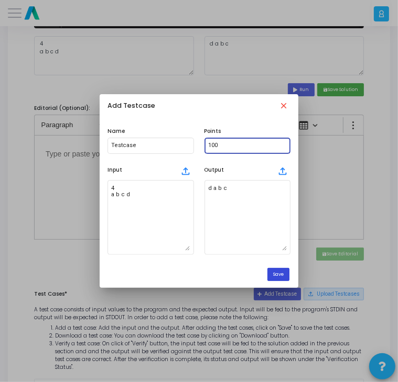
type input "100"
click at [281, 275] on button "Save" at bounding box center [278, 274] width 22 height 13
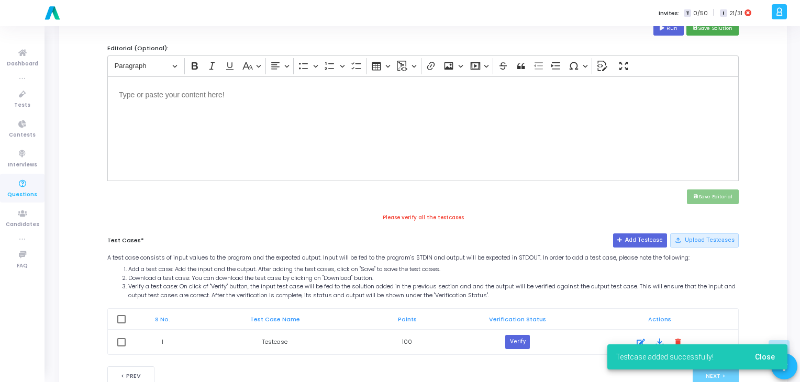
scroll to position [377, 0]
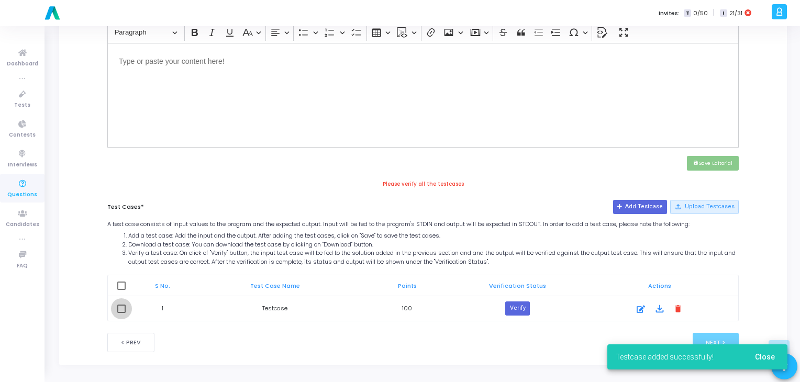
click at [124, 306] on span at bounding box center [121, 309] width 8 height 8
click at [122, 313] on input "checkbox" at bounding box center [121, 313] width 1 height 1
checkbox input "true"
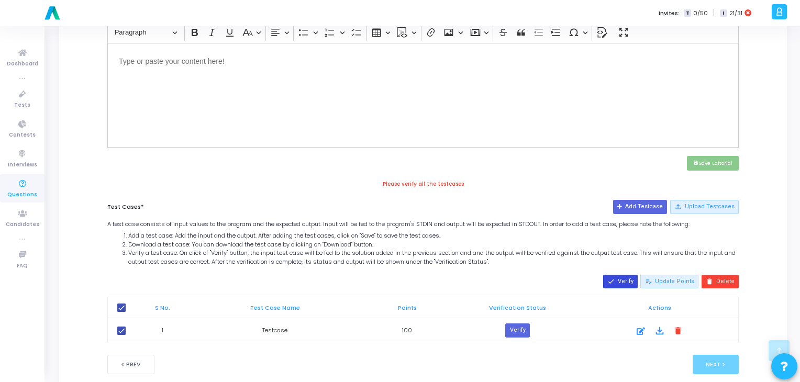
click at [615, 281] on mat-icon "done" at bounding box center [611, 281] width 7 height 7
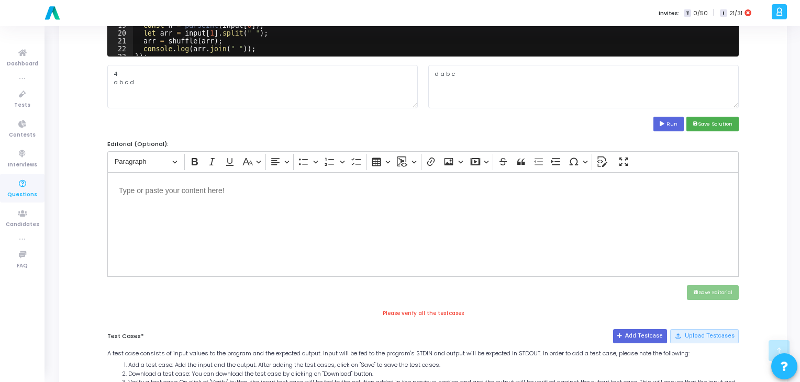
scroll to position [218, 0]
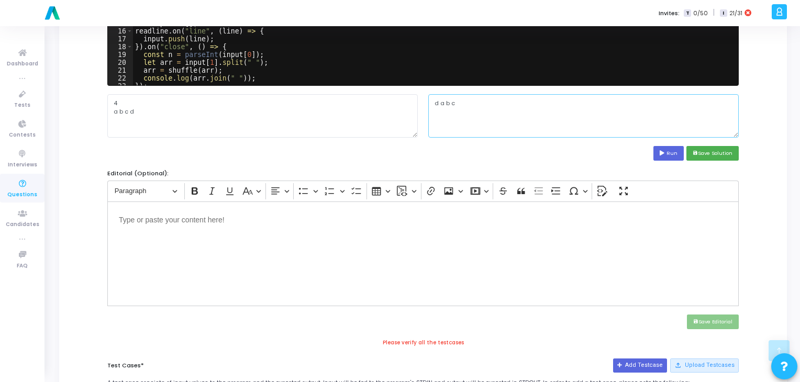
drag, startPoint x: 471, startPoint y: 104, endPoint x: 424, endPoint y: 103, distance: 47.2
click at [424, 103] on div "d a b c" at bounding box center [583, 115] width 321 height 43
click at [669, 152] on button "Run" at bounding box center [669, 153] width 30 height 14
type textarea "a c b d"
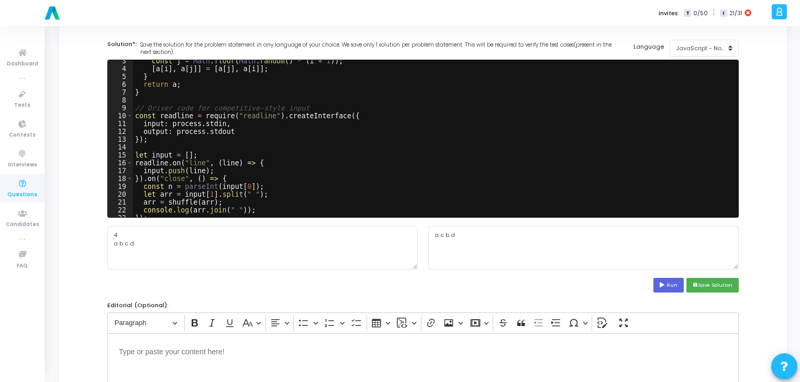
scroll to position [0, 0]
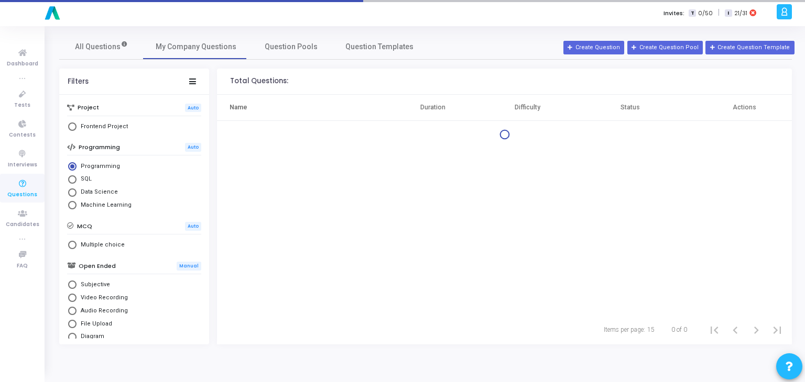
click at [577, 46] on div "All Questions My Company Questions Question Pools Question Templates" at bounding box center [425, 46] width 732 height 25
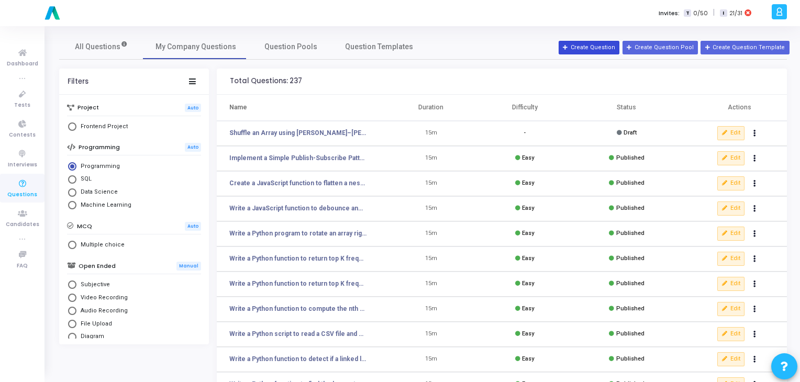
click at [597, 48] on button "Create Question" at bounding box center [589, 48] width 61 height 14
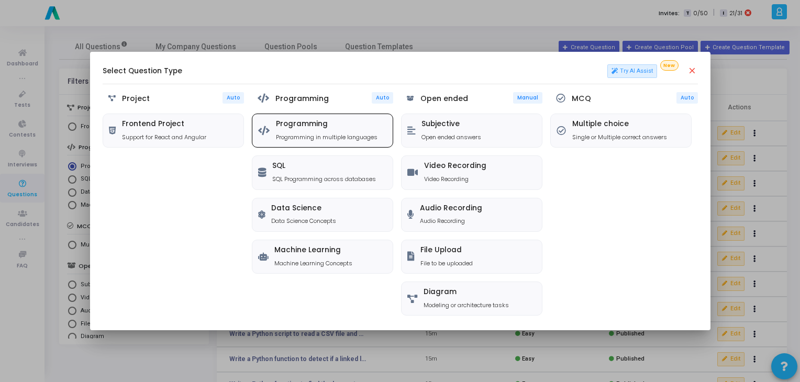
click at [304, 130] on div "Programming Programming in multiple languages" at bounding box center [327, 130] width 102 height 21
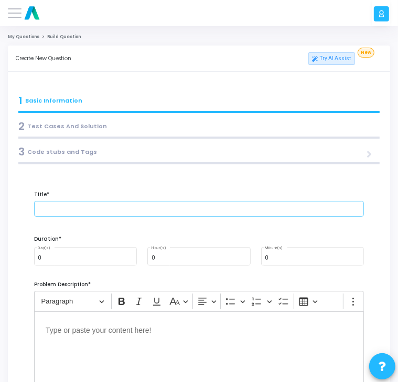
click at [85, 209] on input "text" at bounding box center [199, 209] width 330 height 16
paste input "Create a Simple Todo List App Skeleton with Add/Remove in JavaScript"
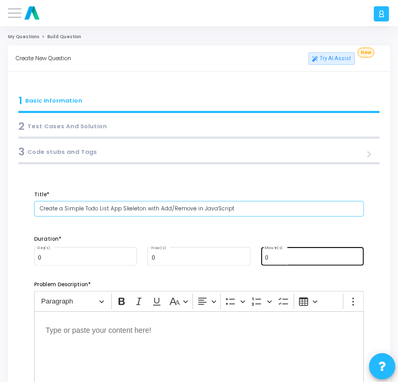
type input "Create a Simple Todo List App Skeleton with Add/Remove in JavaScript"
click at [309, 254] on div "0 Minute(s)" at bounding box center [312, 256] width 95 height 20
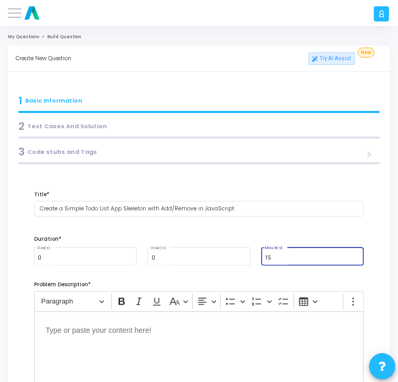
type input "15"
click at [279, 232] on div "Duration*" at bounding box center [199, 236] width 340 height 18
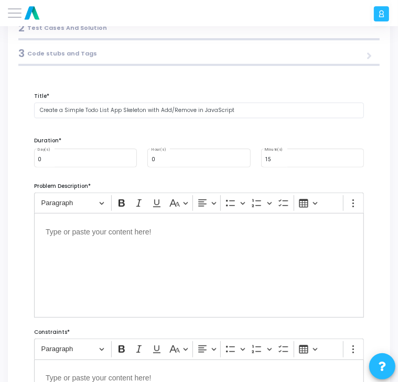
scroll to position [124, 0]
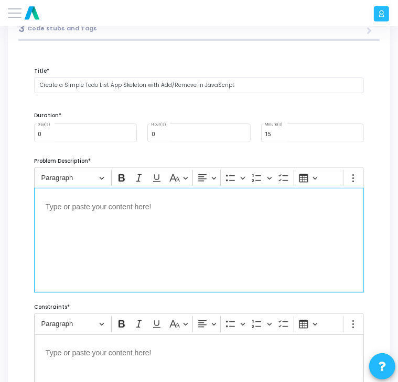
click at [75, 223] on div "Editor editing area: main" at bounding box center [199, 240] width 330 height 105
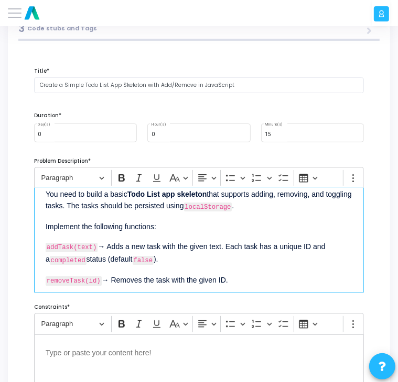
scroll to position [13, 0]
click at [270, 214] on div "You need to build a basic Todo List app skeleton that supports adding, removing…" at bounding box center [199, 240] width 330 height 105
click at [259, 202] on p "You need to build a basic Todo List app skeleton that supports adding, removing…" at bounding box center [199, 200] width 306 height 26
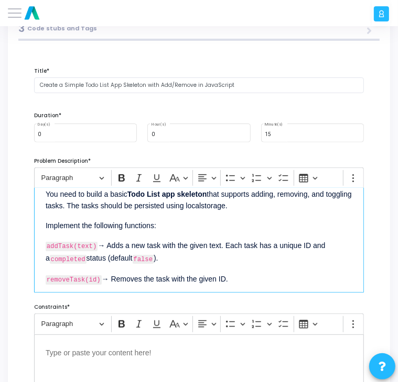
click at [96, 245] on p "addTask(text) → Adds a new task with the given text. Each task has a unique ID …" at bounding box center [199, 251] width 306 height 27
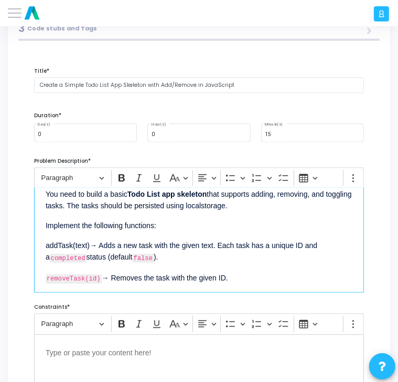
click at [80, 256] on p "addTask(text)→ Adds a new task with the given text. Each task has a unique ID a…" at bounding box center [199, 251] width 306 height 26
click at [151, 258] on p "addTask(text)→ Adds a new task with the given text. Each task has a unique ID a…" at bounding box center [199, 251] width 306 height 26
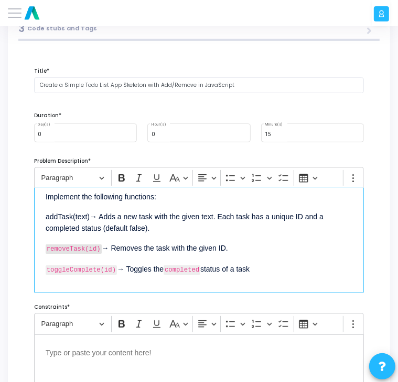
click at [95, 249] on code "removeTask(id)" at bounding box center [74, 249] width 56 height 9
click at [115, 268] on p "toggleComplete(id) → Toggles the completed status of a task" at bounding box center [199, 268] width 306 height 14
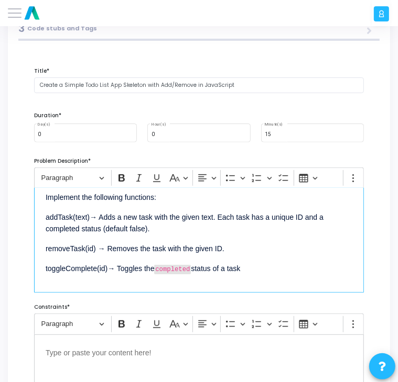
click at [191, 265] on p "toggleComplete(id)→ Toggles the completed status of a task" at bounding box center [199, 268] width 306 height 14
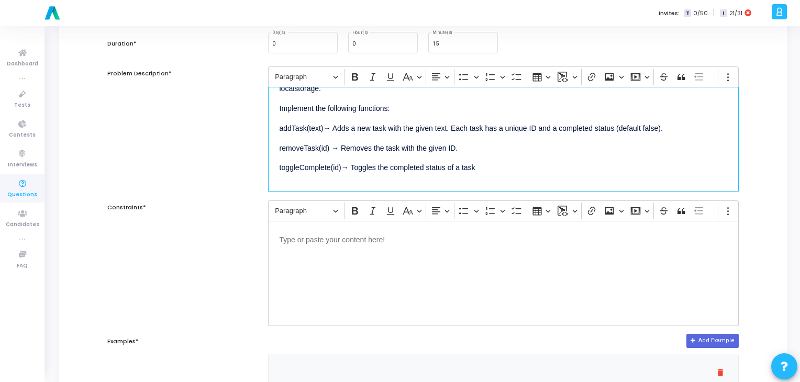
scroll to position [29, 0]
